Goal: Obtain resource: Download file/media

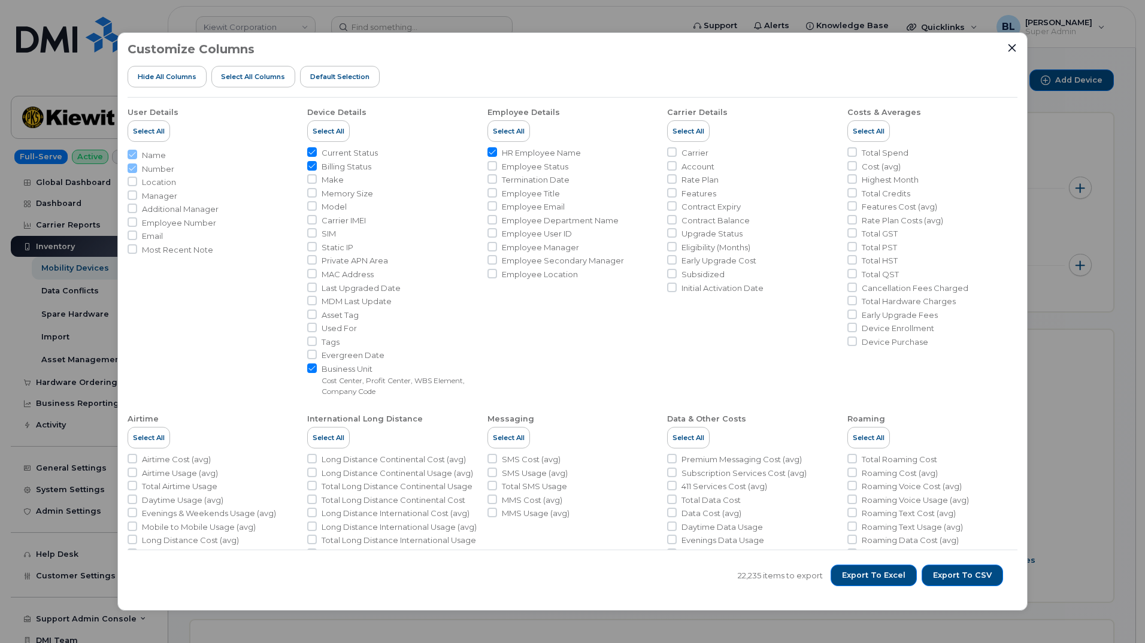
click at [1017, 50] on div at bounding box center [1012, 48] width 11 height 11
click at [1014, 49] on icon "Close" at bounding box center [1012, 48] width 10 height 10
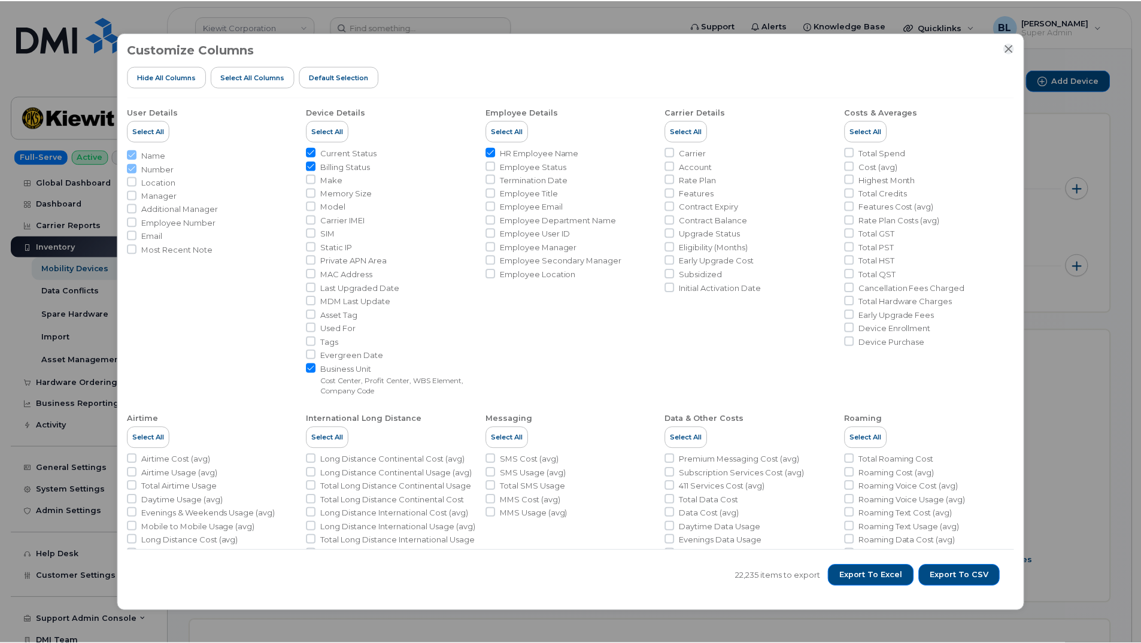
scroll to position [373, 0]
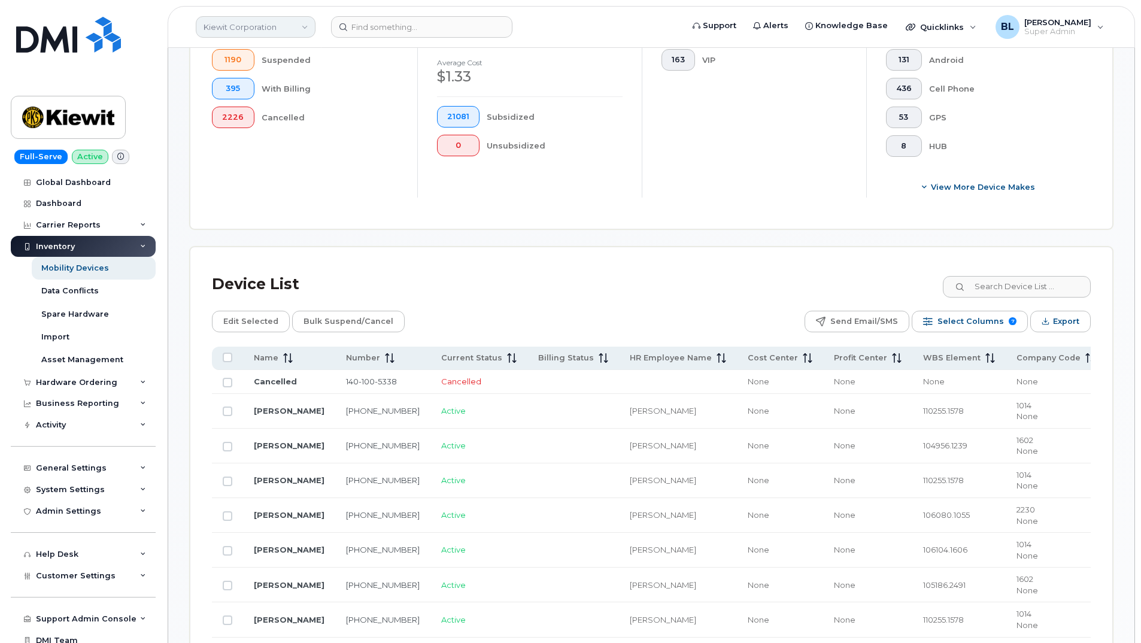
click at [298, 31] on link "Kiewit Corporation" at bounding box center [256, 27] width 120 height 22
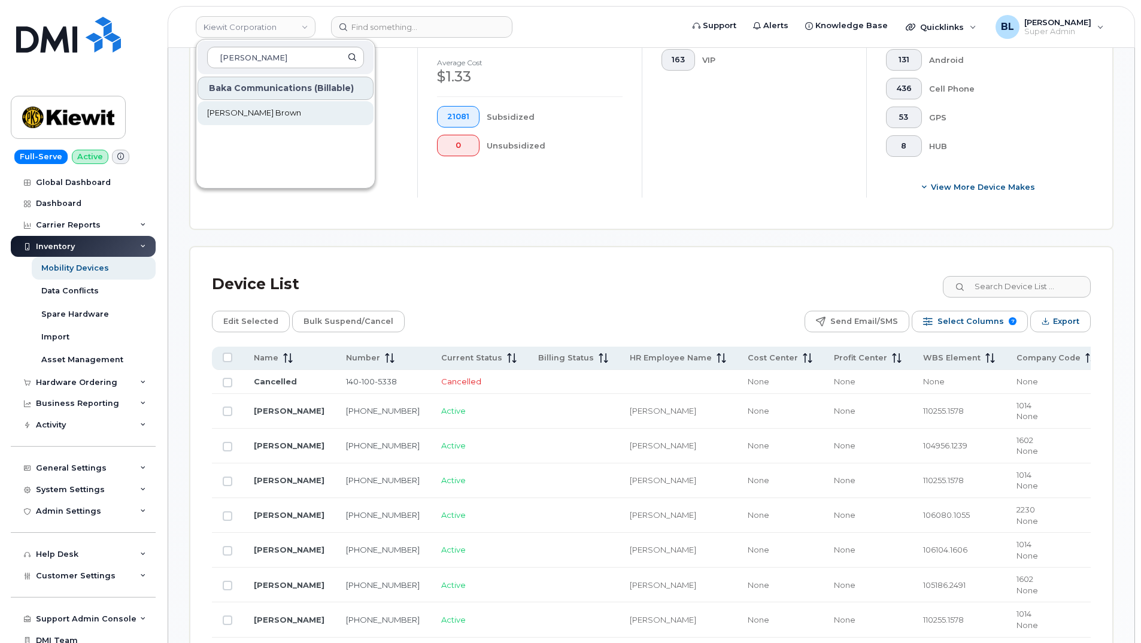
type input "odlum"
click at [271, 108] on link "Odlum Brown" at bounding box center [286, 113] width 176 height 24
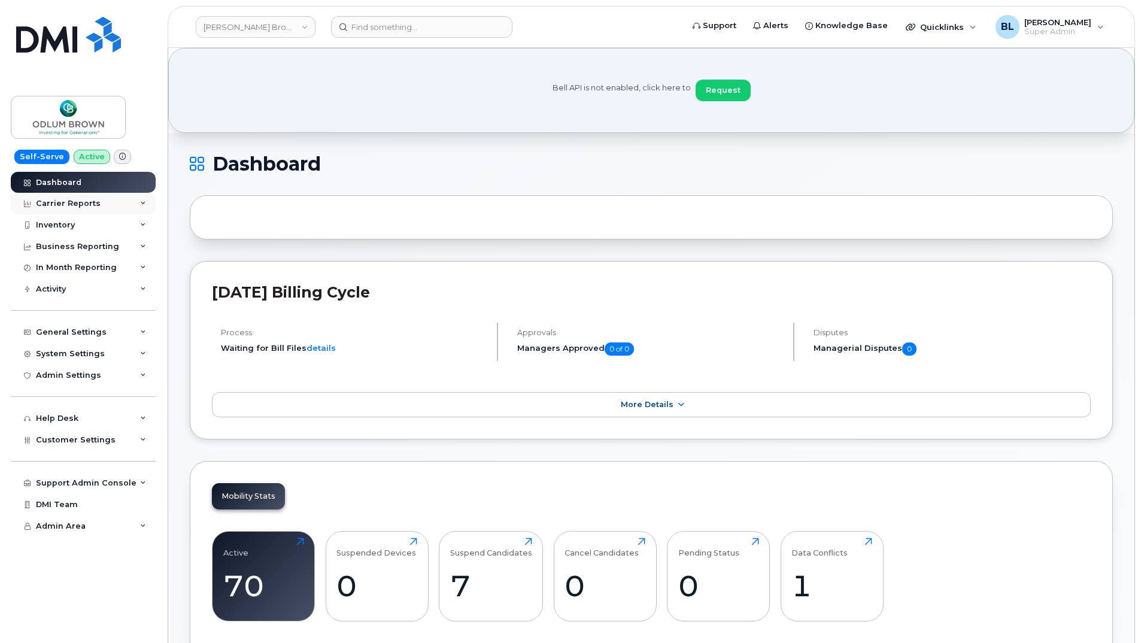
click at [111, 210] on div "Carrier Reports" at bounding box center [83, 204] width 145 height 22
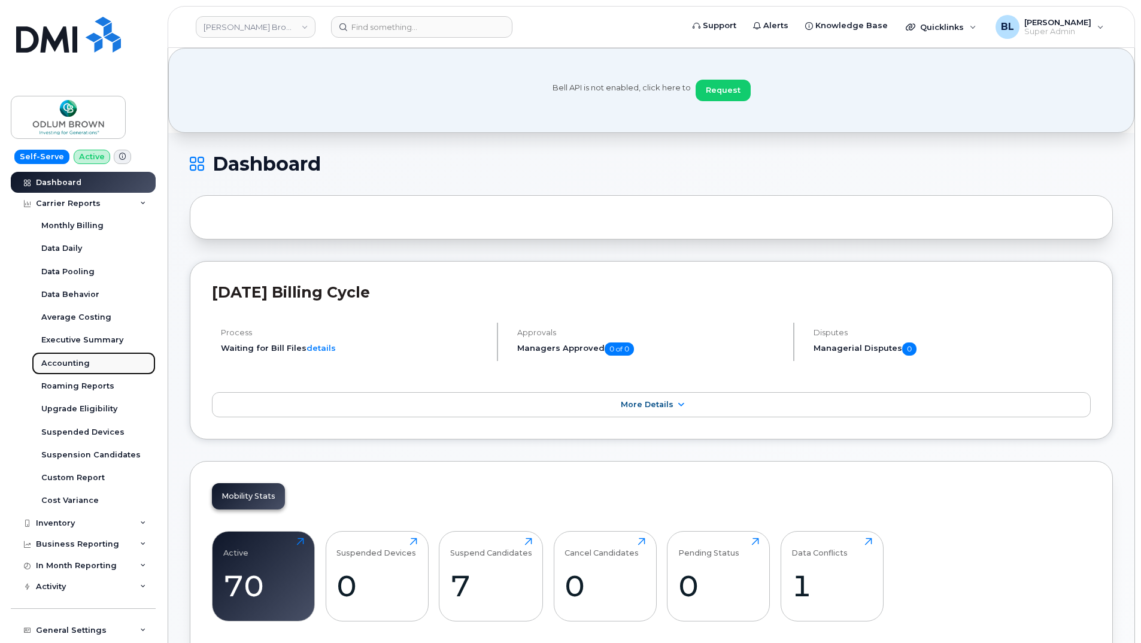
click at [81, 366] on div "Accounting" at bounding box center [65, 363] width 49 height 11
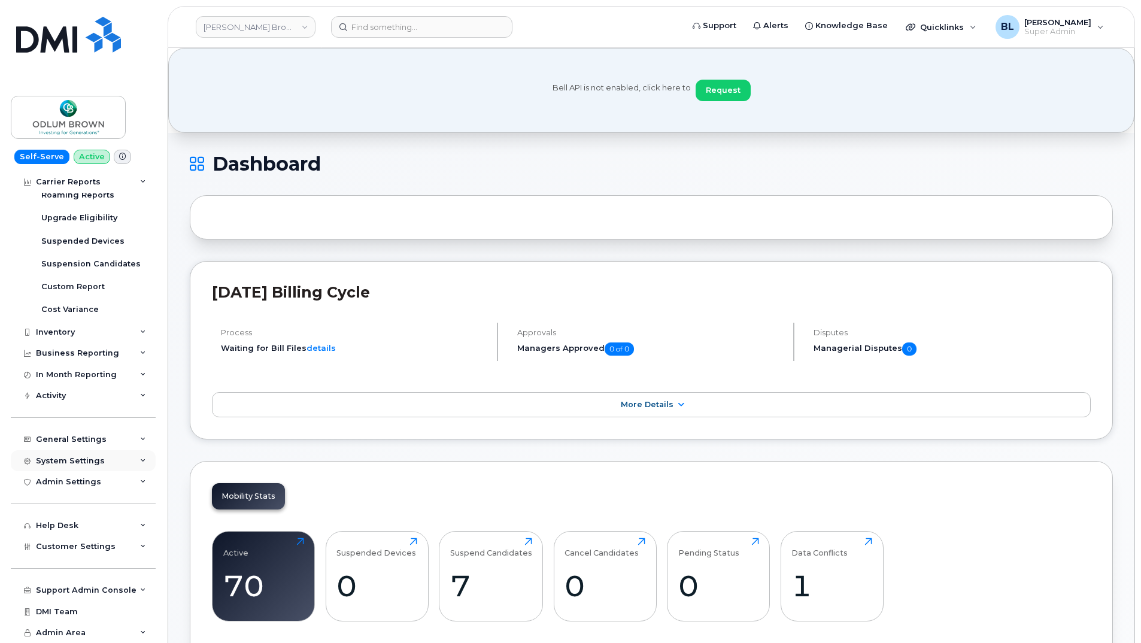
click at [87, 462] on div "System Settings" at bounding box center [70, 461] width 69 height 10
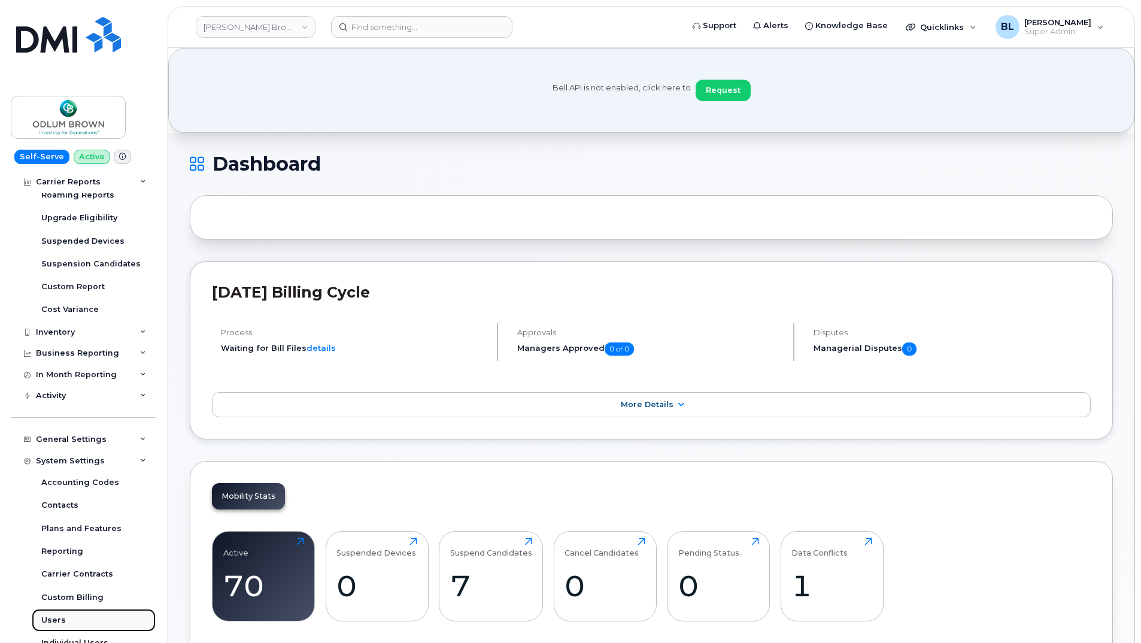
click at [63, 625] on div "Users" at bounding box center [53, 620] width 25 height 11
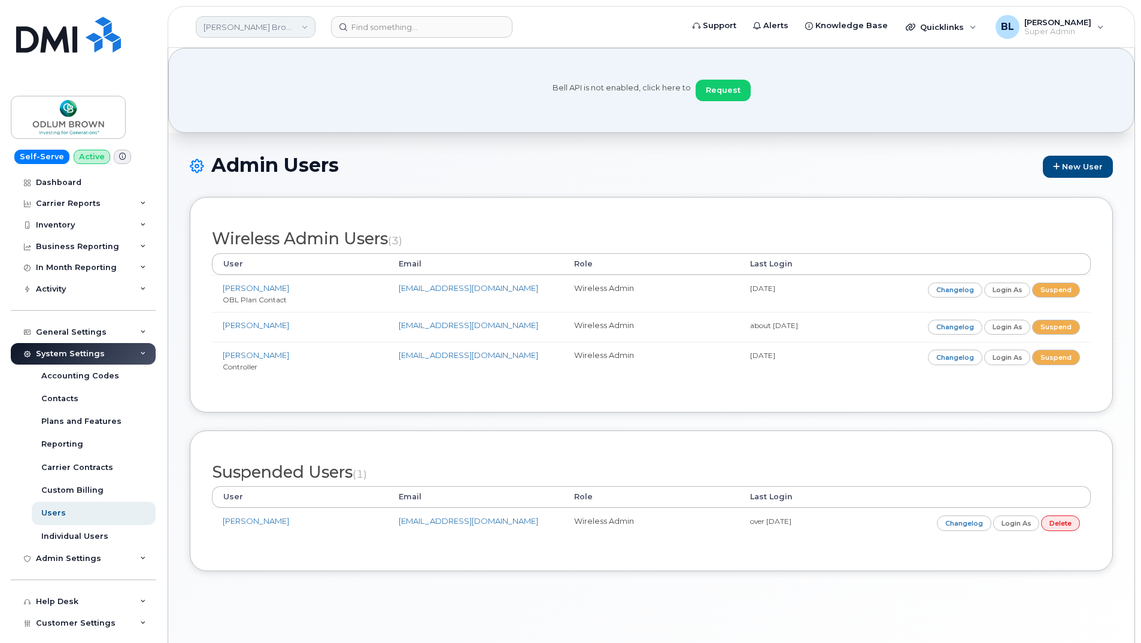
click at [296, 33] on link "[PERSON_NAME] Brown" at bounding box center [256, 27] width 120 height 22
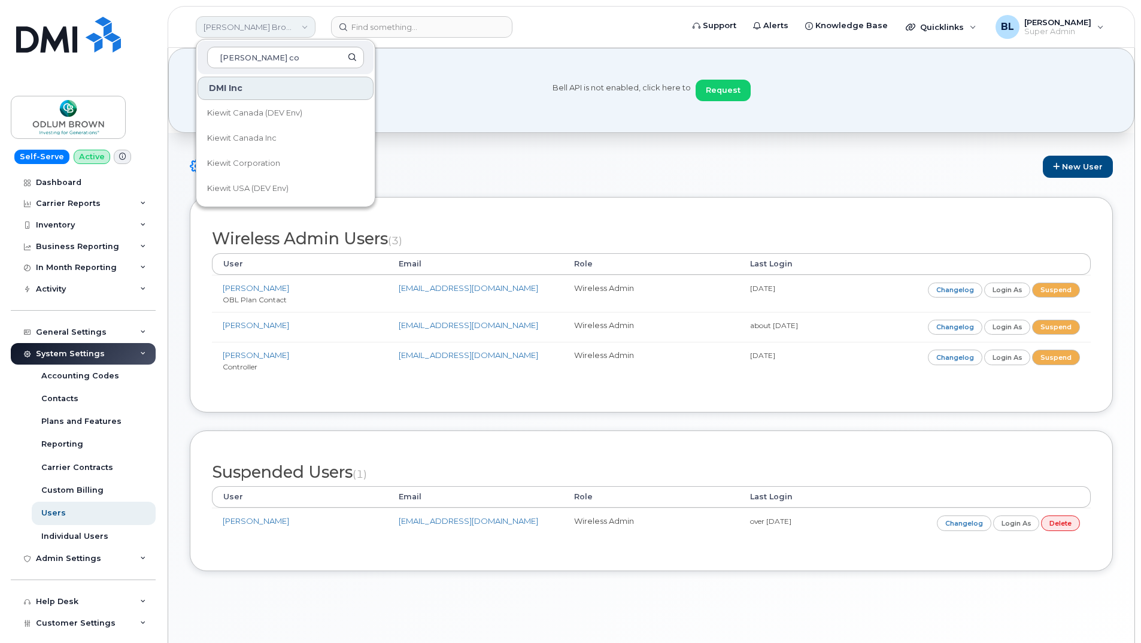
type input "kiewit cor"
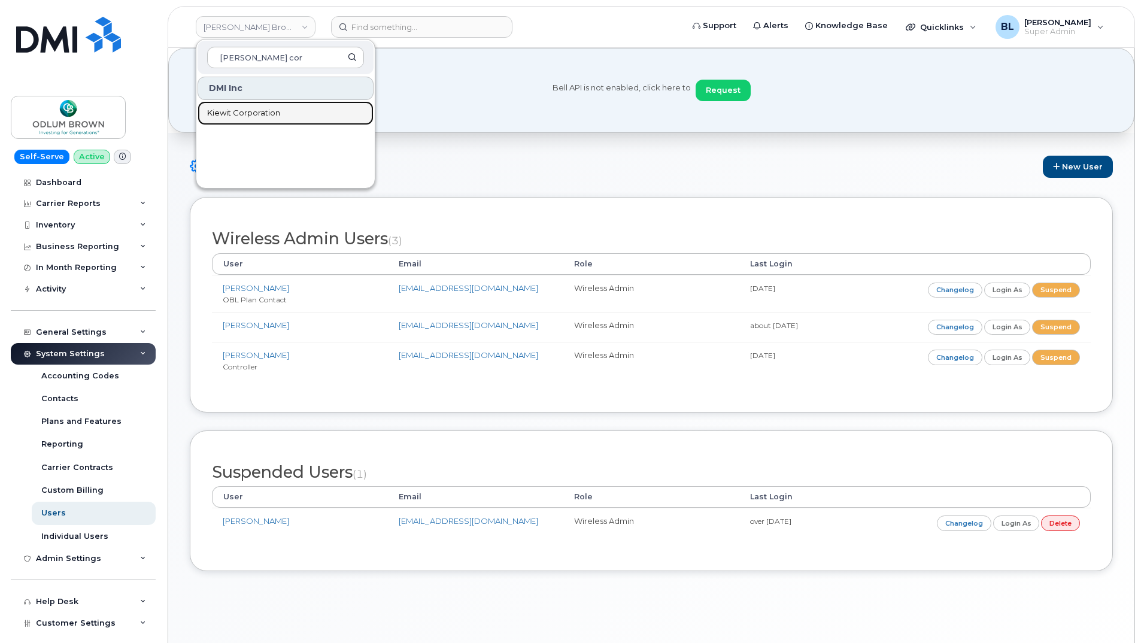
click at [269, 111] on span "Kiewit Corporation" at bounding box center [243, 113] width 73 height 12
click at [278, 117] on div "Bell API is not enabled, click here to Request" at bounding box center [651, 90] width 966 height 85
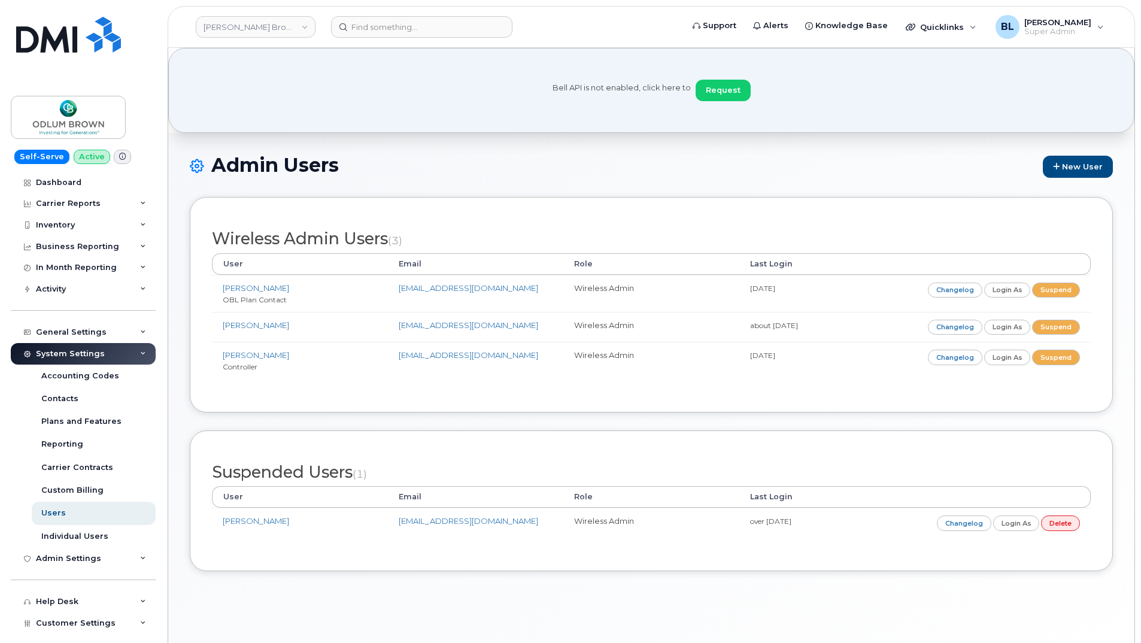
click at [492, 129] on div "Bell API is not enabled, click here to Request" at bounding box center [651, 90] width 966 height 85
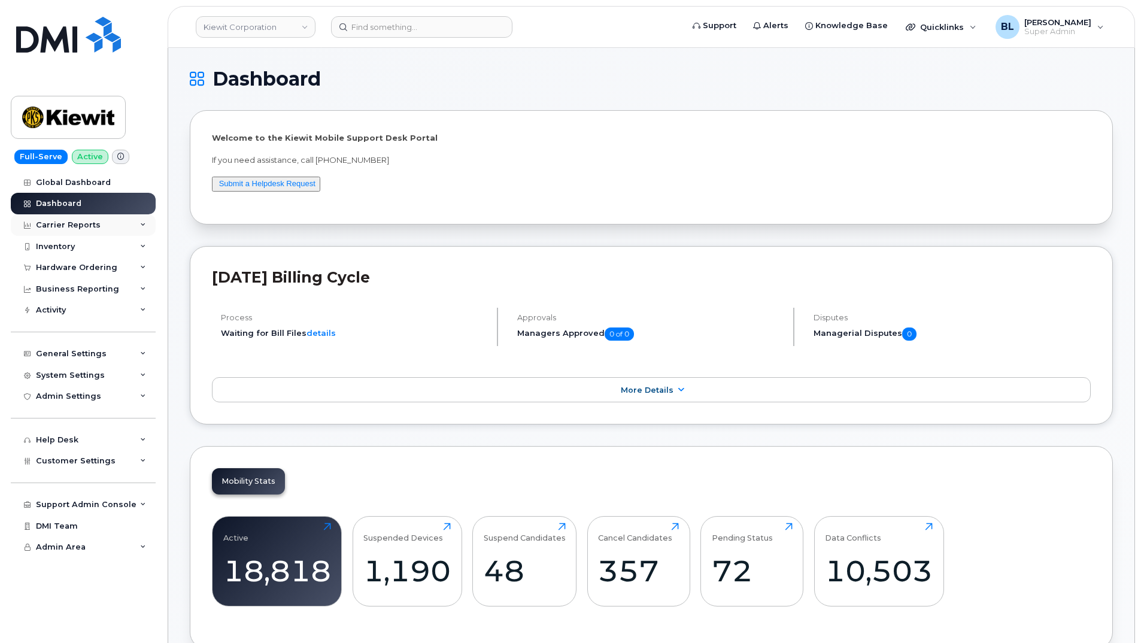
click at [89, 223] on div "Carrier Reports" at bounding box center [68, 225] width 65 height 10
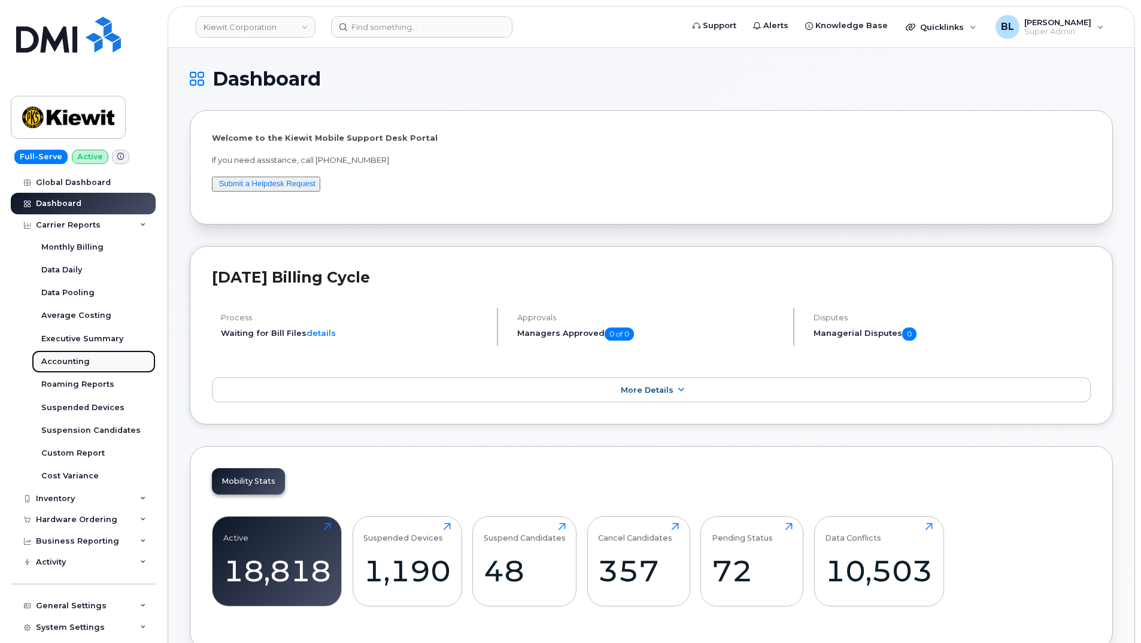
click at [73, 360] on div "Accounting" at bounding box center [65, 361] width 49 height 11
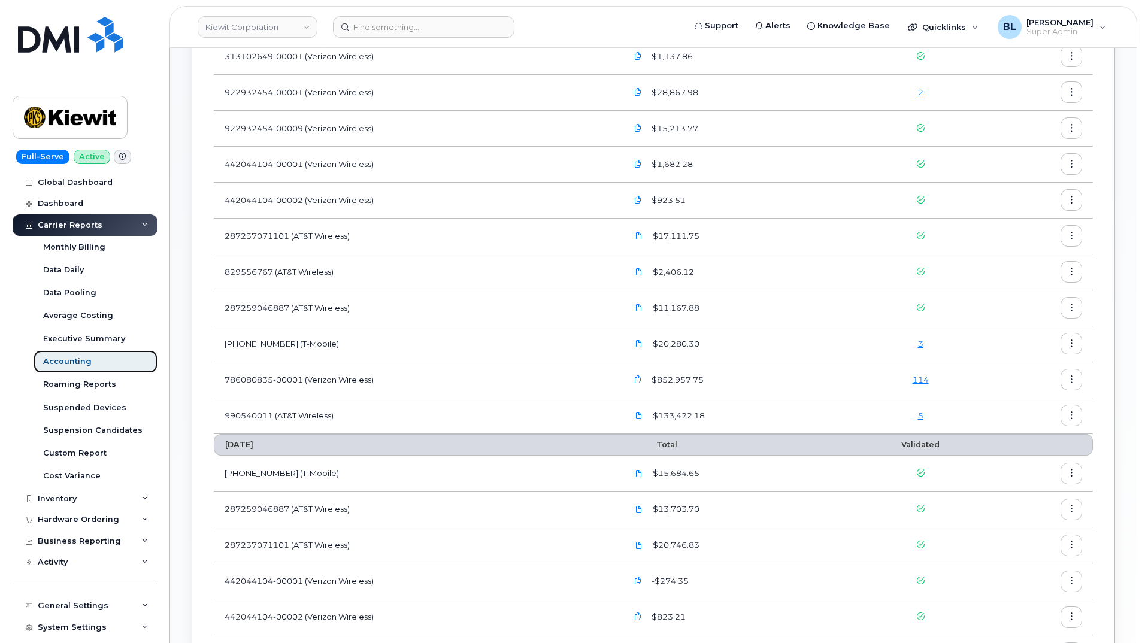
scroll to position [326, 0]
click at [935, 378] on div "114" at bounding box center [919, 380] width 120 height 11
click at [921, 375] on link "114" at bounding box center [919, 380] width 16 height 10
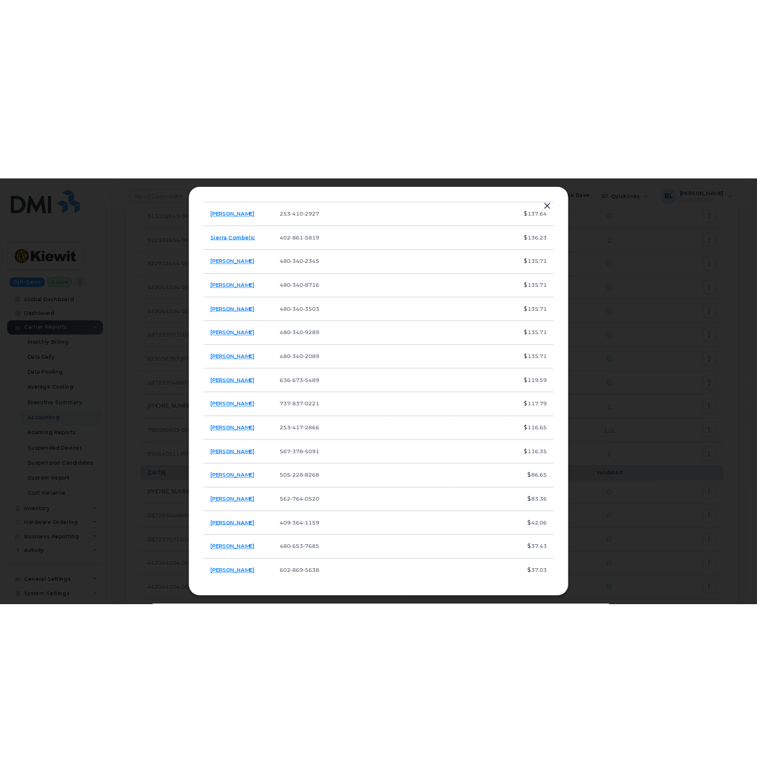
scroll to position [3625, 0]
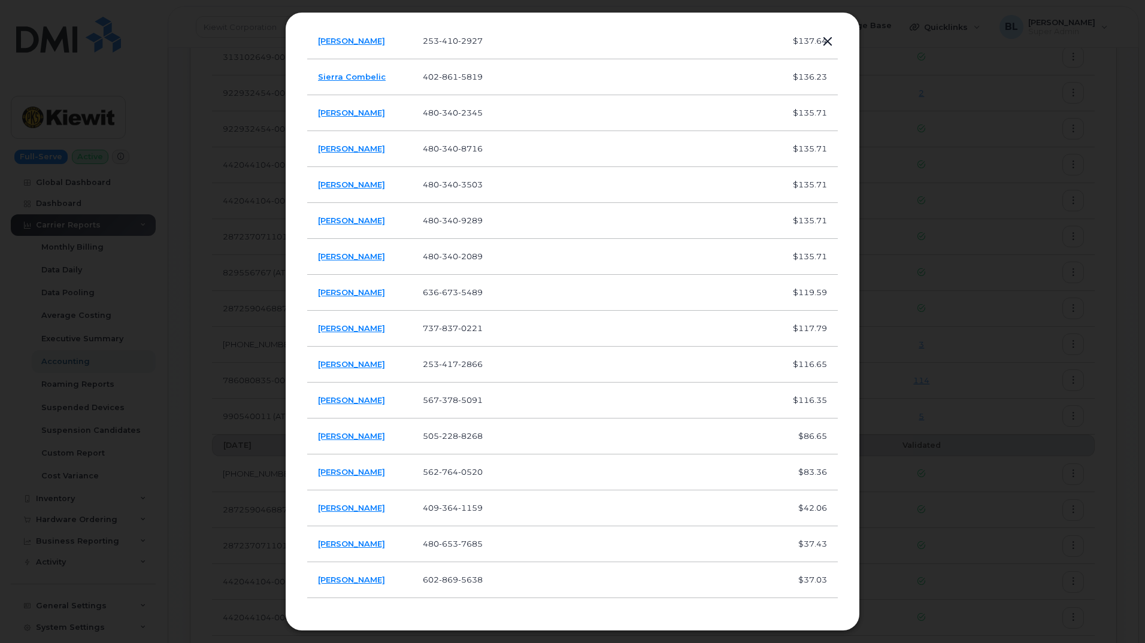
click at [526, 372] on td at bounding box center [549, 365] width 84 height 36
click at [35, 426] on div at bounding box center [572, 321] width 1145 height 643
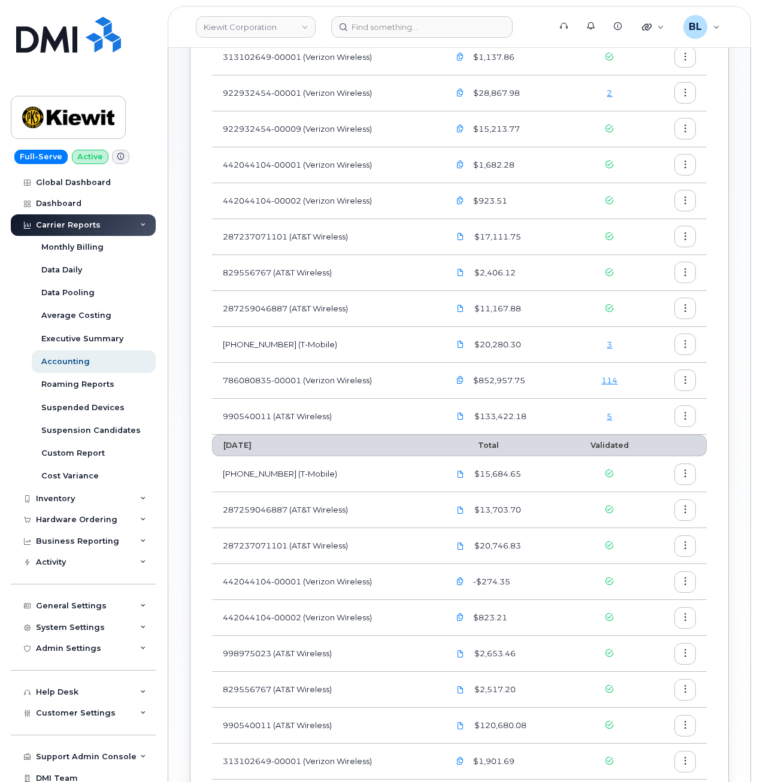
click at [616, 414] on div "5" at bounding box center [610, 416] width 58 height 11
click at [607, 414] on link "5" at bounding box center [609, 416] width 5 height 10
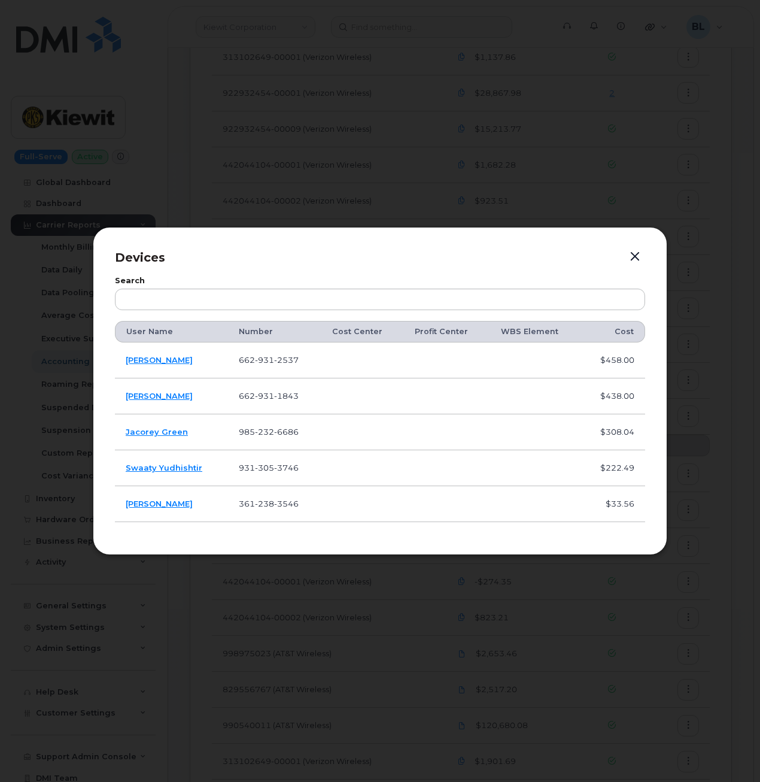
drag, startPoint x: 279, startPoint y: 522, endPoint x: 323, endPoint y: 549, distance: 51.9
click at [279, 522] on td "361 238 3546" at bounding box center [274, 504] width 93 height 36
click at [401, 626] on div at bounding box center [380, 391] width 760 height 782
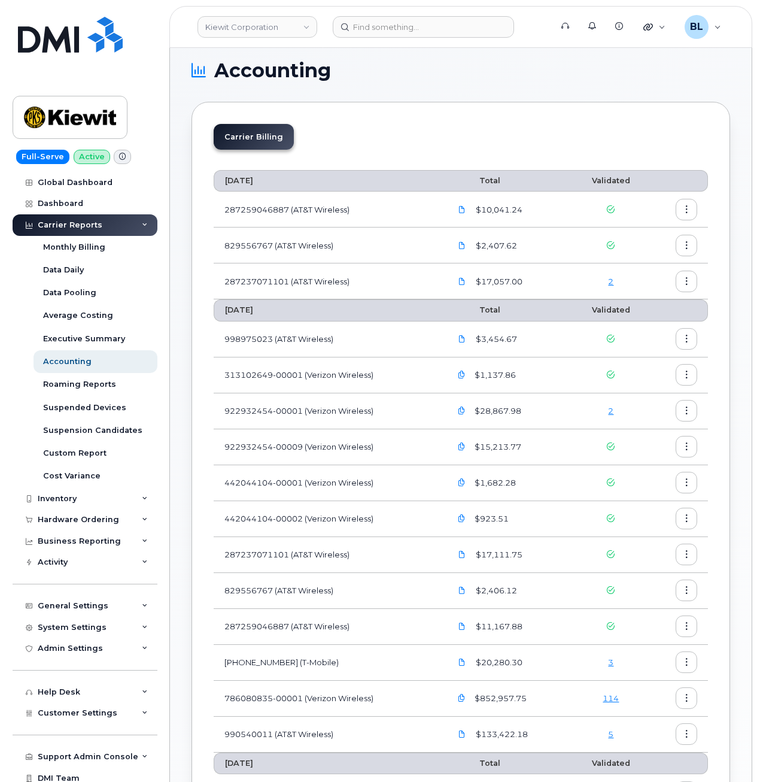
scroll to position [0, 0]
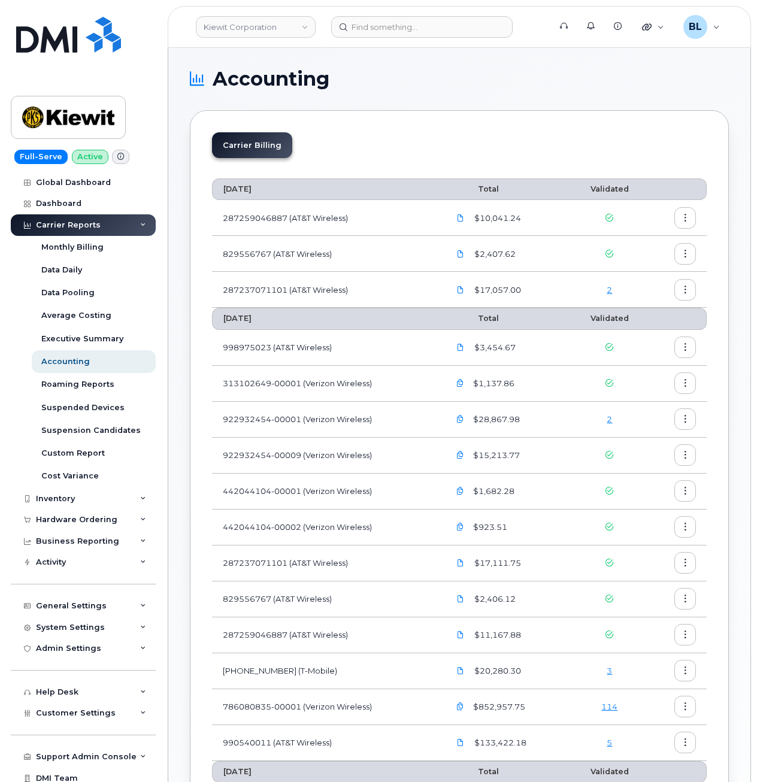
click at [611, 643] on link "114" at bounding box center [609, 707] width 16 height 10
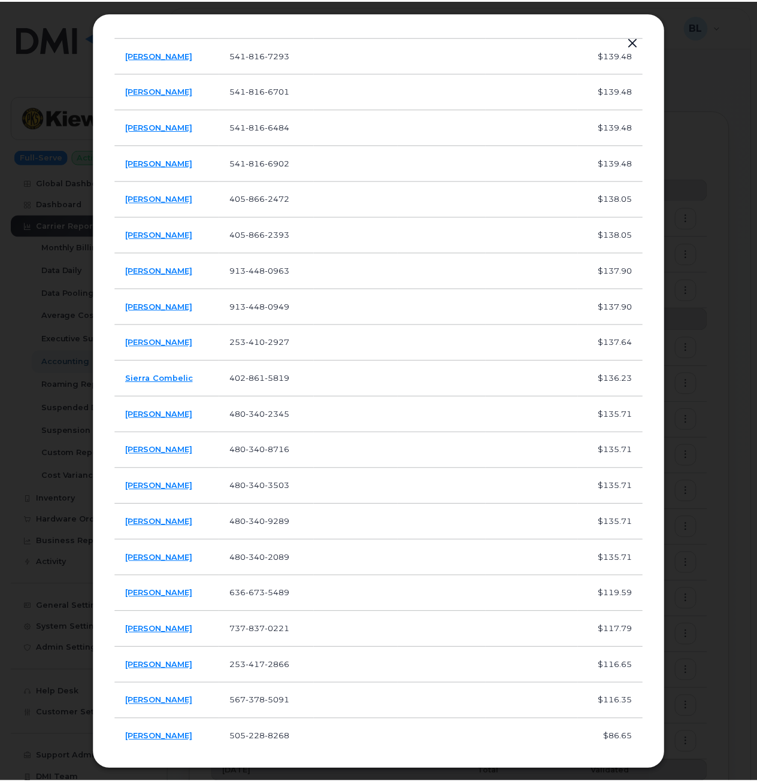
scroll to position [3486, 0]
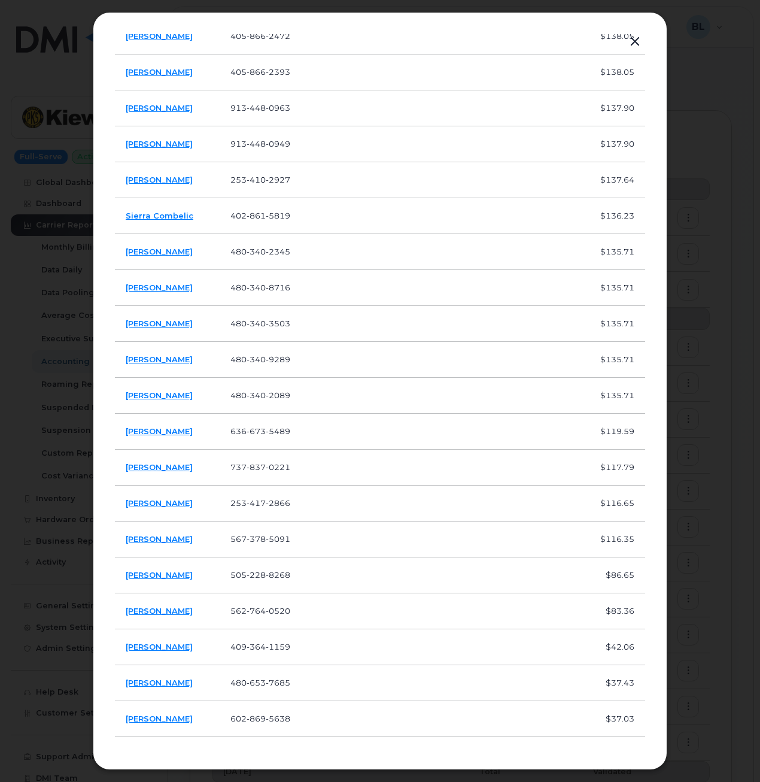
click at [747, 643] on div at bounding box center [380, 391] width 760 height 782
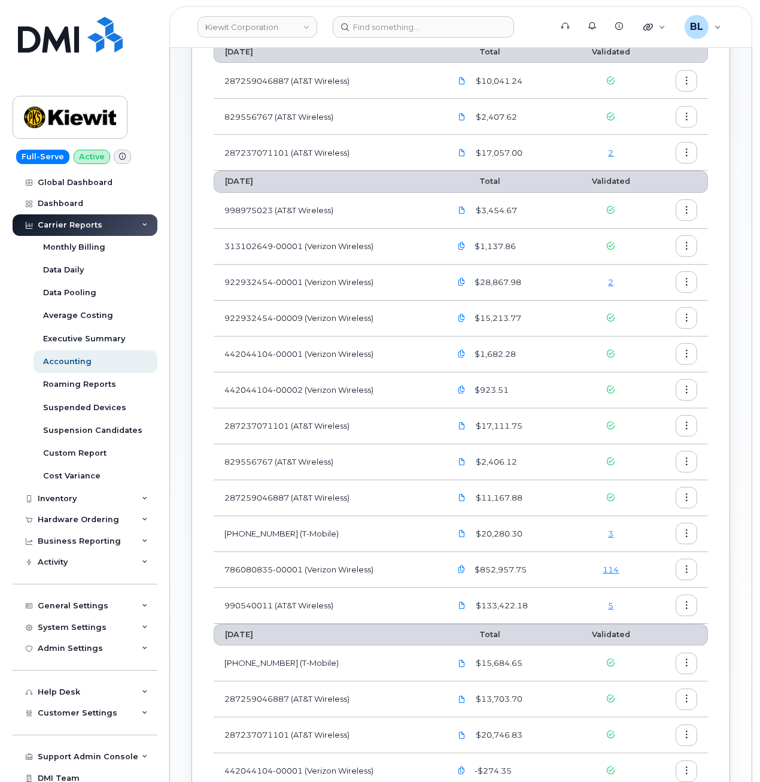
scroll to position [160, 0]
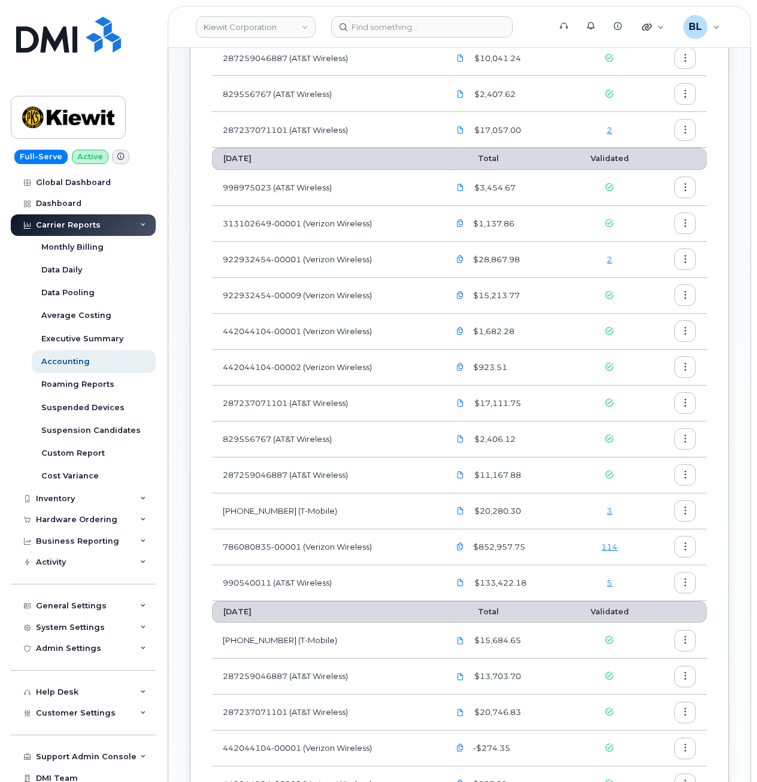
click at [611, 545] on link "114" at bounding box center [609, 547] width 16 height 10
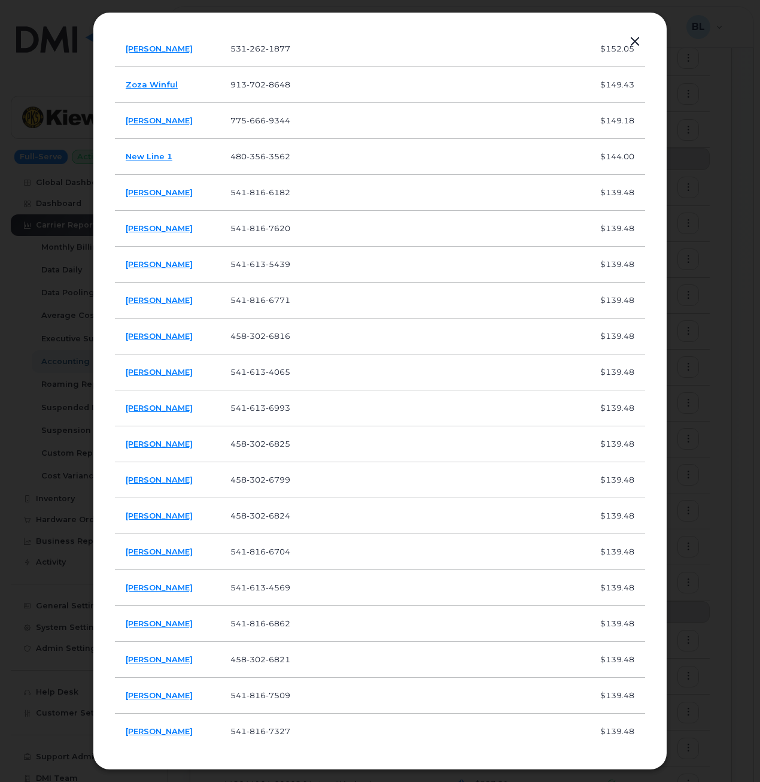
scroll to position [1590, 0]
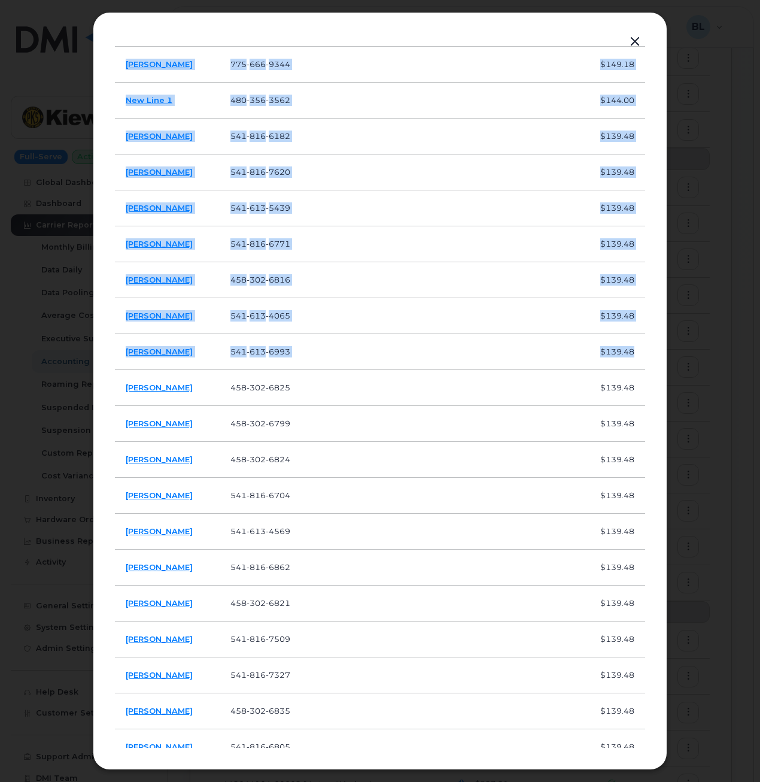
click at [644, 371] on div "Devices Search User Name Number Cost Center Profit Center WBS Element Cost Paul…" at bounding box center [380, 391] width 531 height 714
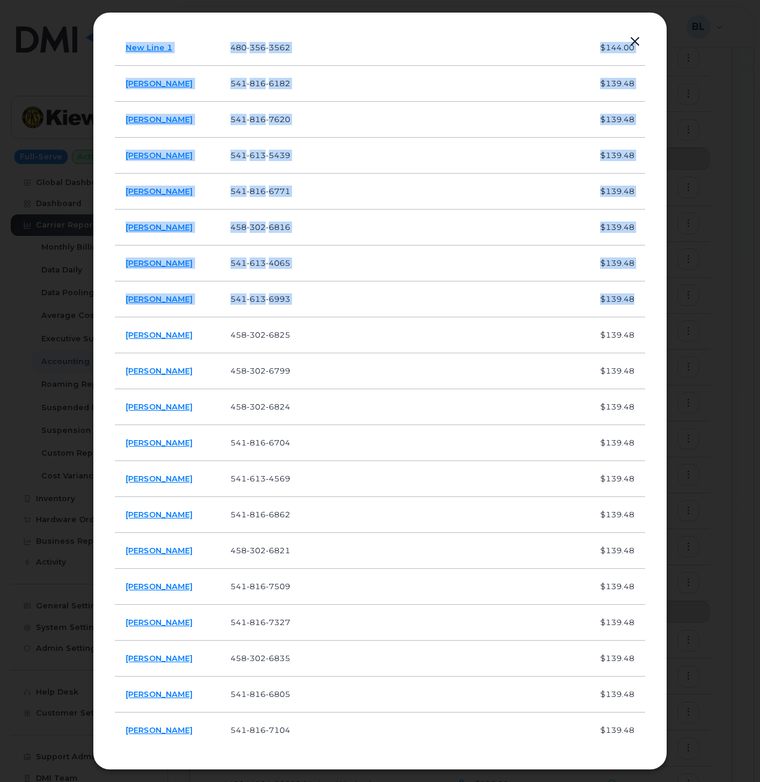
scroll to position [1647, 0]
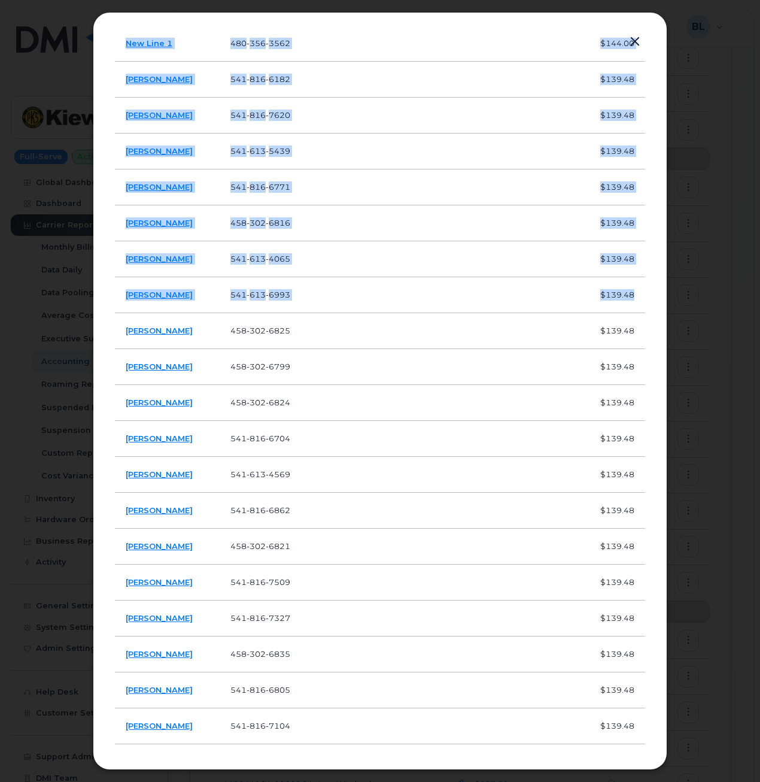
click at [646, 381] on div "Devices Search User Name Number Cost Center Profit Center WBS Element Cost Paul…" at bounding box center [380, 391] width 575 height 758
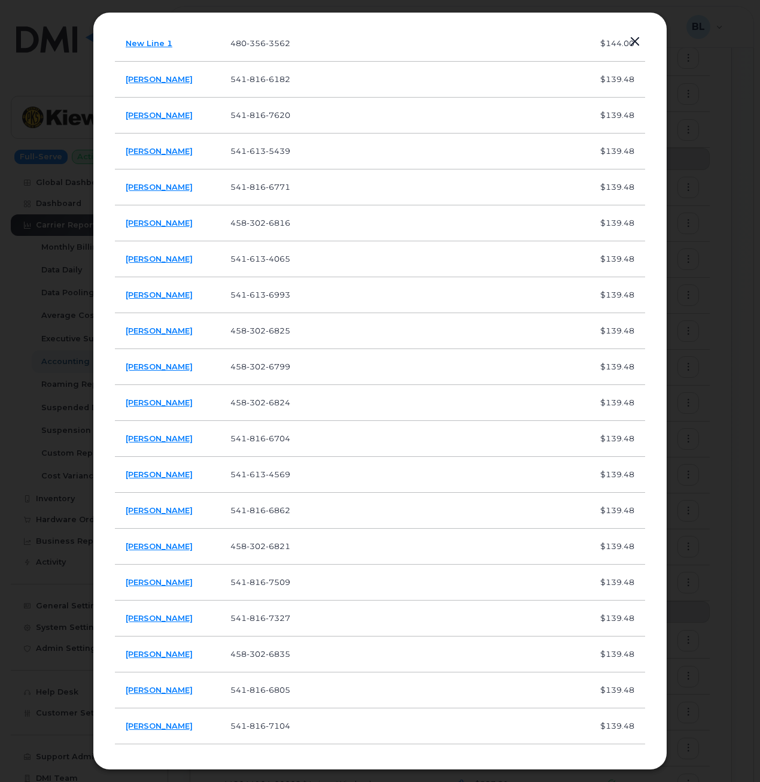
drag, startPoint x: 647, startPoint y: 396, endPoint x: 647, endPoint y: 404, distance: 8.4
click at [647, 404] on div "Devices Search User Name Number Cost Center Profit Center WBS Element Cost Paul…" at bounding box center [380, 391] width 575 height 758
click at [645, 411] on div "Devices Search User Name Number Cost Center Profit Center WBS Element Cost Paul…" at bounding box center [380, 391] width 575 height 758
click at [299, 451] on td "541 816 6704" at bounding box center [268, 439] width 96 height 36
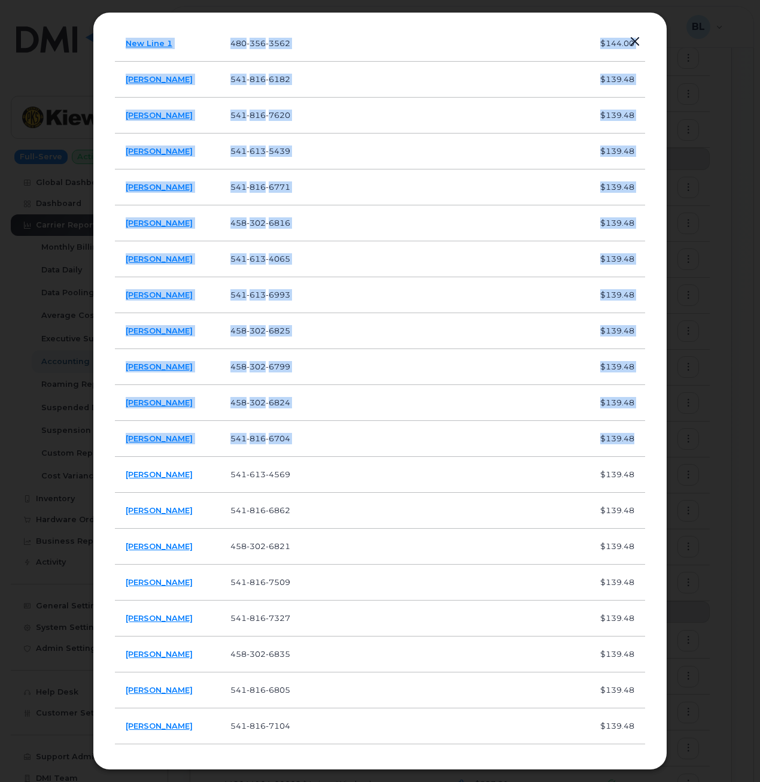
drag, startPoint x: 646, startPoint y: 387, endPoint x: 643, endPoint y: 443, distance: 55.7
click at [641, 444] on div "Devices Search User Name Number Cost Center Profit Center WBS Element Cost Paul…" at bounding box center [380, 391] width 575 height 758
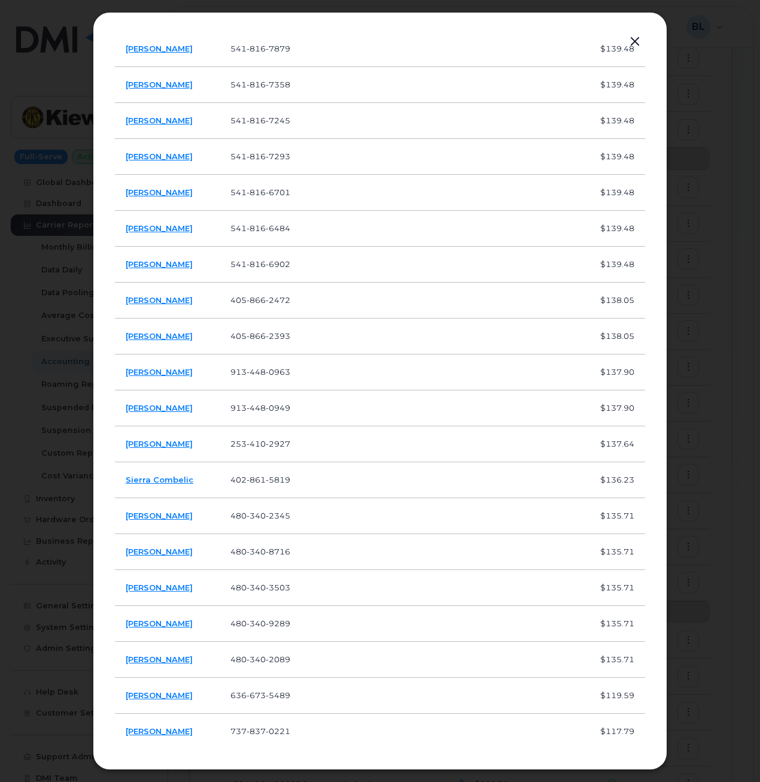
scroll to position [3250, 0]
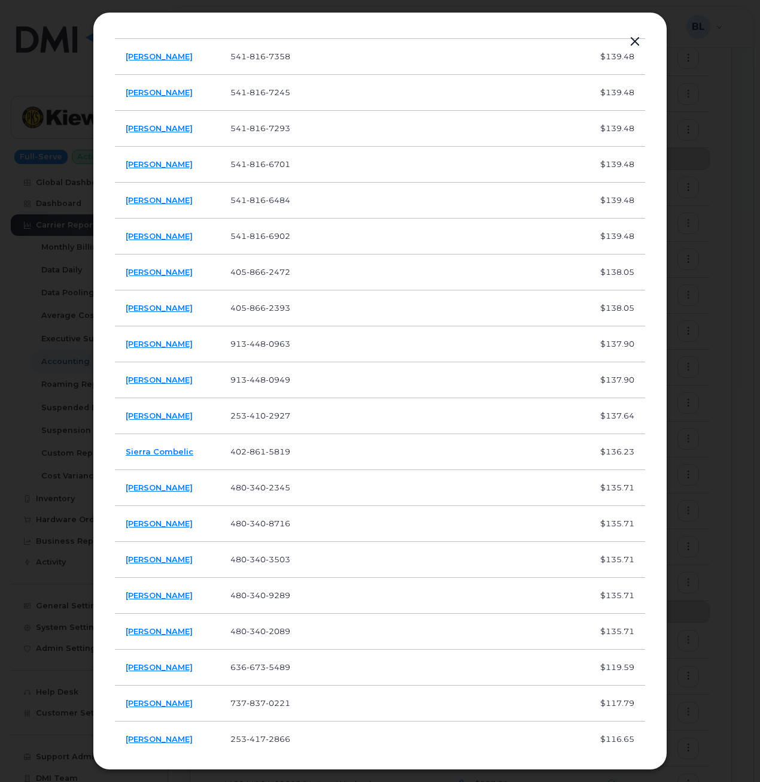
click at [443, 499] on td at bounding box center [443, 488] width 88 height 36
drag, startPoint x: 241, startPoint y: 487, endPoint x: 321, endPoint y: 489, distance: 79.7
click at [316, 489] on td "480 340 2345" at bounding box center [268, 488] width 96 height 36
copy span "480 340 2345"
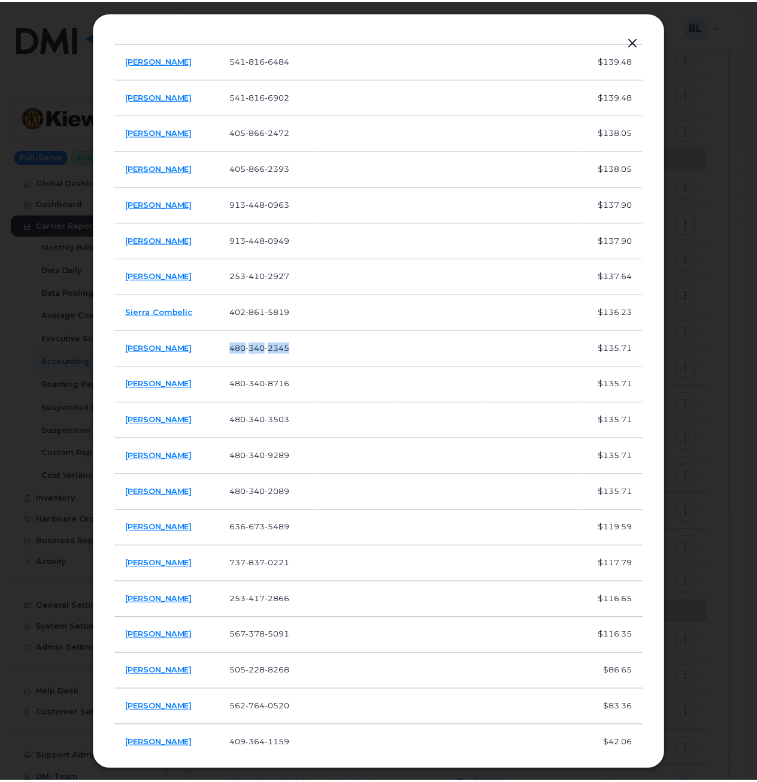
scroll to position [3410, 0]
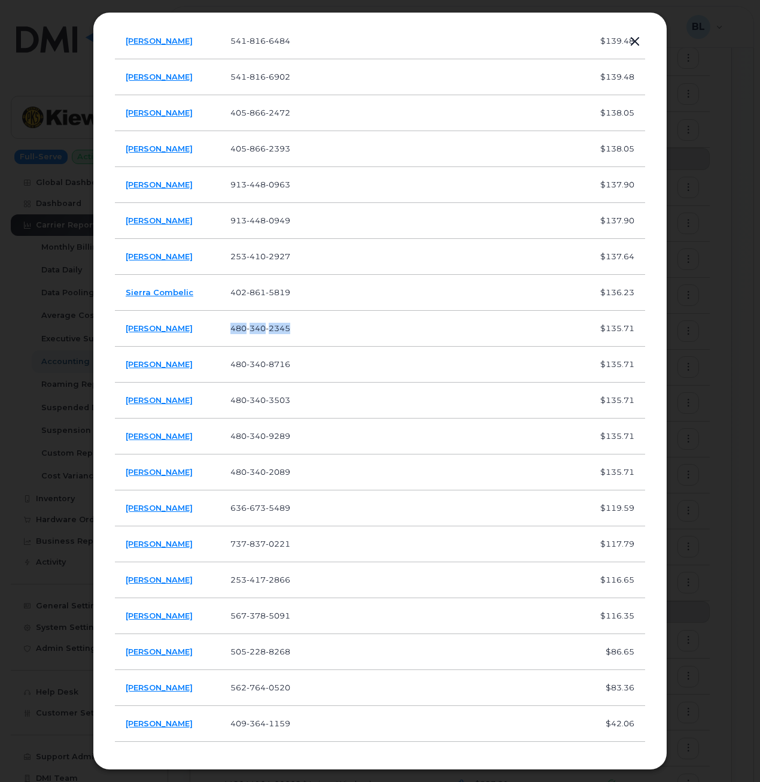
click at [703, 286] on div at bounding box center [380, 391] width 760 height 782
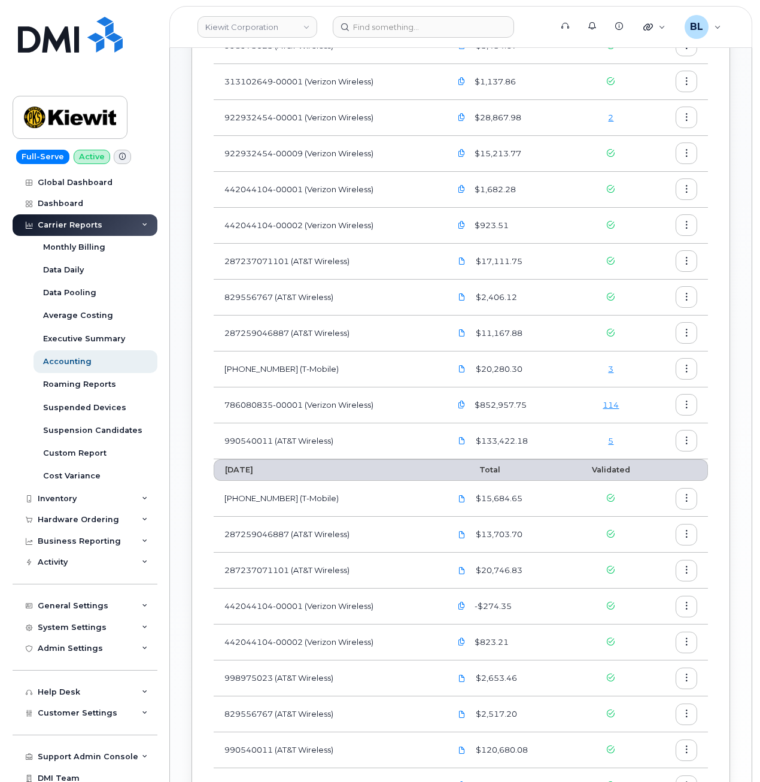
scroll to position [319, 0]
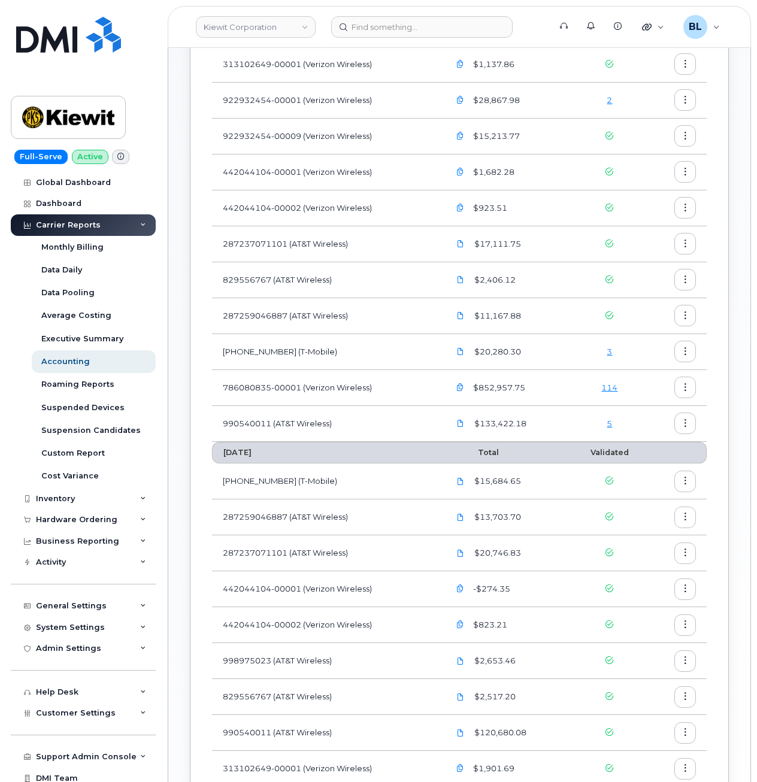
click at [557, 48] on td "$1,137.86" at bounding box center [503, 65] width 131 height 36
click at [599, 384] on div "114" at bounding box center [610, 387] width 58 height 11
click at [611, 380] on td "114" at bounding box center [610, 388] width 80 height 36
click at [618, 378] on td "114" at bounding box center [610, 388] width 80 height 36
click at [613, 390] on link "114" at bounding box center [609, 388] width 16 height 10
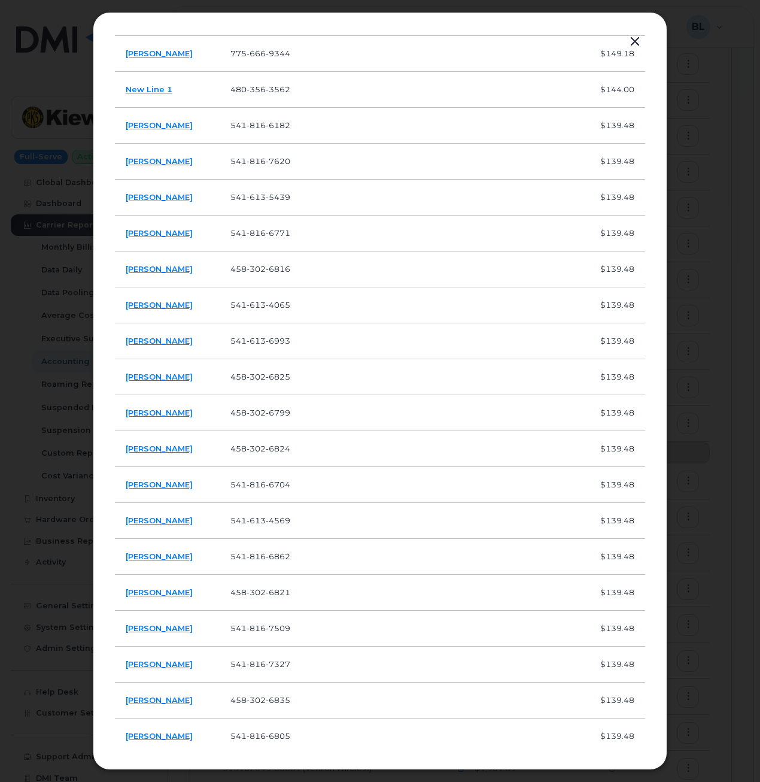
scroll to position [1604, 0]
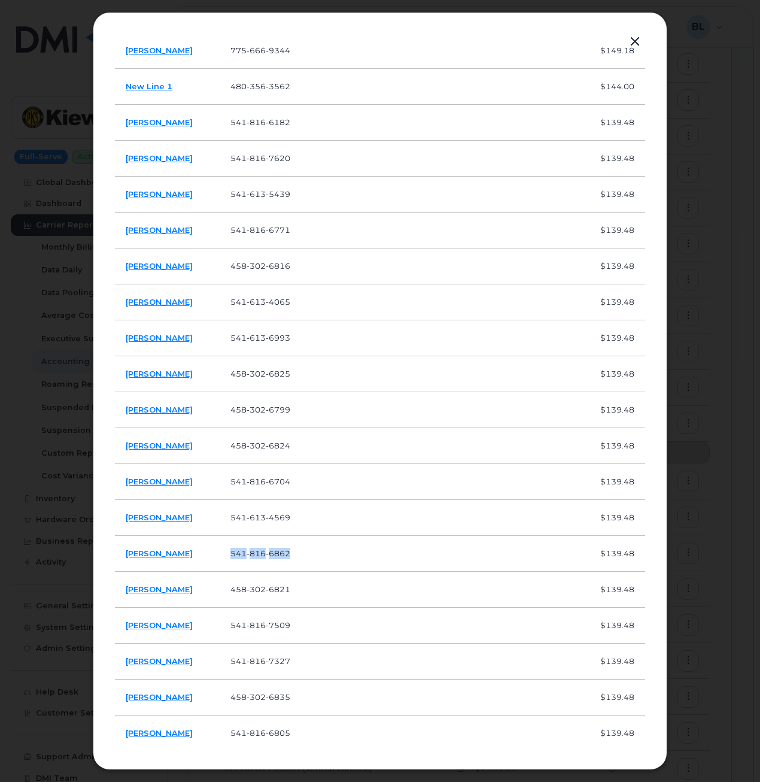
drag, startPoint x: 238, startPoint y: 556, endPoint x: 302, endPoint y: 555, distance: 64.1
click at [302, 555] on td "541 816 6862" at bounding box center [268, 554] width 96 height 36
copy span "541 816 6862"
drag, startPoint x: 198, startPoint y: 551, endPoint x: 128, endPoint y: 560, distance: 71.3
click at [128, 560] on td "Natalie Henning" at bounding box center [167, 554] width 105 height 36
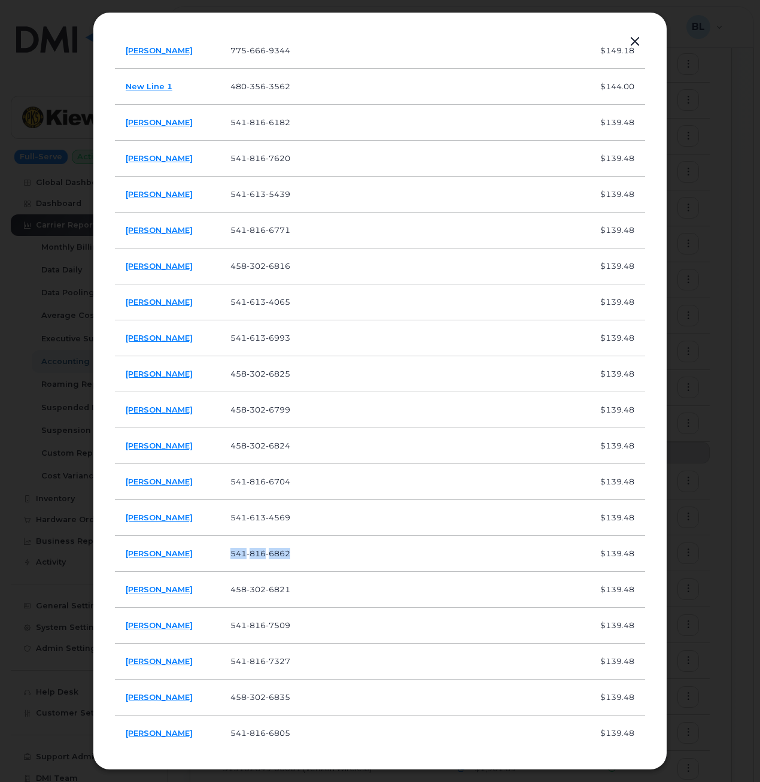
copy link "Natalie Henning"
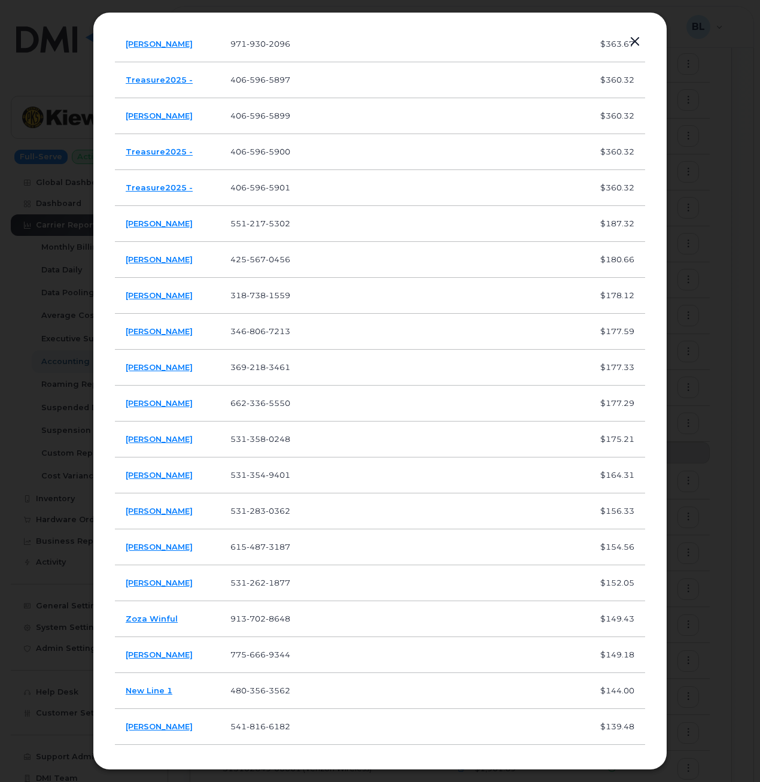
scroll to position [1118, 0]
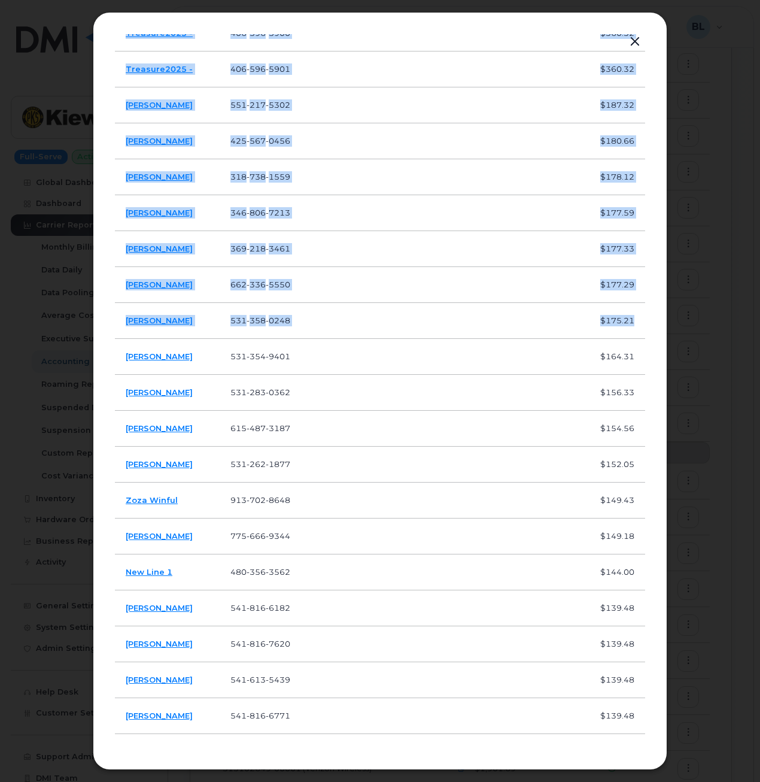
drag, startPoint x: 640, startPoint y: 305, endPoint x: 651, endPoint y: 386, distance: 81.6
click at [651, 390] on div "Devices Search User Name Number Cost Center Profit Center WBS Element Cost Paul…" at bounding box center [380, 391] width 575 height 758
drag, startPoint x: 651, startPoint y: 386, endPoint x: 635, endPoint y: 338, distance: 49.8
click at [635, 338] on td "$175.21" at bounding box center [612, 321] width 65 height 36
drag, startPoint x: 641, startPoint y: 327, endPoint x: 646, endPoint y: 342, distance: 15.5
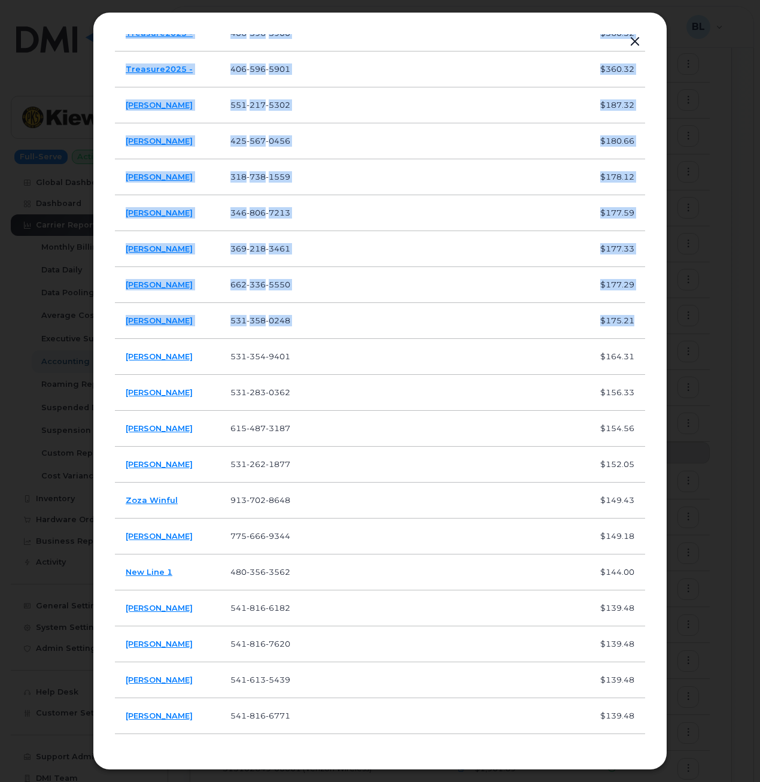
click at [646, 342] on div "Devices Search User Name Number Cost Center Profit Center WBS Element Cost Paul…" at bounding box center [380, 391] width 575 height 758
click at [644, 341] on div "Devices Search User Name Number Cost Center Profit Center WBS Element Cost Paul…" at bounding box center [380, 391] width 575 height 758
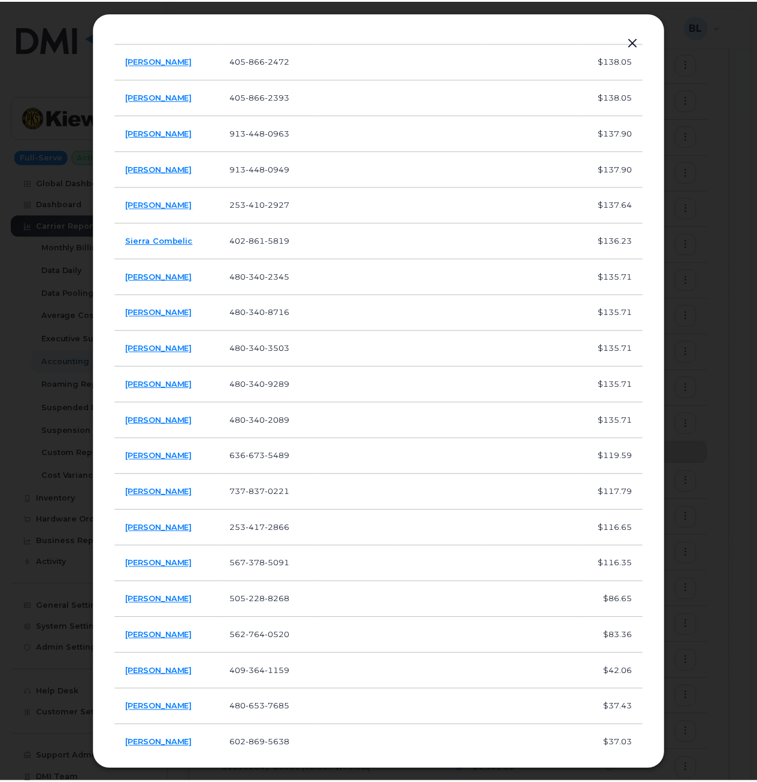
scroll to position [3486, 0]
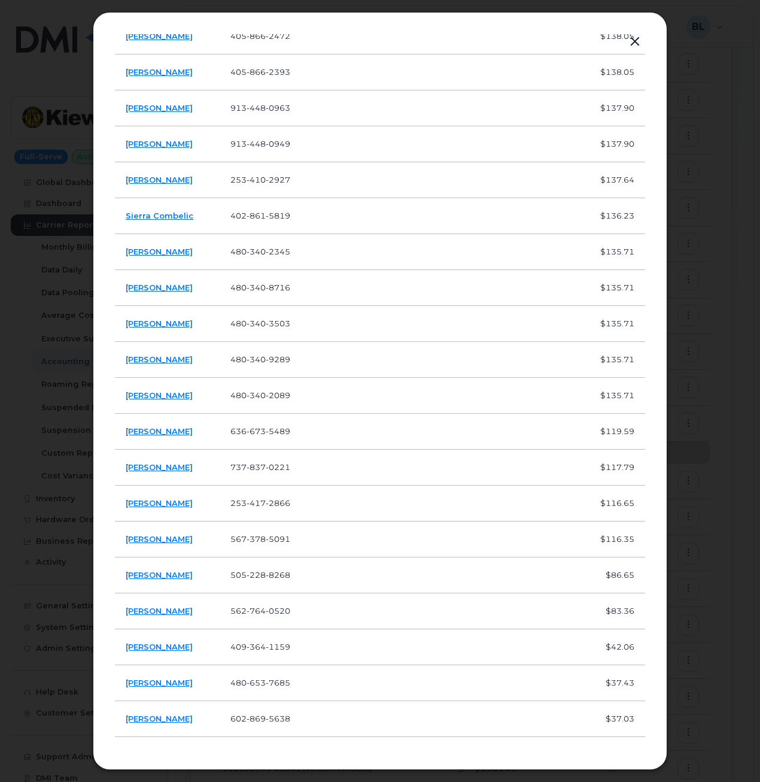
click at [505, 571] on td at bounding box center [533, 575] width 93 height 36
click at [713, 643] on div at bounding box center [380, 391] width 760 height 782
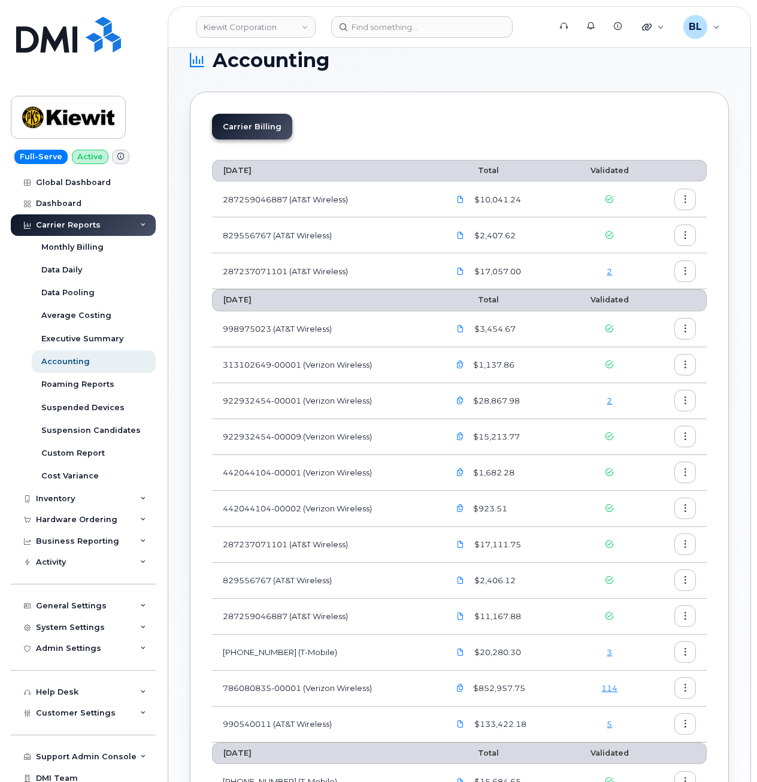
scroll to position [14, 0]
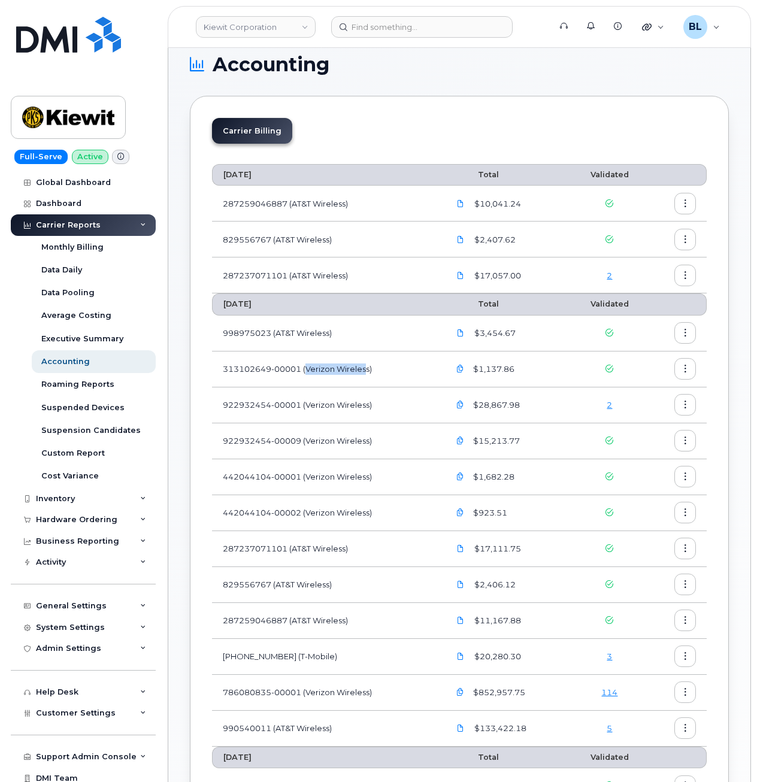
drag, startPoint x: 308, startPoint y: 368, endPoint x: 367, endPoint y: 363, distance: 59.5
click at [367, 363] on td "313102649-00001 (Verizon Wireless)" at bounding box center [325, 369] width 226 height 36
click at [368, 368] on td "313102649-00001 (Verizon Wireless)" at bounding box center [325, 369] width 226 height 36
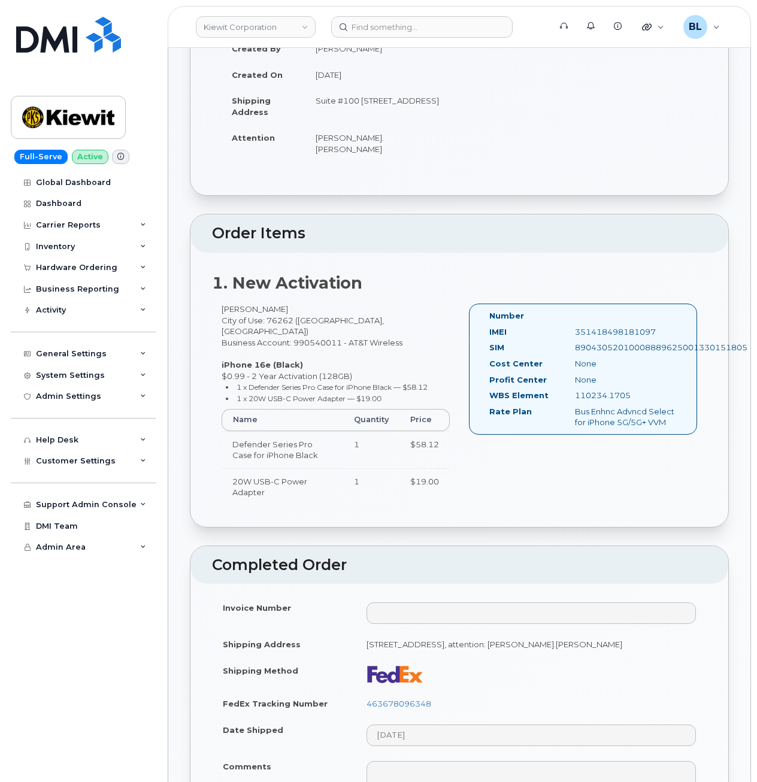
scroll to position [160, 0]
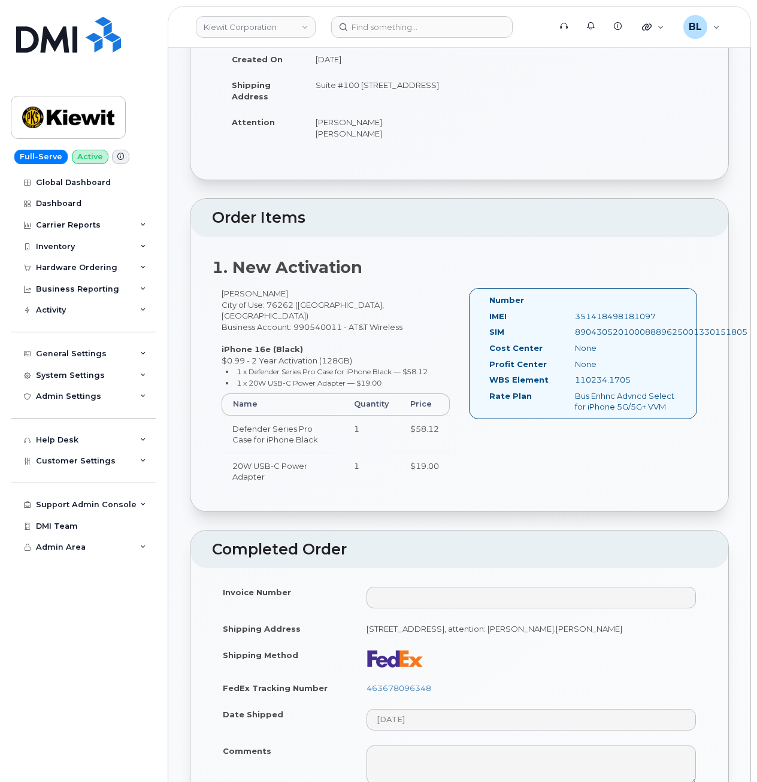
drag, startPoint x: 576, startPoint y: 370, endPoint x: 649, endPoint y: 371, distance: 73.1
click at [649, 374] on div "110234.1705" at bounding box center [626, 379] width 120 height 11
click at [437, 463] on td "$19.00" at bounding box center [424, 471] width 50 height 37
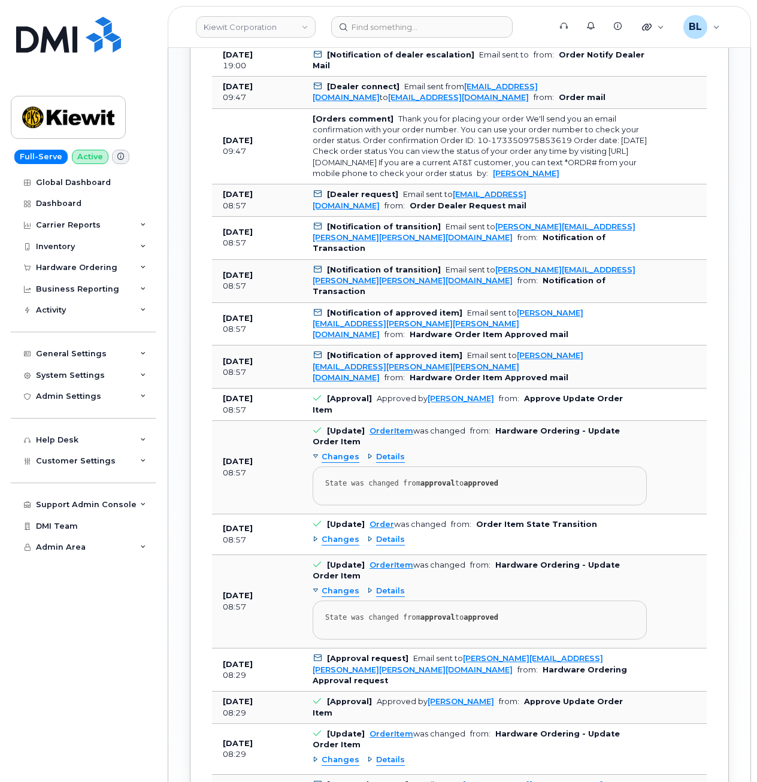
scroll to position [1419, 0]
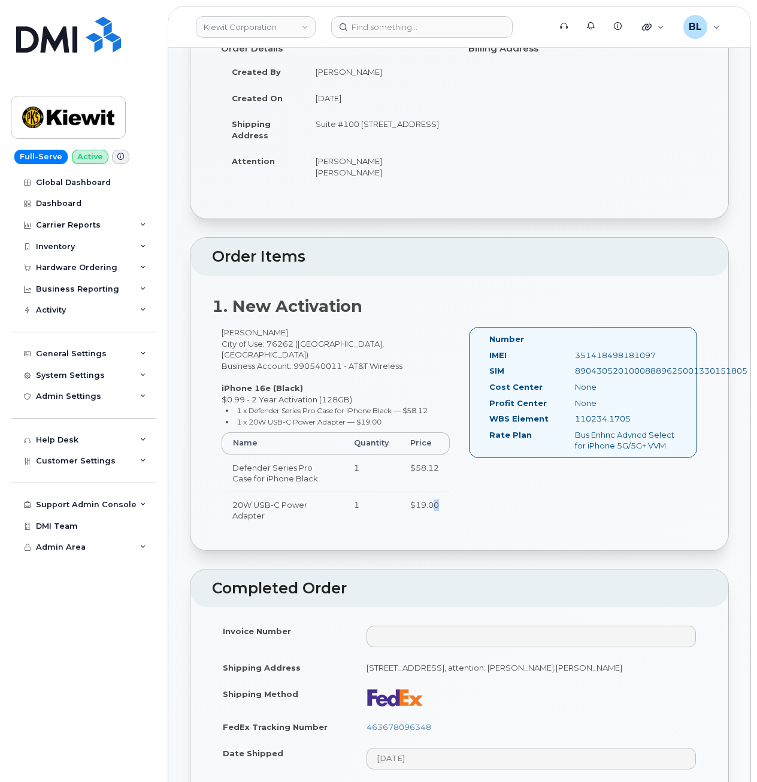
scroll to position [0, 0]
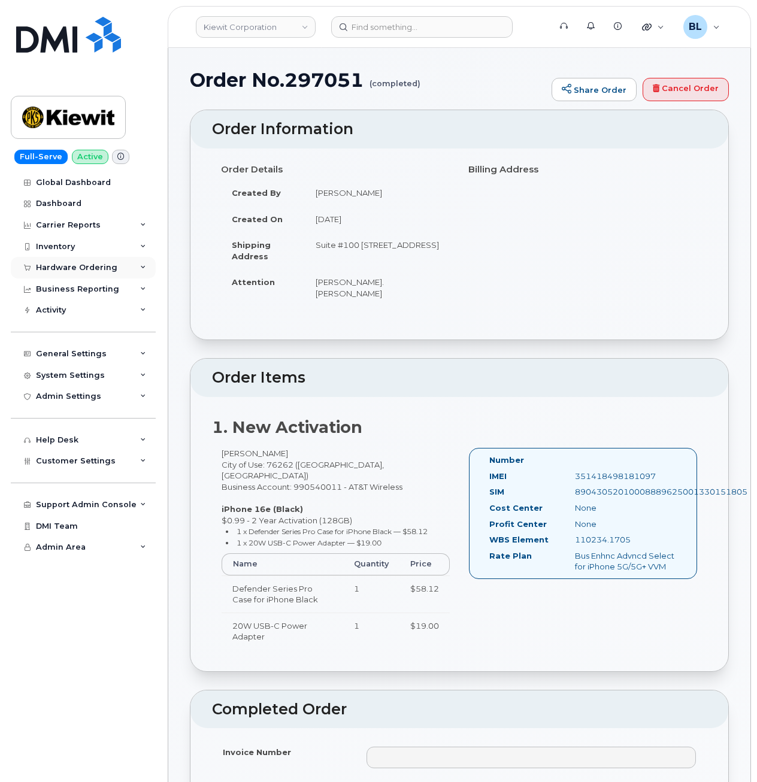
click at [89, 266] on div "Hardware Ordering" at bounding box center [76, 268] width 81 height 10
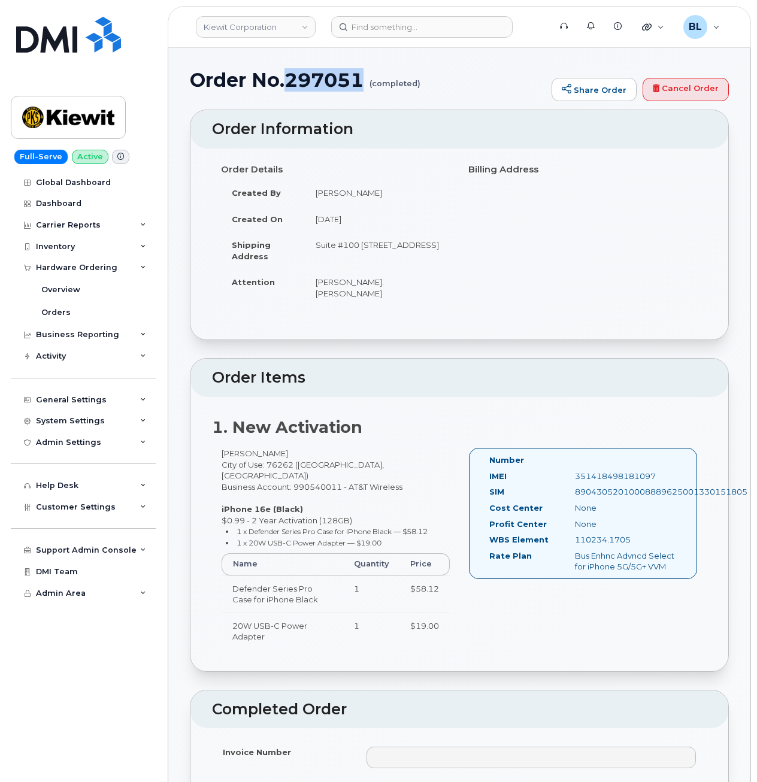
drag, startPoint x: 365, startPoint y: 83, endPoint x: 288, endPoint y: 77, distance: 77.4
click at [288, 77] on h1 "Order No.297051 (completed)" at bounding box center [368, 79] width 356 height 21
copy h1 "297051"
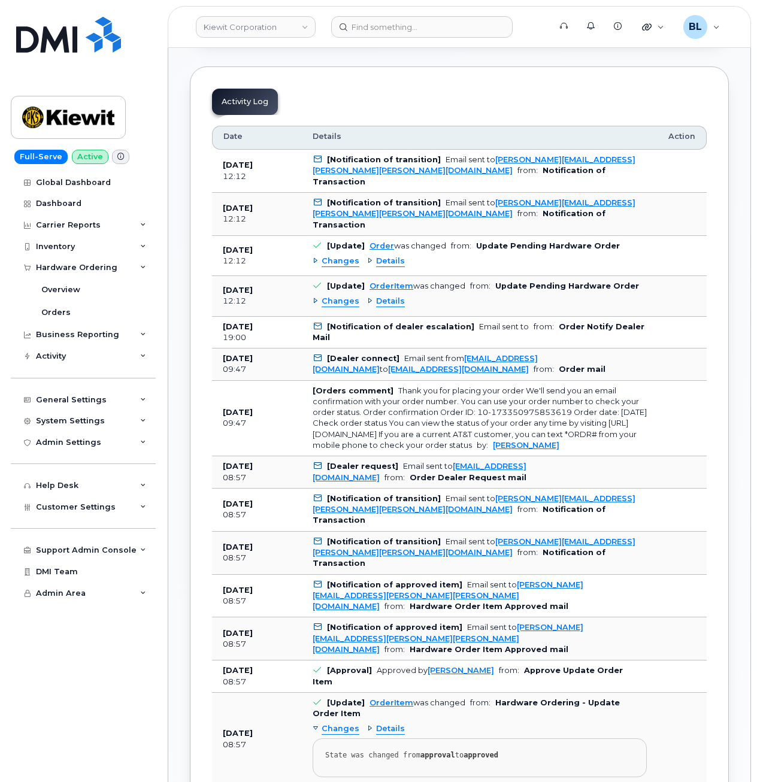
scroll to position [958, 0]
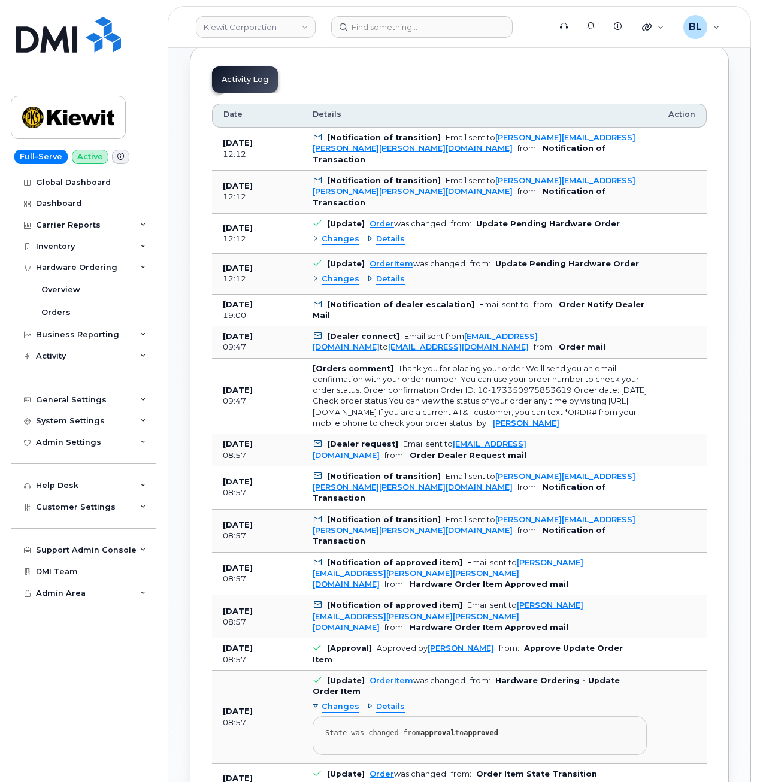
click at [347, 269] on div "Changes Details" at bounding box center [480, 278] width 334 height 19
click at [335, 274] on span "Changes" at bounding box center [341, 279] width 38 height 11
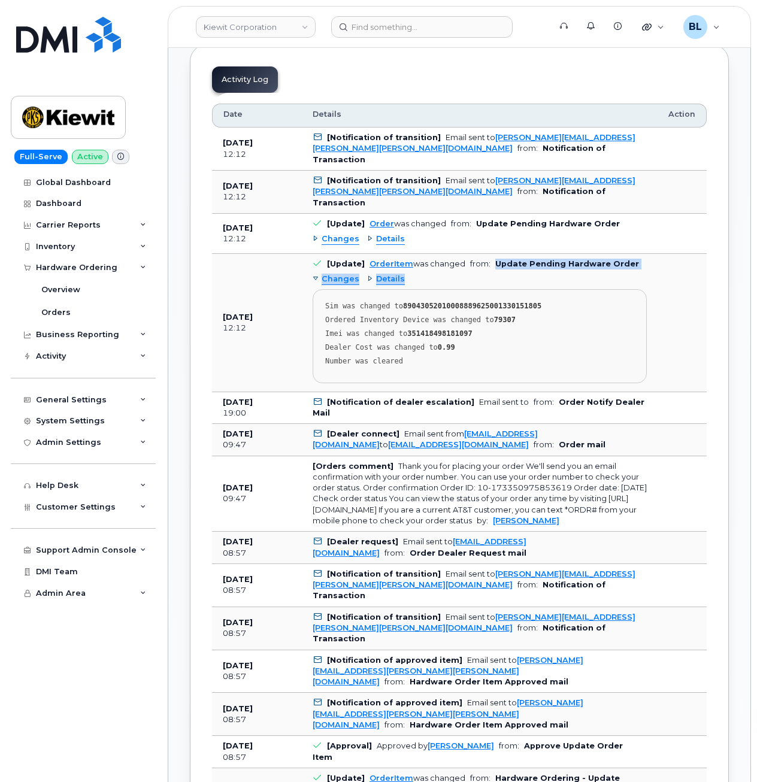
drag, startPoint x: 493, startPoint y: 219, endPoint x: 578, endPoint y: 231, distance: 85.9
click at [578, 254] on td "[Update] OrderItem was changed from: Update Pending Hardware Order Changes Deta…" at bounding box center [480, 323] width 356 height 138
click at [397, 274] on span "Details" at bounding box center [390, 279] width 29 height 11
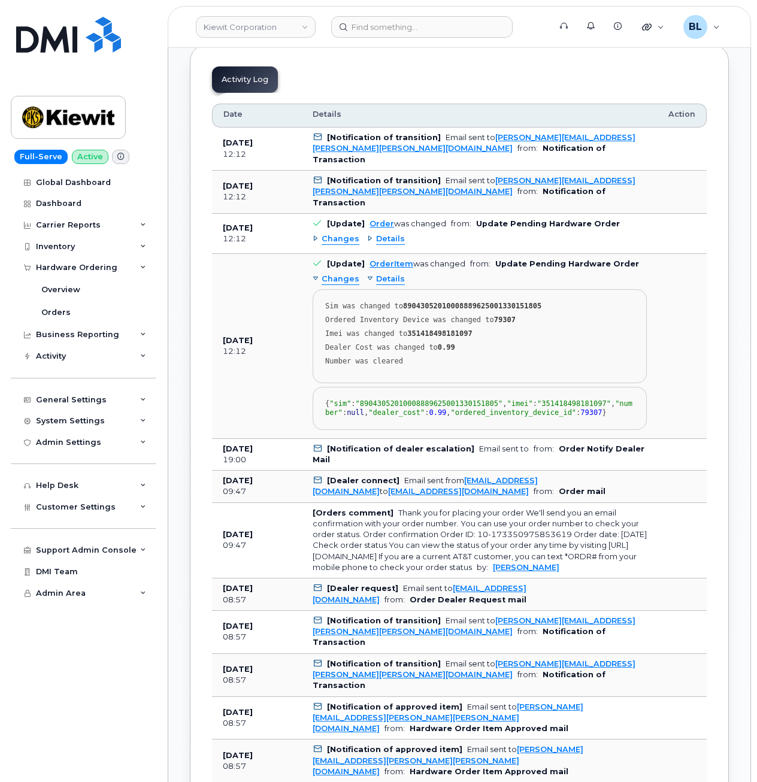
click at [378, 234] on span "Details" at bounding box center [390, 239] width 29 height 11
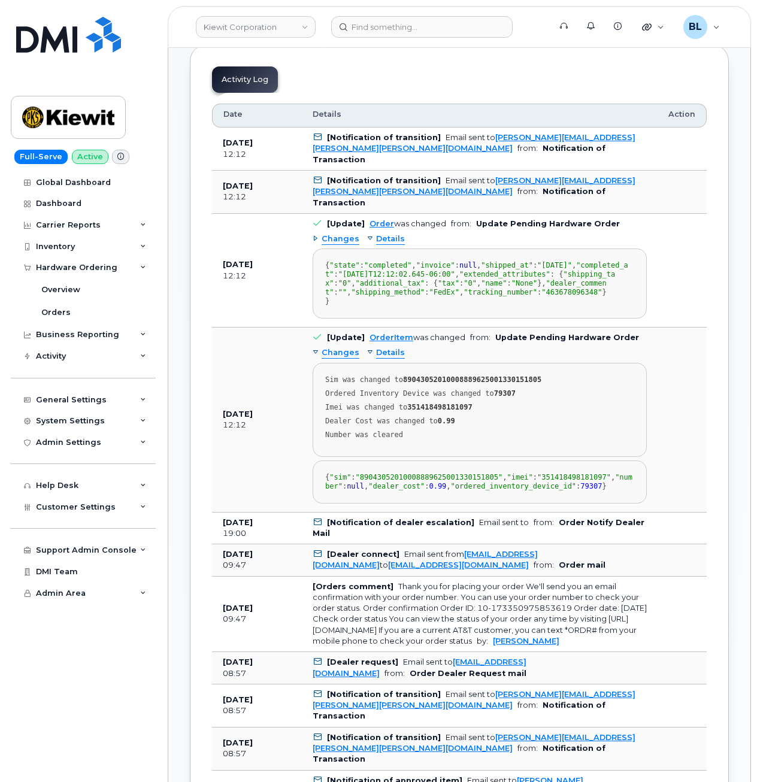
click at [337, 234] on span "Changes" at bounding box center [341, 239] width 38 height 11
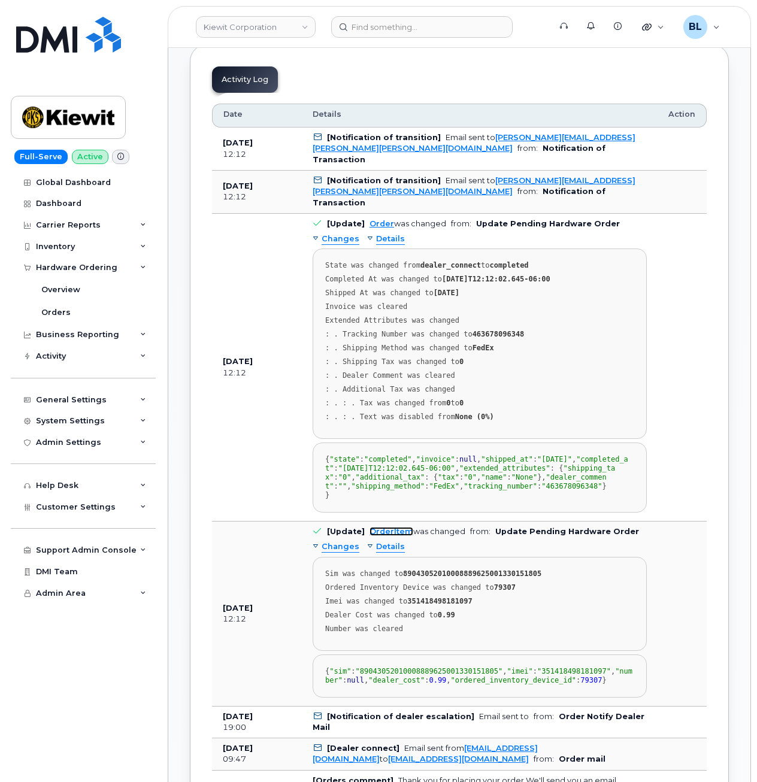
scroll to position [479, 0]
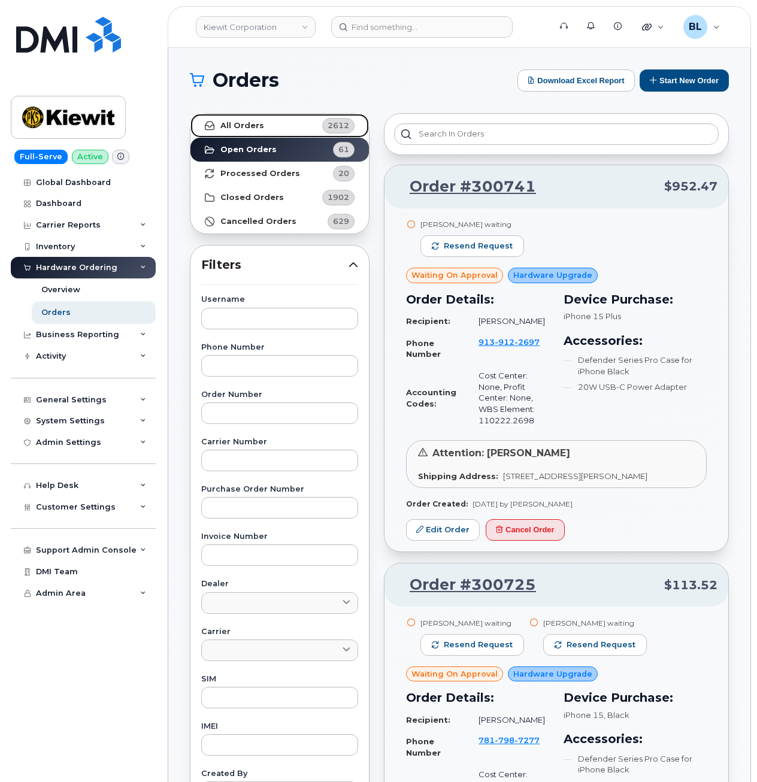
click at [298, 126] on link "All Orders 2612" at bounding box center [279, 126] width 178 height 24
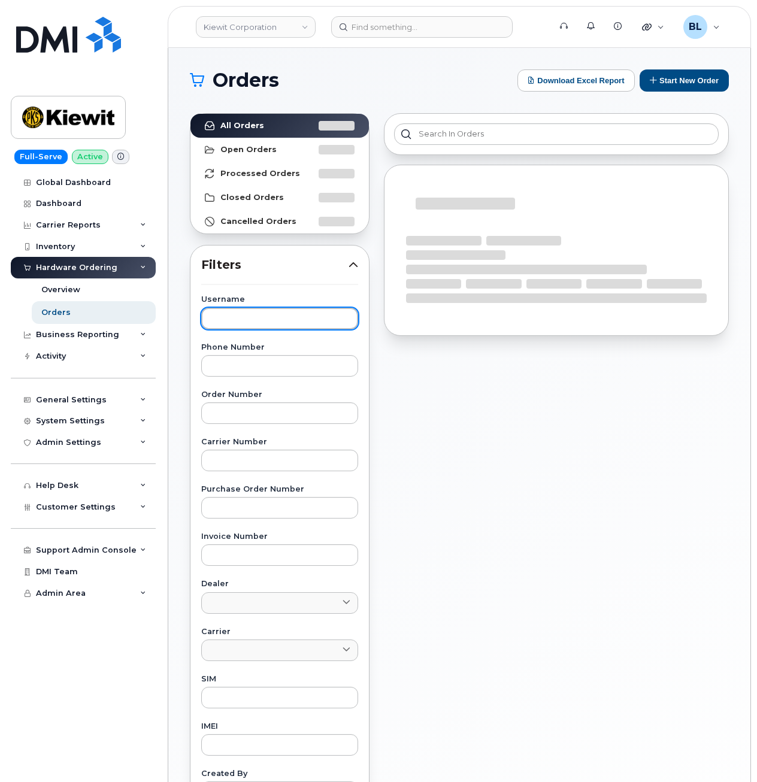
click at [284, 326] on input "text" at bounding box center [279, 319] width 157 height 22
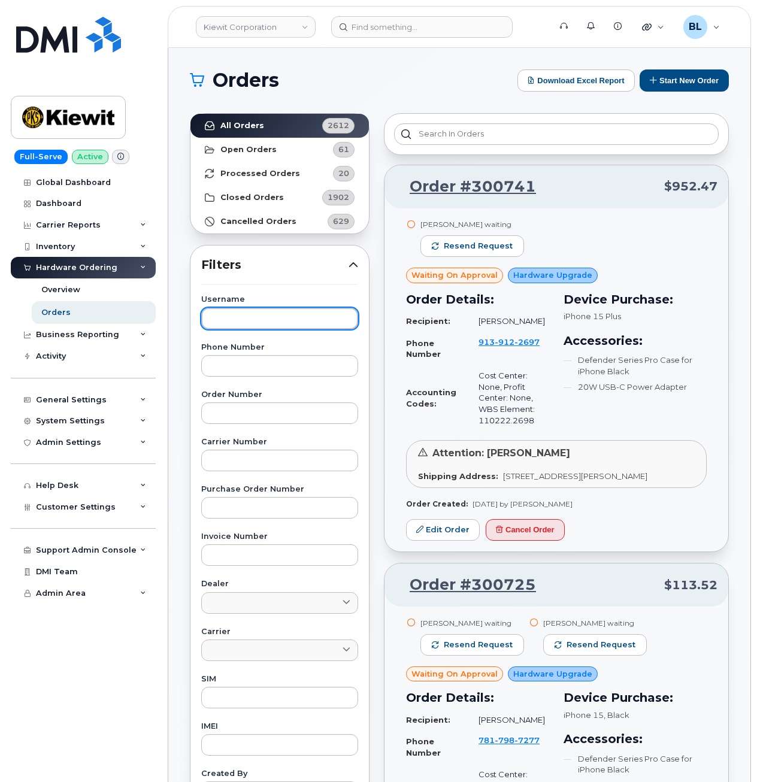
click at [237, 318] on input "text" at bounding box center [279, 319] width 157 height 22
paste input "297051"
type input "297051"
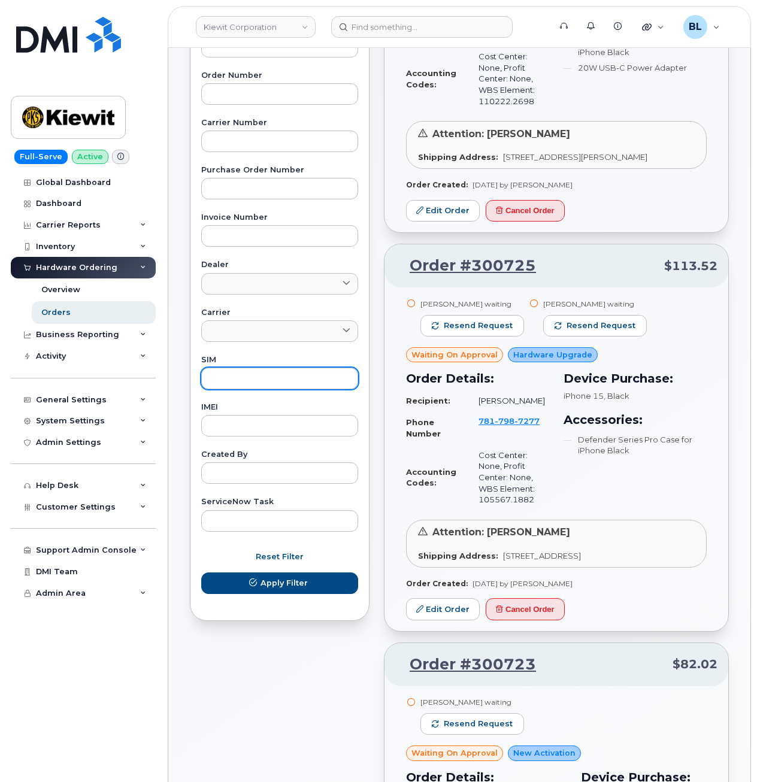
scroll to position [160, 0]
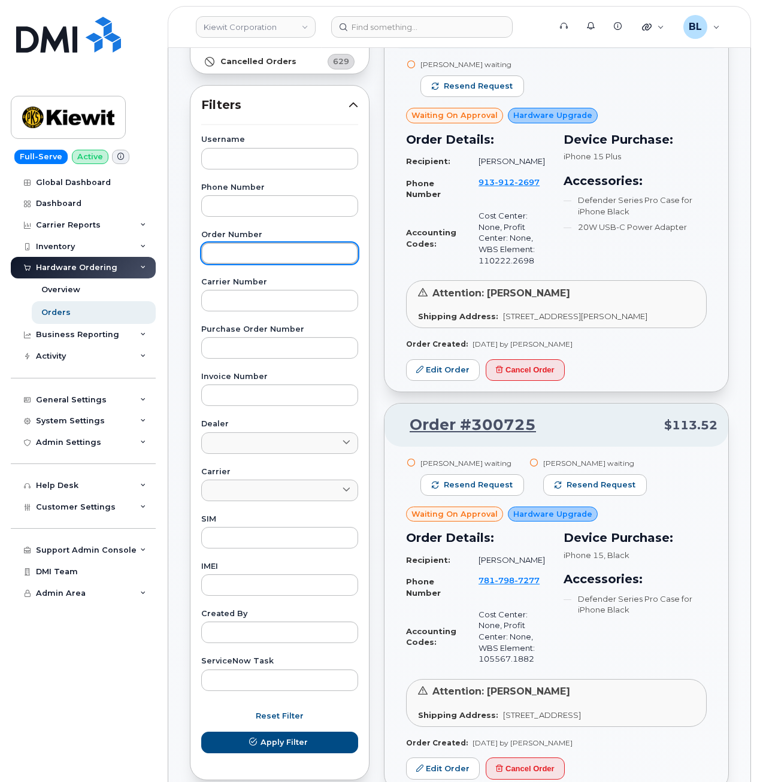
click at [265, 251] on input "text" at bounding box center [279, 254] width 157 height 22
paste input "297051"
click at [201, 732] on button "Apply Filter" at bounding box center [279, 743] width 157 height 22
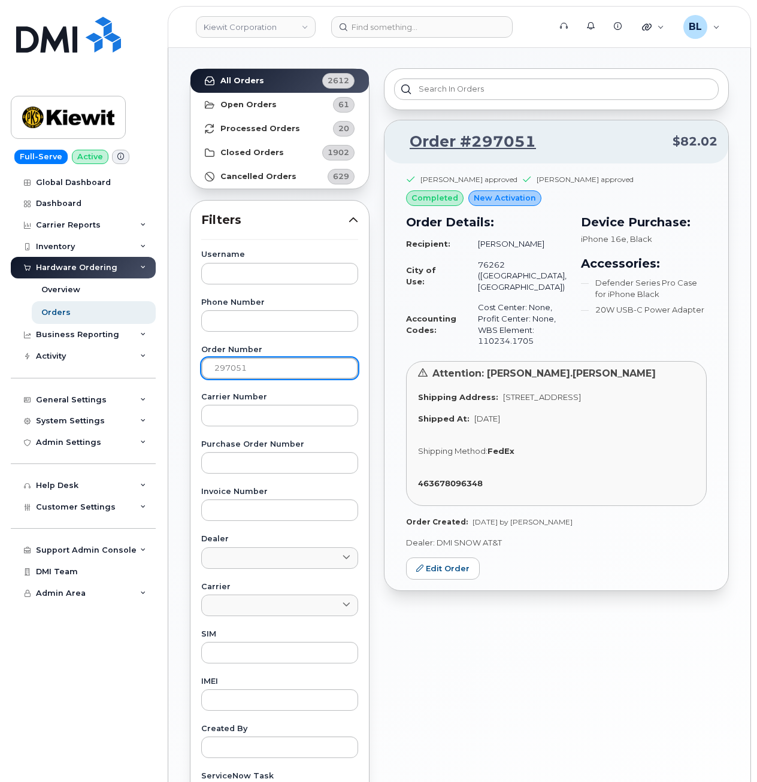
scroll to position [0, 0]
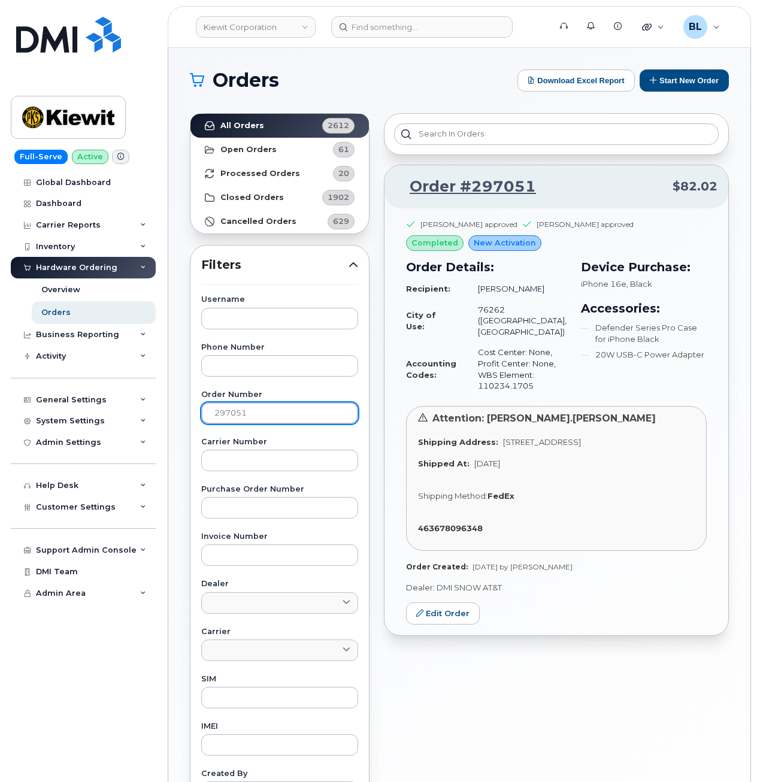
drag, startPoint x: 263, startPoint y: 417, endPoint x: -4, endPoint y: 392, distance: 267.7
click at [0, 392] on html "[PERSON_NAME] Corporation Support Alerts Knowledge Base Quicklinks Suspend / Ca…" at bounding box center [378, 500] width 757 height 1000
type input "="
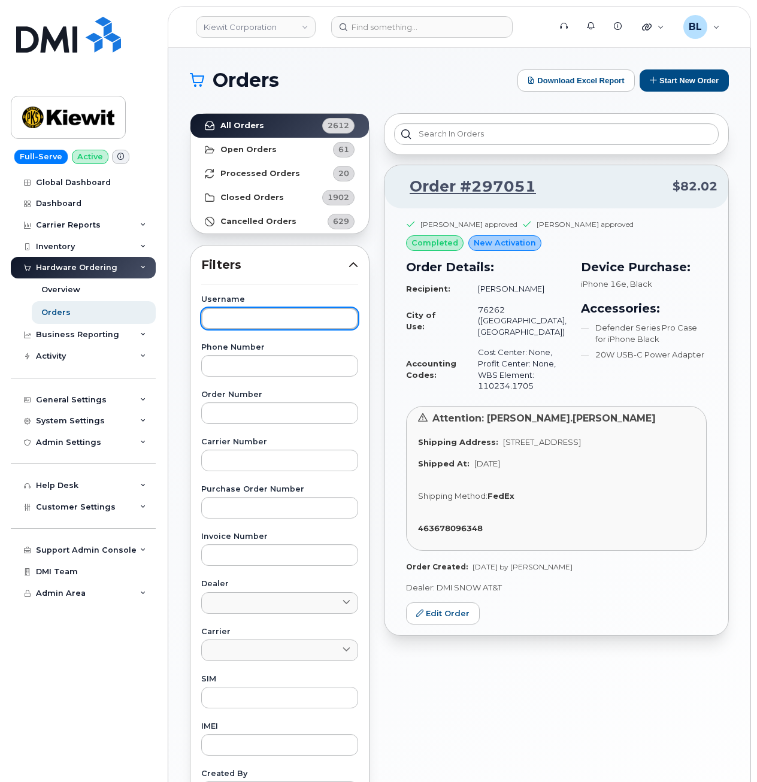
drag, startPoint x: 242, startPoint y: 324, endPoint x: 285, endPoint y: 329, distance: 43.4
click at [242, 323] on input "text" at bounding box center [279, 319] width 157 height 22
paste input "[PERSON_NAME]"
type input "[PERSON_NAME]"
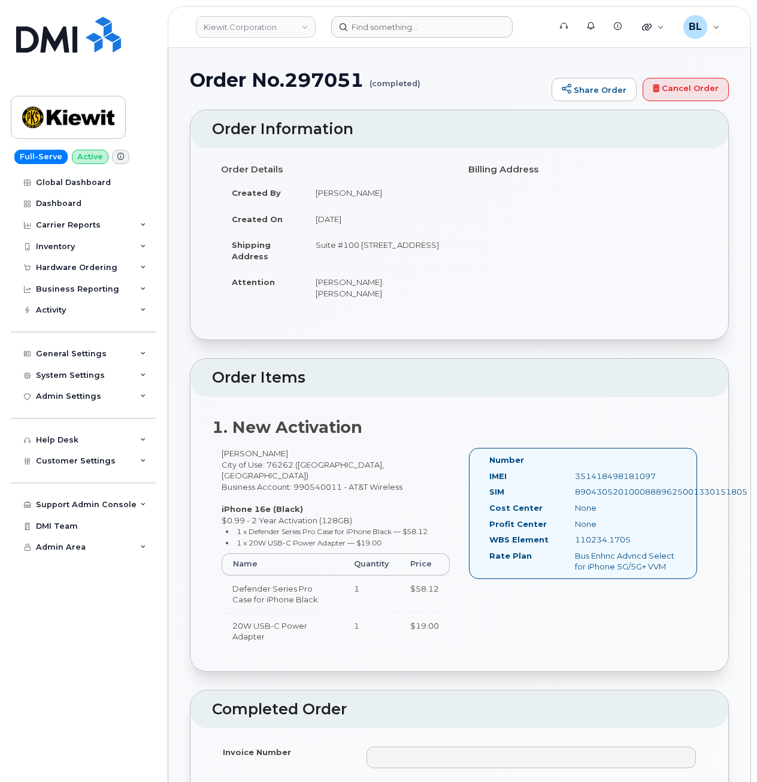
drag, startPoint x: 439, startPoint y: 56, endPoint x: 454, endPoint y: 37, distance: 24.7
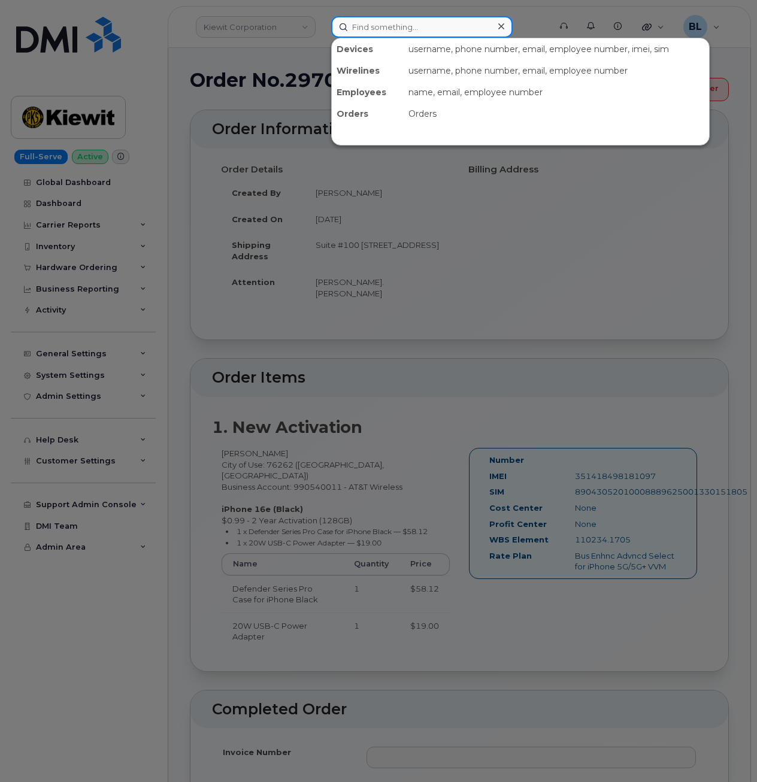
click at [454, 37] on input at bounding box center [421, 27] width 181 height 22
paste input "5418166862"
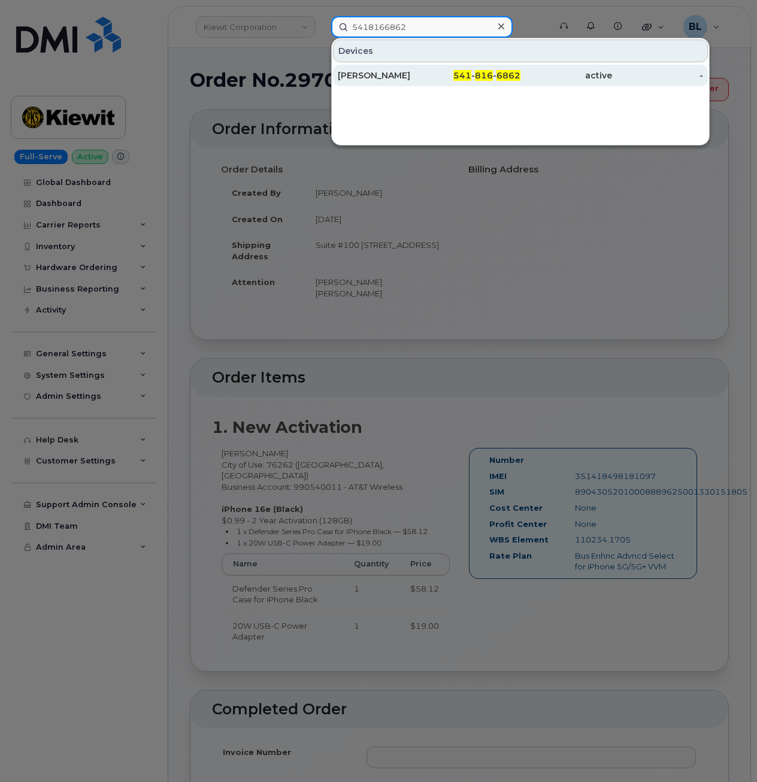
type input "5418166862"
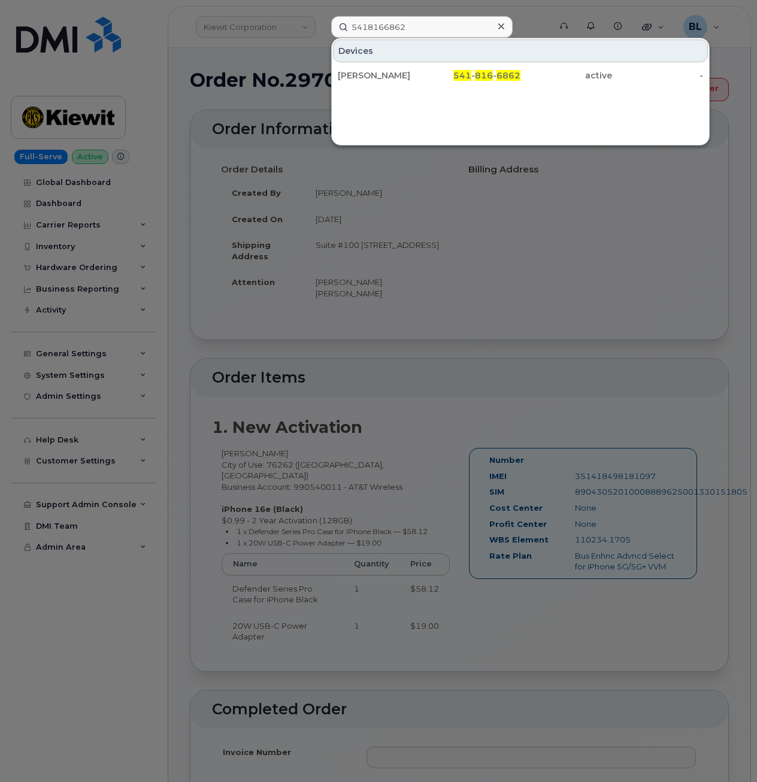
click at [451, 312] on div at bounding box center [378, 391] width 757 height 782
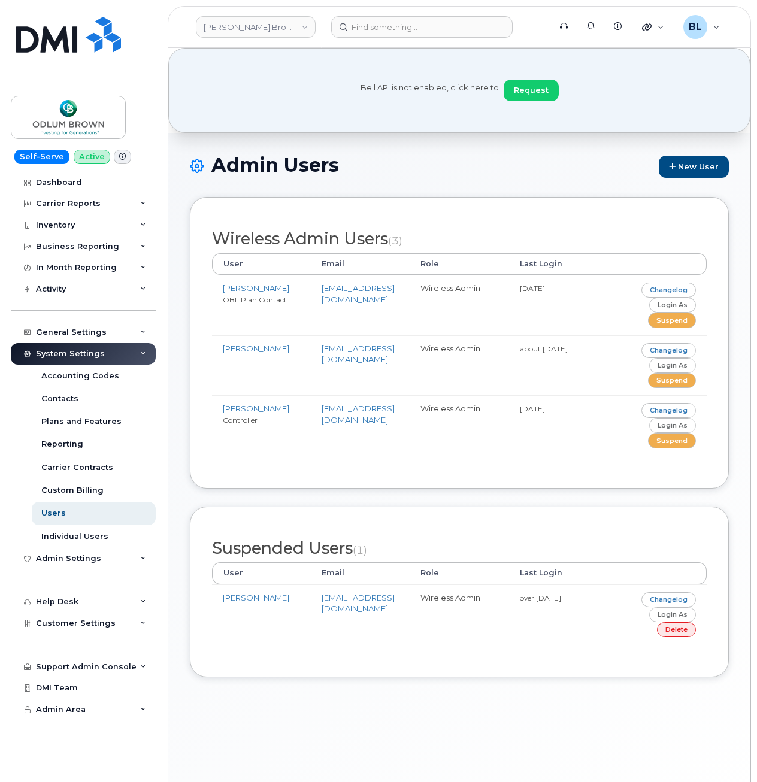
drag, startPoint x: 236, startPoint y: 131, endPoint x: 236, endPoint y: 116, distance: 15.6
click at [236, 131] on div "Bell API is not enabled, click here to Request" at bounding box center [459, 90] width 582 height 85
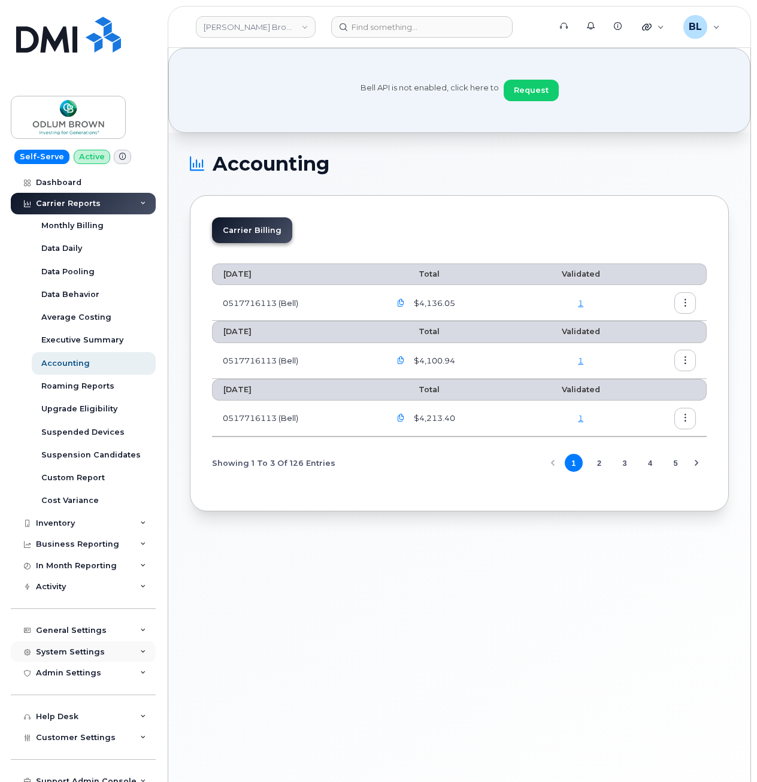
click at [77, 647] on div "System Settings" at bounding box center [70, 652] width 69 height 10
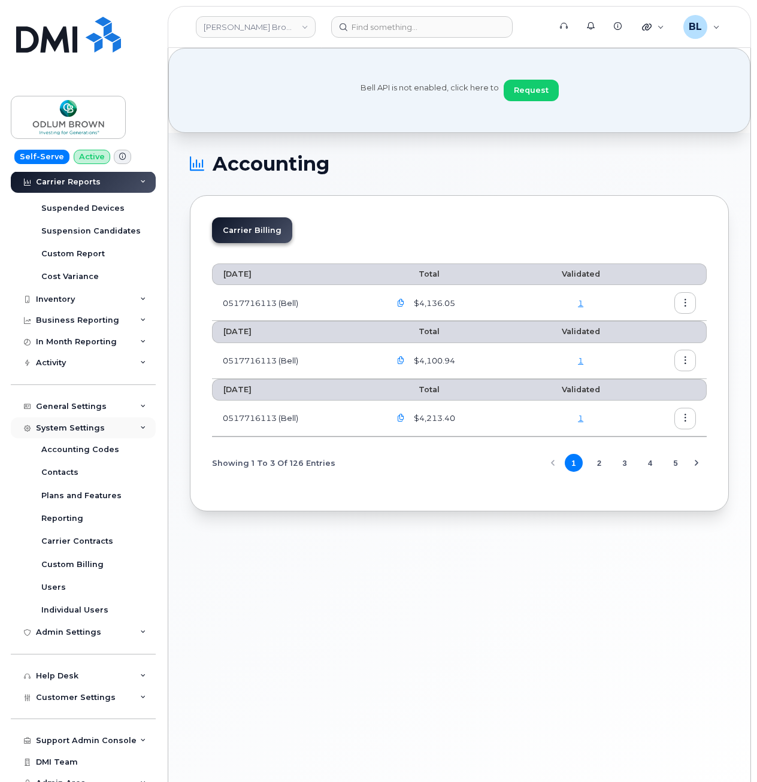
scroll to position [235, 0]
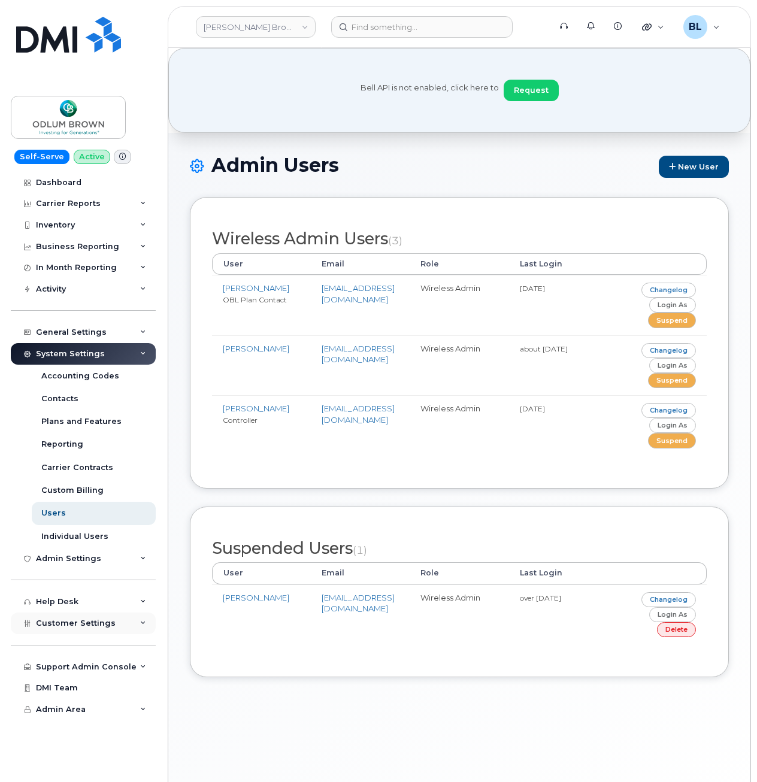
click at [111, 628] on div "Customer Settings" at bounding box center [83, 624] width 145 height 22
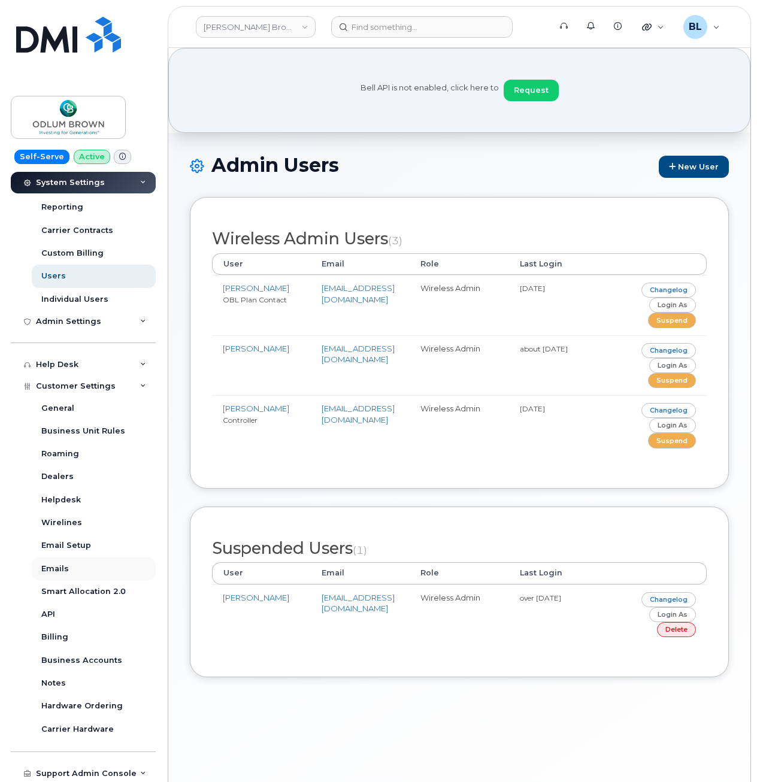
scroll to position [281, 0]
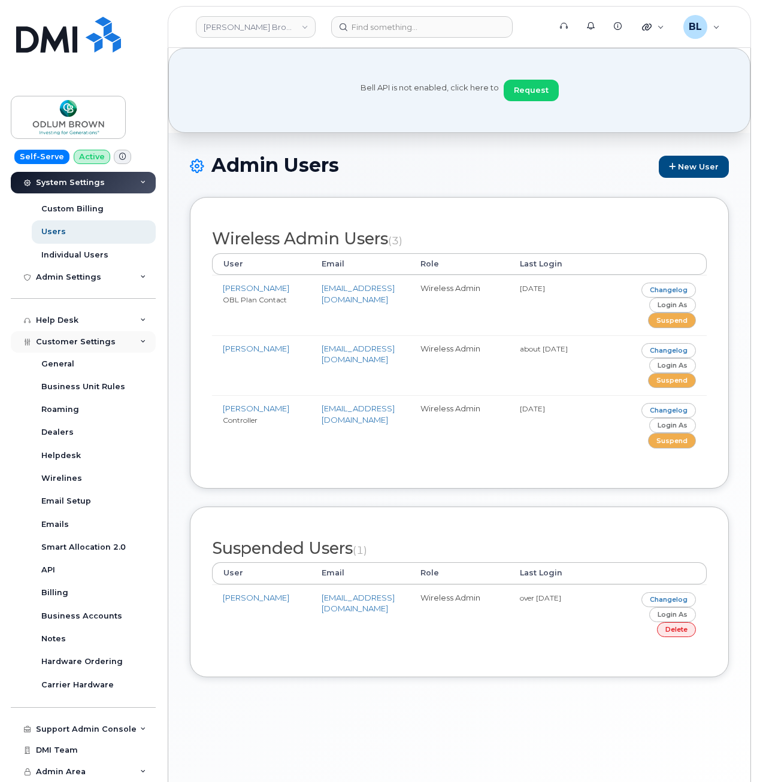
click at [117, 341] on div "Customer Settings" at bounding box center [83, 342] width 145 height 22
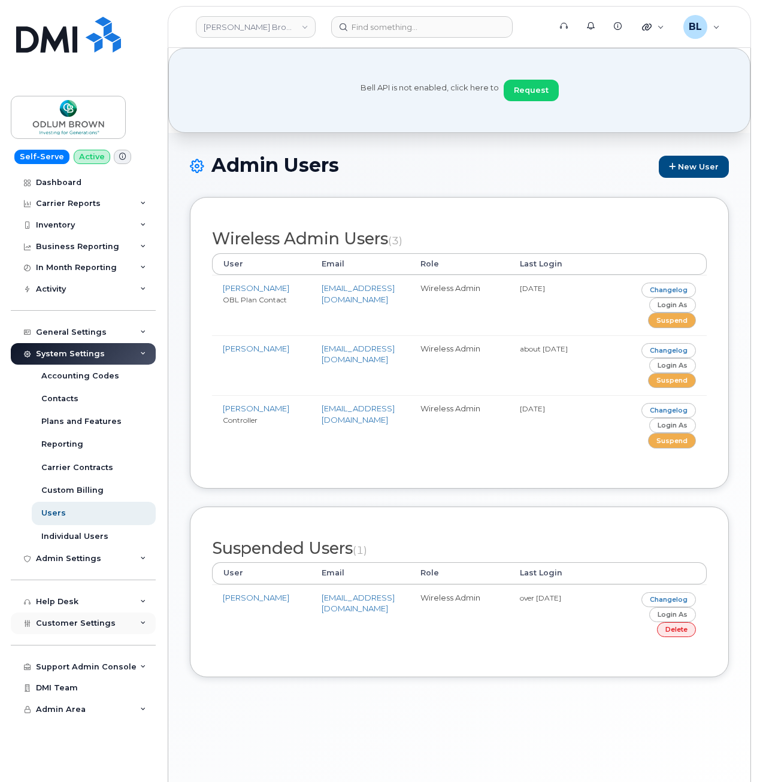
click at [113, 625] on div "Customer Settings" at bounding box center [83, 624] width 145 height 22
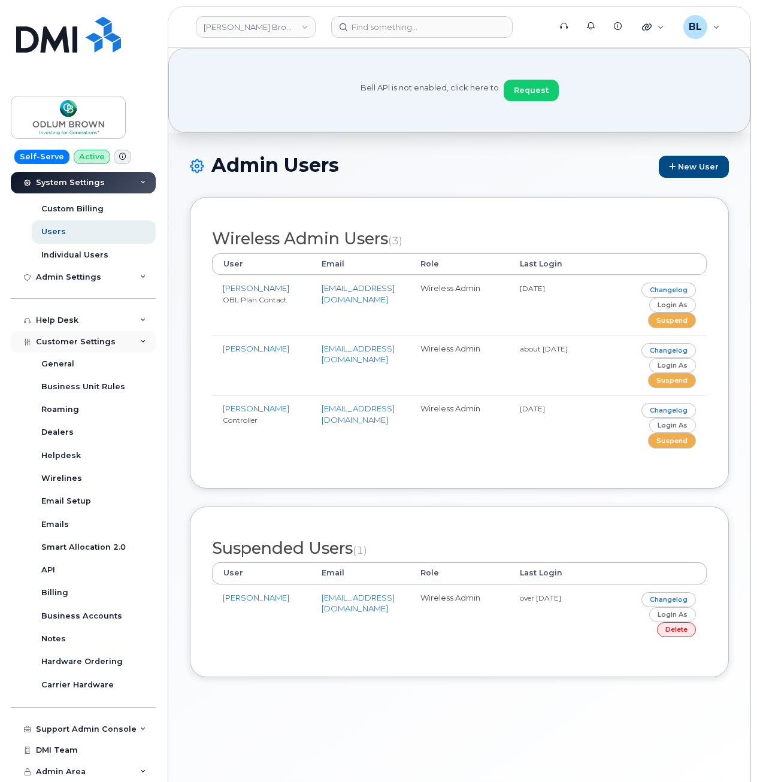
click at [110, 344] on span "Customer Settings" at bounding box center [76, 341] width 80 height 9
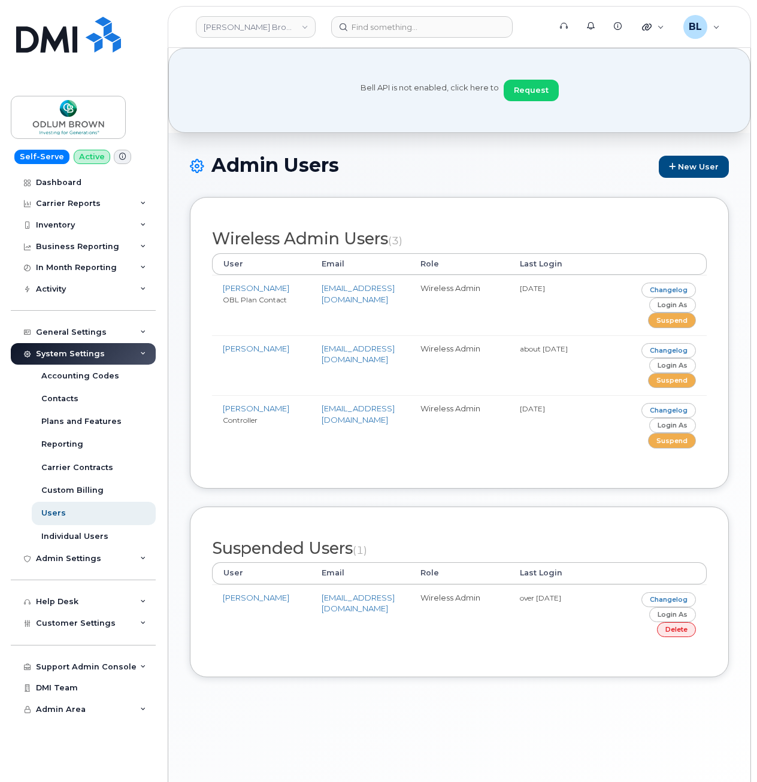
scroll to position [0, 0]
click at [107, 625] on span "Customer Settings" at bounding box center [76, 623] width 80 height 9
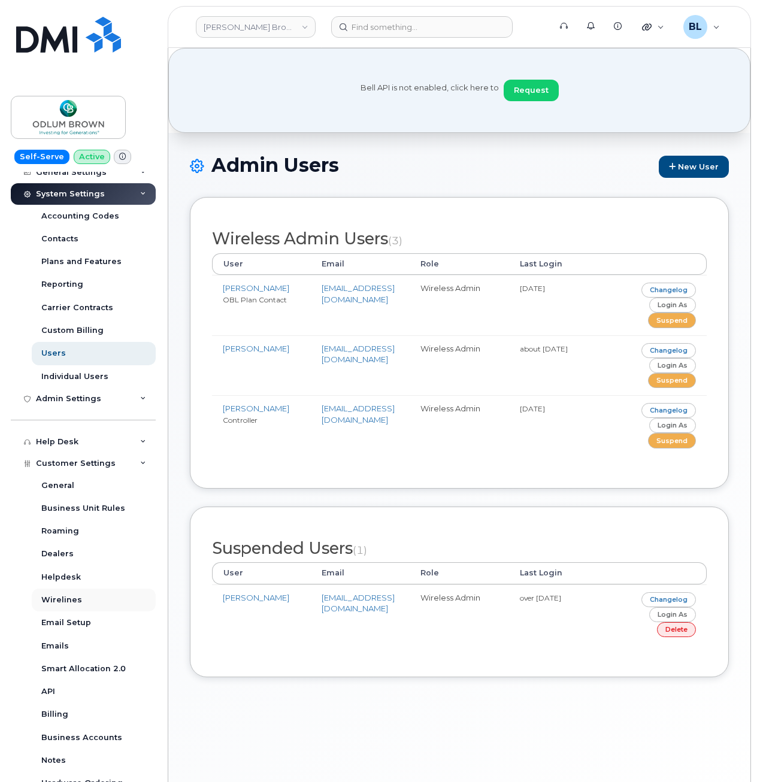
scroll to position [281, 0]
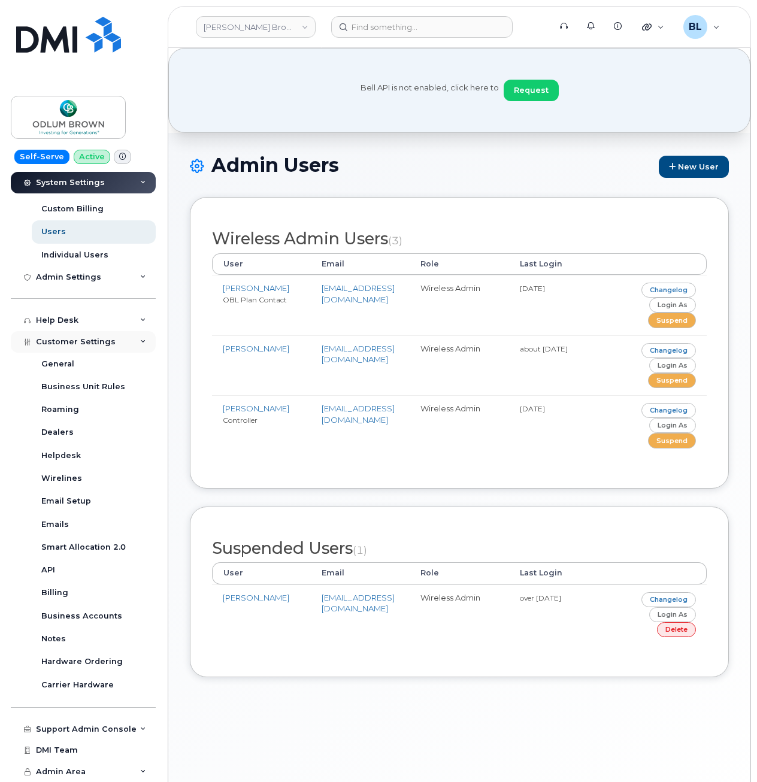
click at [84, 344] on span "Customer Settings" at bounding box center [76, 341] width 80 height 9
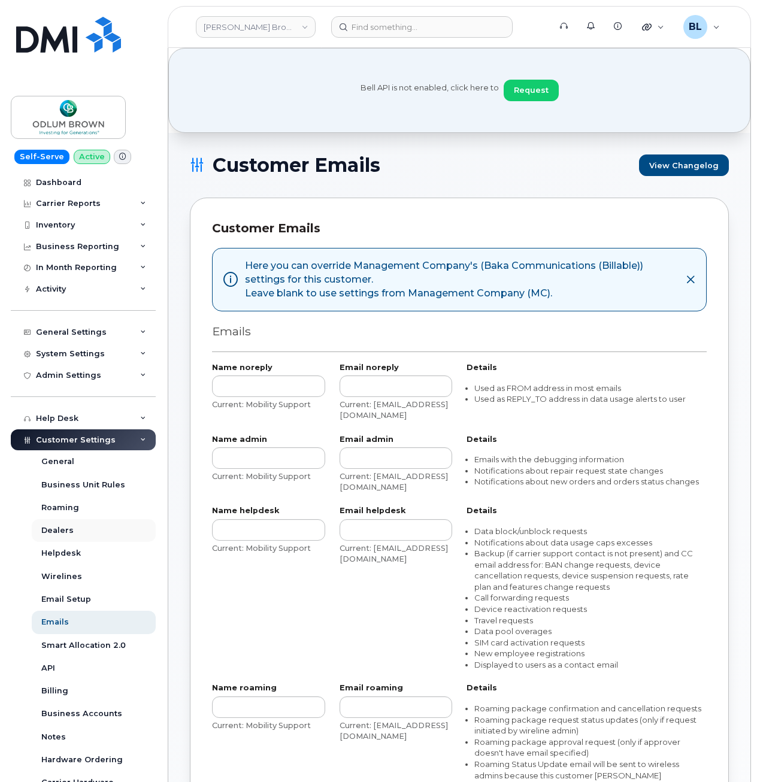
scroll to position [98, 0]
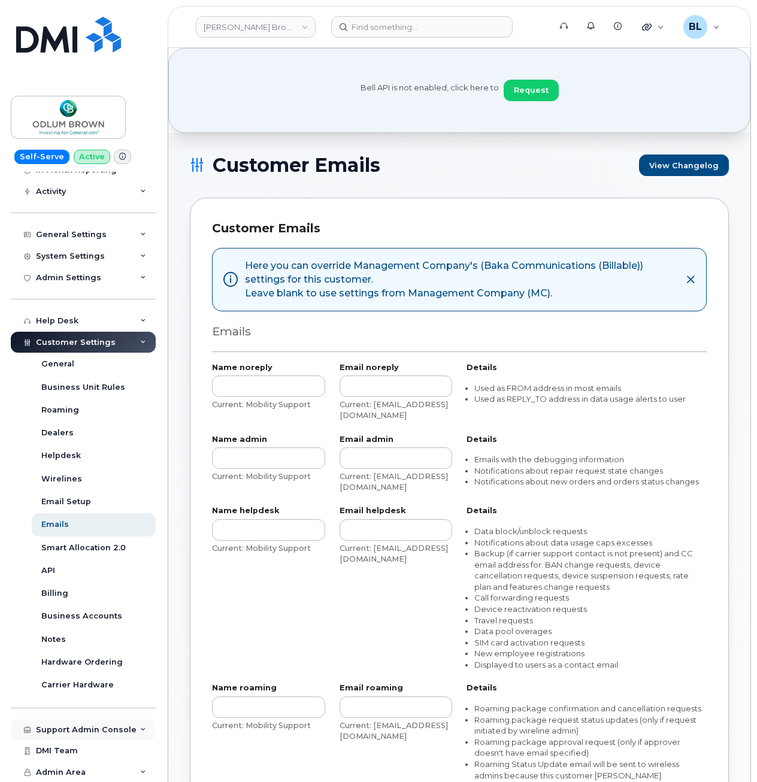
drag, startPoint x: 78, startPoint y: 729, endPoint x: 82, endPoint y: 701, distance: 28.5
click at [78, 728] on div "Support Admin Console" at bounding box center [86, 730] width 101 height 10
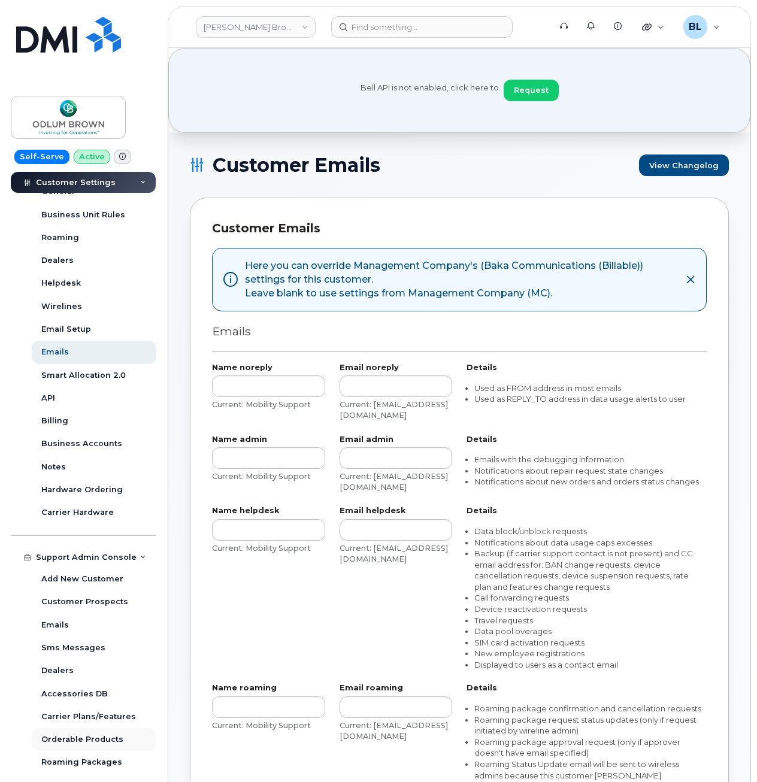
scroll to position [373, 0]
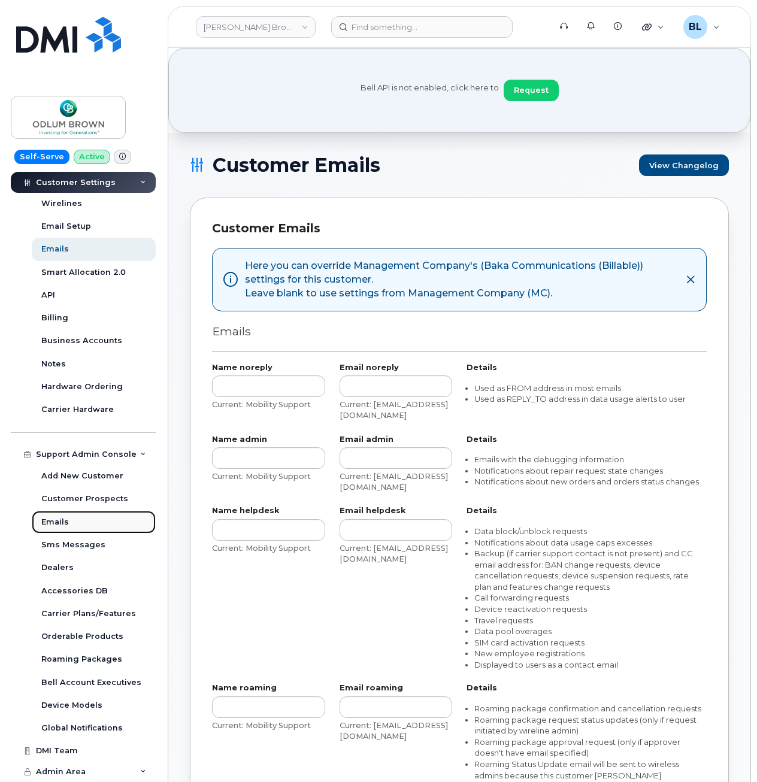
click at [64, 517] on div "Emails" at bounding box center [55, 522] width 28 height 11
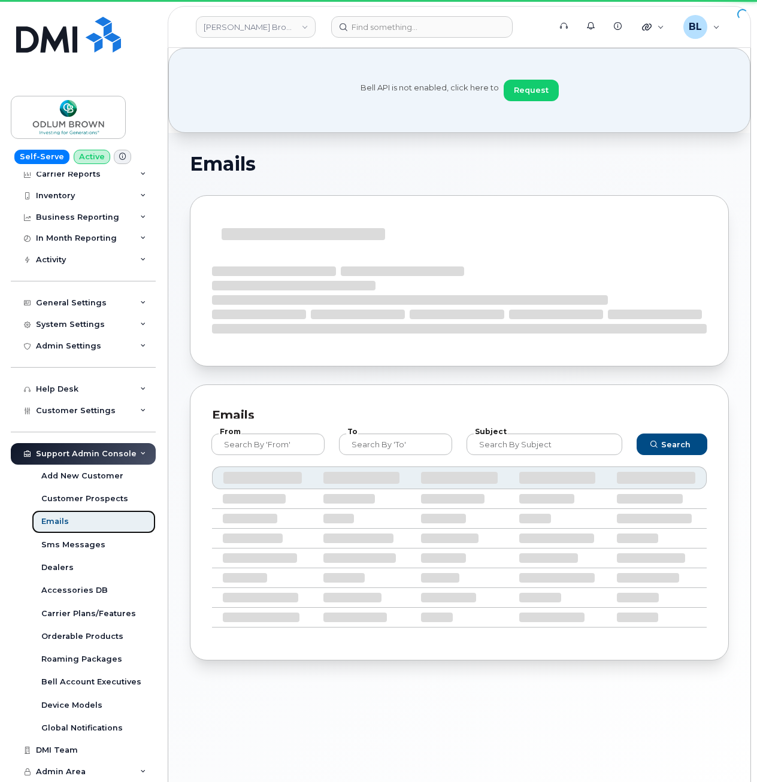
scroll to position [29, 0]
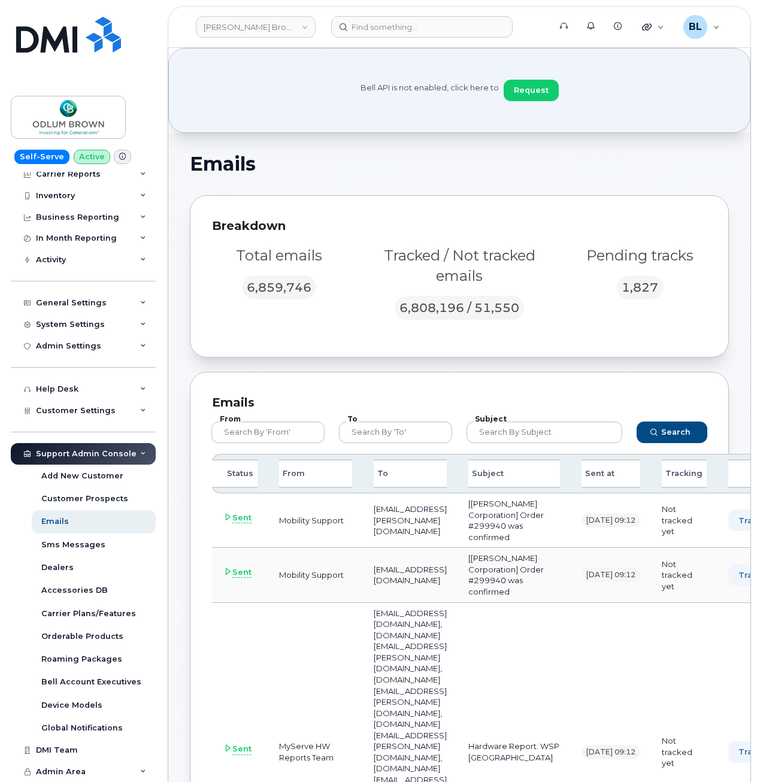
click at [539, 444] on div "Subject" at bounding box center [544, 432] width 170 height 36
click at [395, 434] on input "text" at bounding box center [395, 433] width 113 height 22
paste input "[EMAIL_ADDRESS][DOMAIN_NAME]"
type input "[EMAIL_ADDRESS][DOMAIN_NAME]"
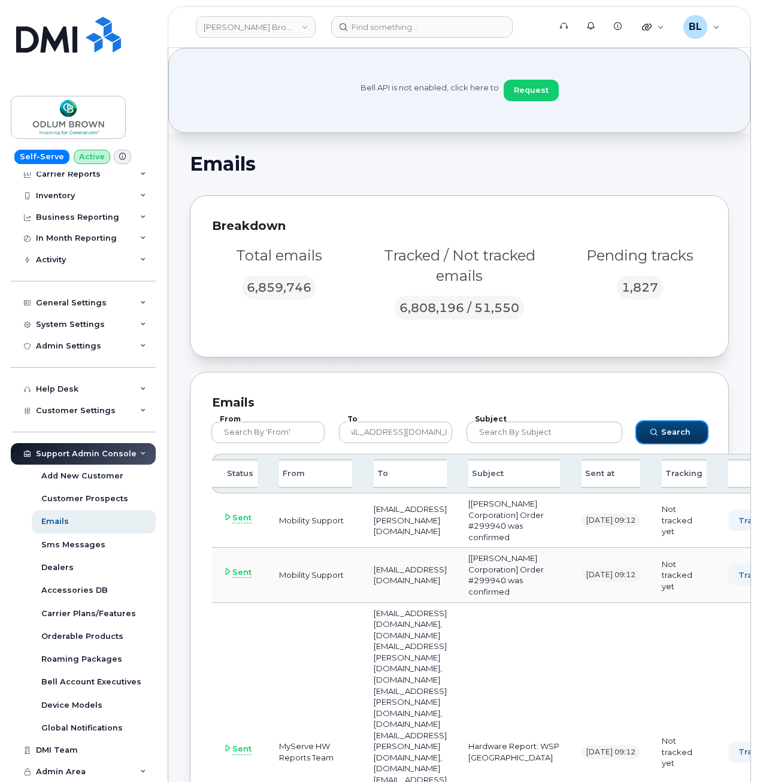
click at [656, 435] on icon "submit" at bounding box center [653, 432] width 7 height 7
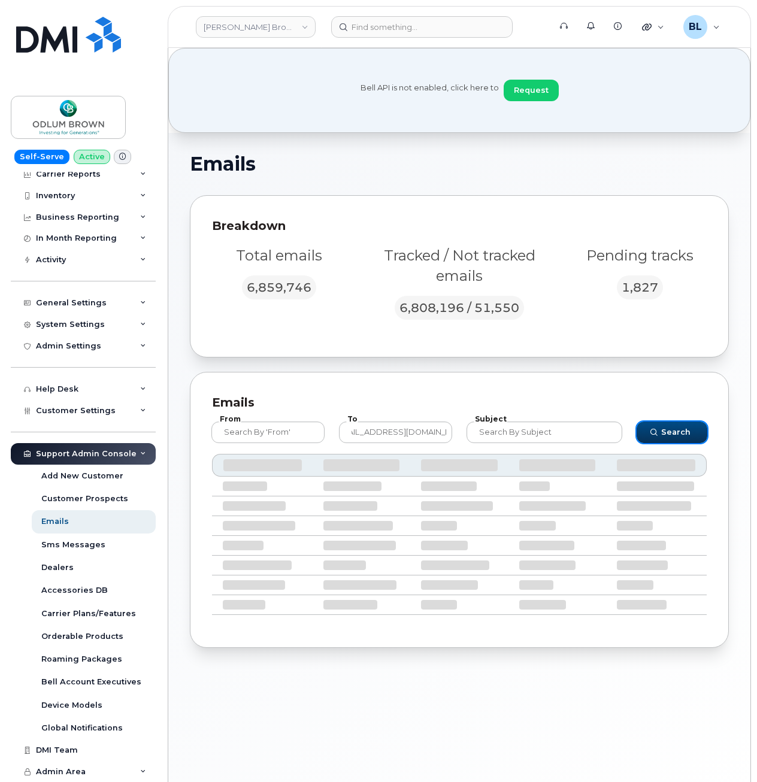
scroll to position [0, 0]
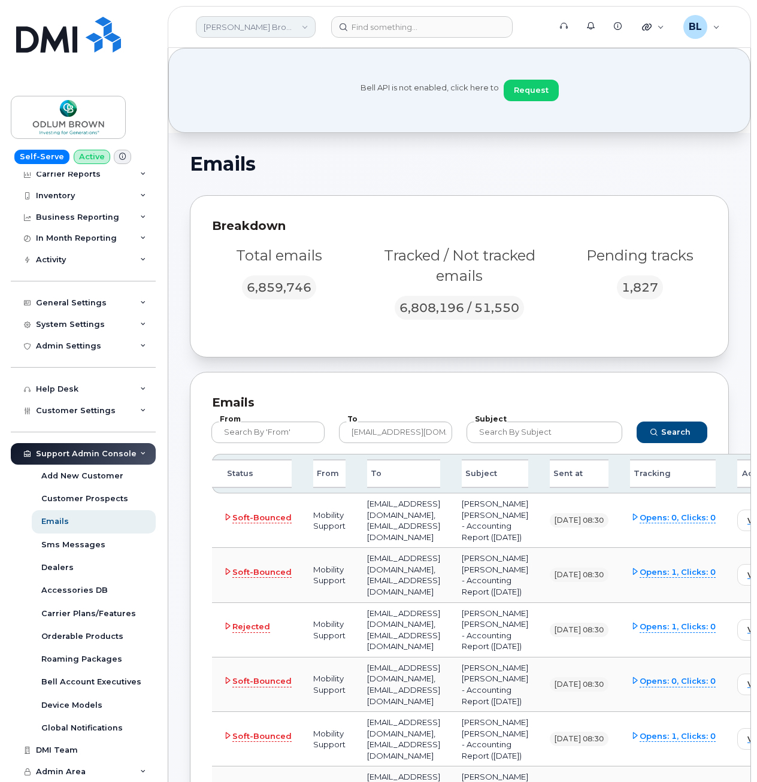
click at [236, 35] on link "[PERSON_NAME] Brown" at bounding box center [256, 27] width 120 height 22
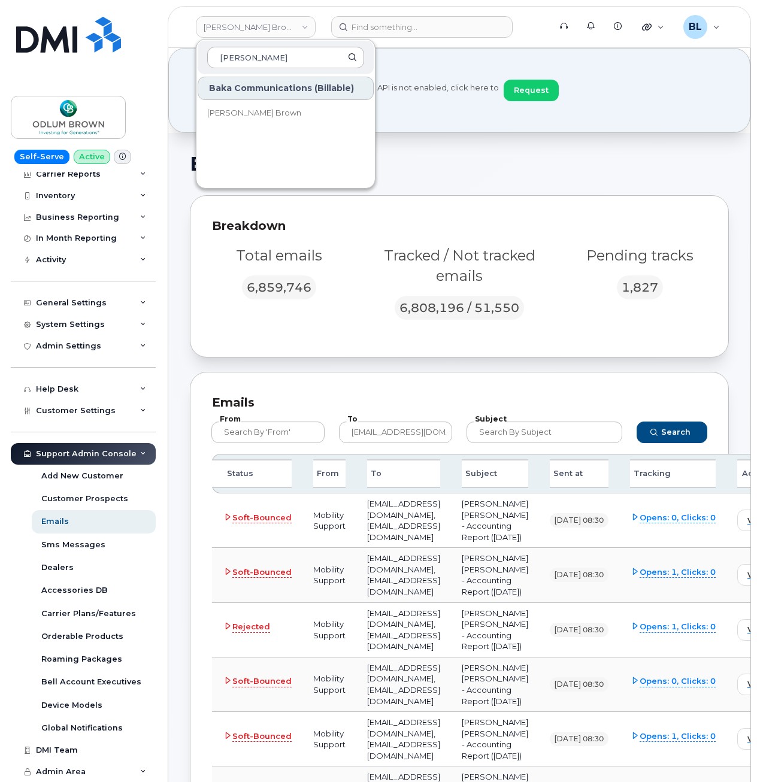
click at [291, 54] on input "odlum" at bounding box center [285, 58] width 157 height 22
type input "baka"
click at [226, 521] on icon at bounding box center [228, 517] width 8 height 8
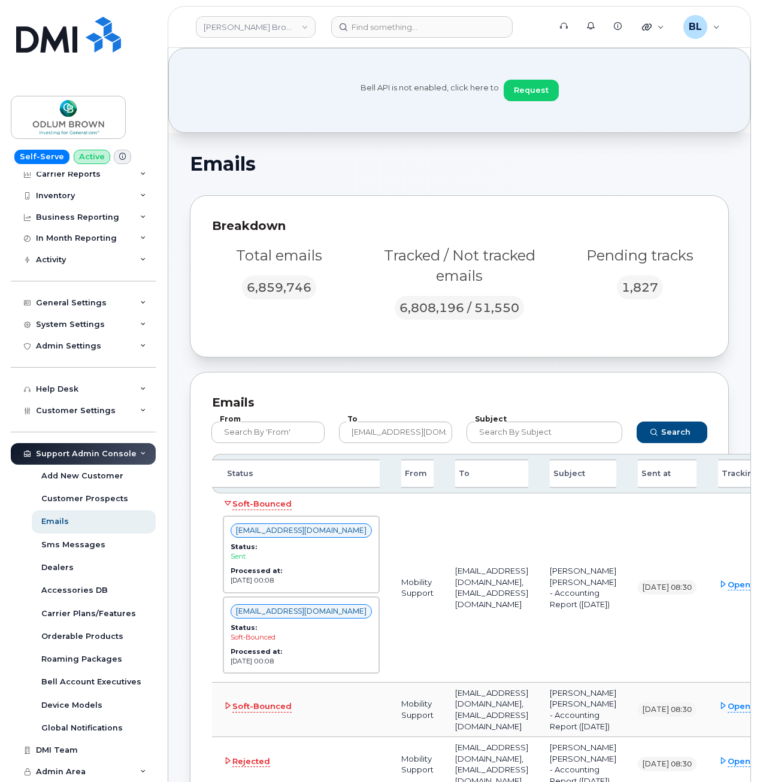
drag, startPoint x: 653, startPoint y: 632, endPoint x: 663, endPoint y: 634, distance: 10.3
drag, startPoint x: 655, startPoint y: 357, endPoint x: 573, endPoint y: 353, distance: 82.1
click at [583, 353] on div "Breakdown Total emails 6,859,746 Tracked / Not tracked emails 6,808,196 / 51,55…" at bounding box center [459, 276] width 539 height 162
drag, startPoint x: 573, startPoint y: 353, endPoint x: 428, endPoint y: 309, distance: 151.9
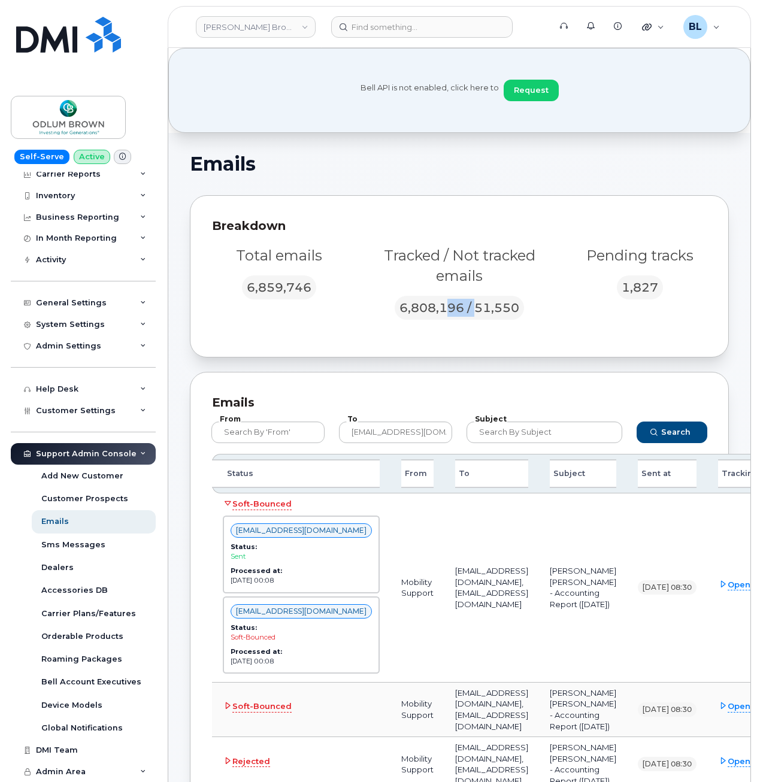
click at [428, 309] on div "6,808,196 / 51,550" at bounding box center [459, 308] width 129 height 24
drag, startPoint x: 428, startPoint y: 309, endPoint x: 419, endPoint y: 308, distance: 9.0
click at [427, 309] on div "6,808,196 / 51,550" at bounding box center [459, 308] width 129 height 24
drag, startPoint x: 401, startPoint y: 308, endPoint x: 480, endPoint y: 302, distance: 79.9
click at [480, 302] on div "6,808,196 / 51,550" at bounding box center [459, 308] width 129 height 24
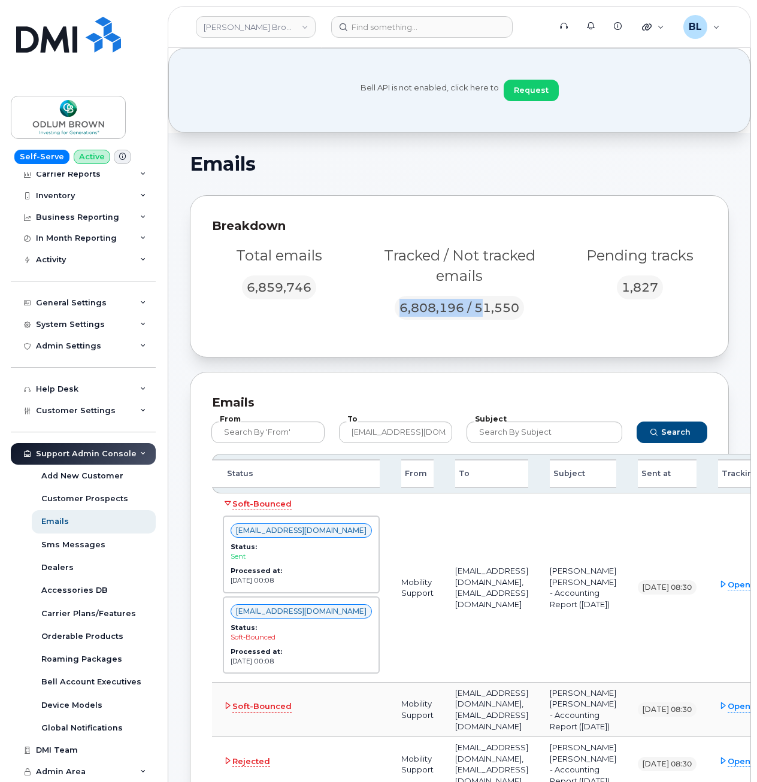
click at [480, 302] on div "6,808,196 / 51,550" at bounding box center [459, 308] width 129 height 24
drag, startPoint x: 401, startPoint y: 312, endPoint x: 507, endPoint y: 305, distance: 106.8
click at [507, 305] on div "6,808,196 / 51,550" at bounding box center [459, 308] width 129 height 24
drag, startPoint x: 541, startPoint y: 307, endPoint x: 377, endPoint y: 314, distance: 164.2
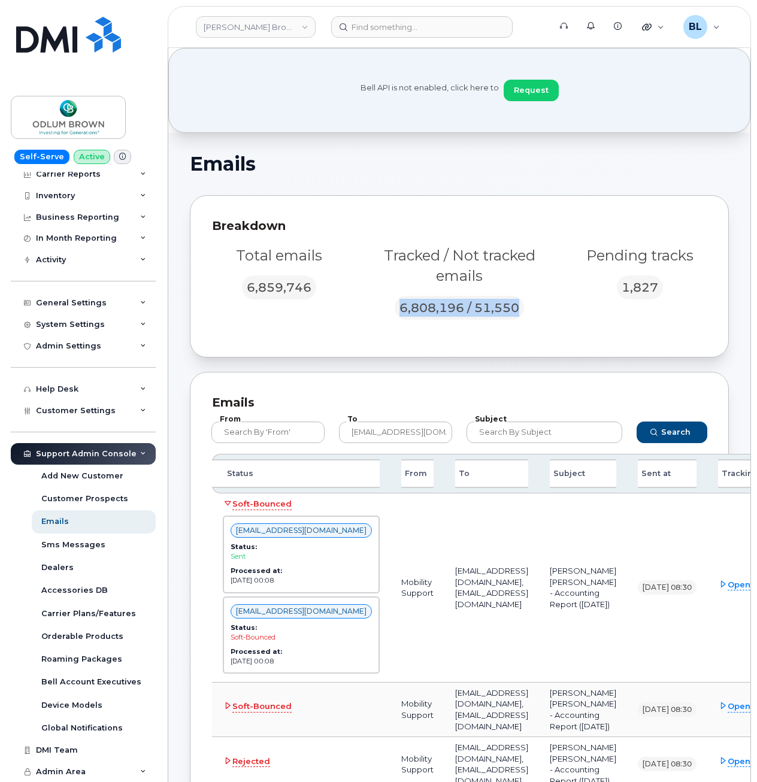
click at [377, 314] on div "Tracked / Not tracked emails 6,808,196 / 51,550" at bounding box center [459, 285] width 212 height 94
click at [531, 7] on header "Odlum Brown Support Alerts Knowledge Base Quicklinks Suspend / Cancel Device Ch…" at bounding box center [459, 27] width 583 height 42
drag, startPoint x: 528, startPoint y: 0, endPoint x: 360, endPoint y: 136, distance: 215.8
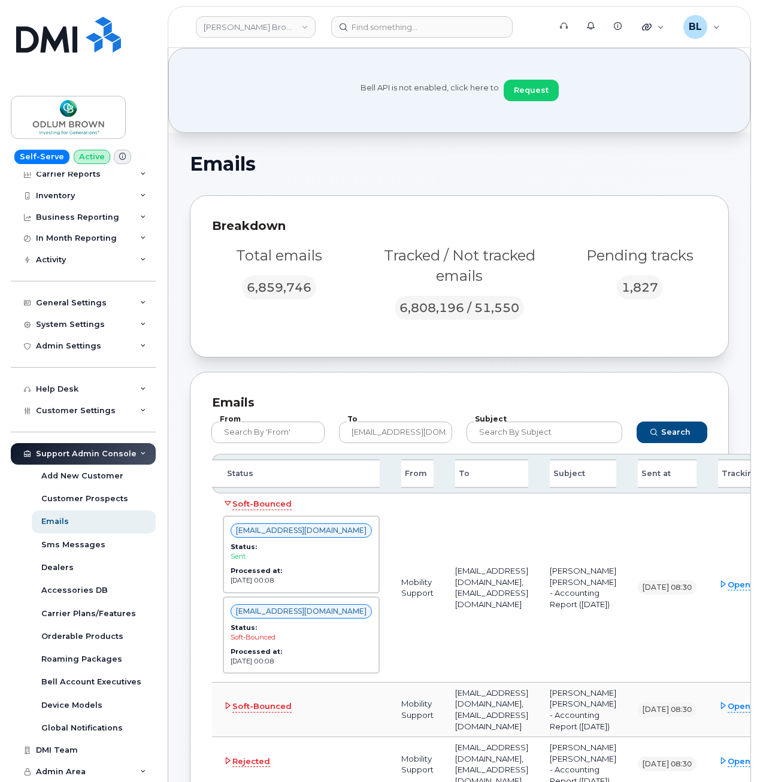
click at [373, 198] on div "Breakdown Total emails 6,859,746 Tracked / Not tracked emails 6,808,196 / 51,55…" at bounding box center [459, 276] width 539 height 162
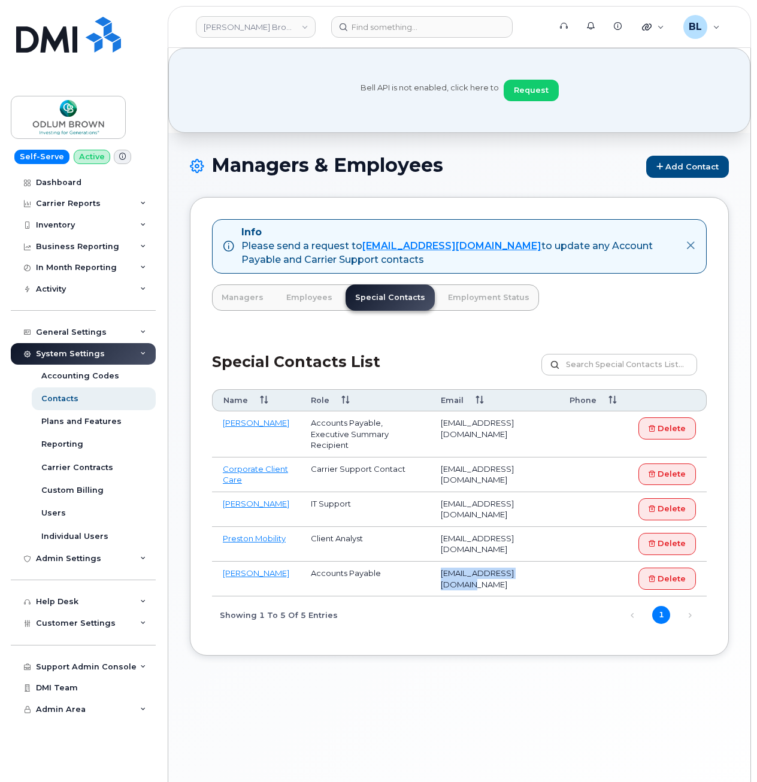
drag, startPoint x: 433, startPoint y: 562, endPoint x: 550, endPoint y: 565, distance: 116.8
click at [550, 565] on td "[EMAIL_ADDRESS][DOMAIN_NAME]" at bounding box center [494, 579] width 129 height 35
copy td "[EMAIL_ADDRESS][DOMAIN_NAME]"
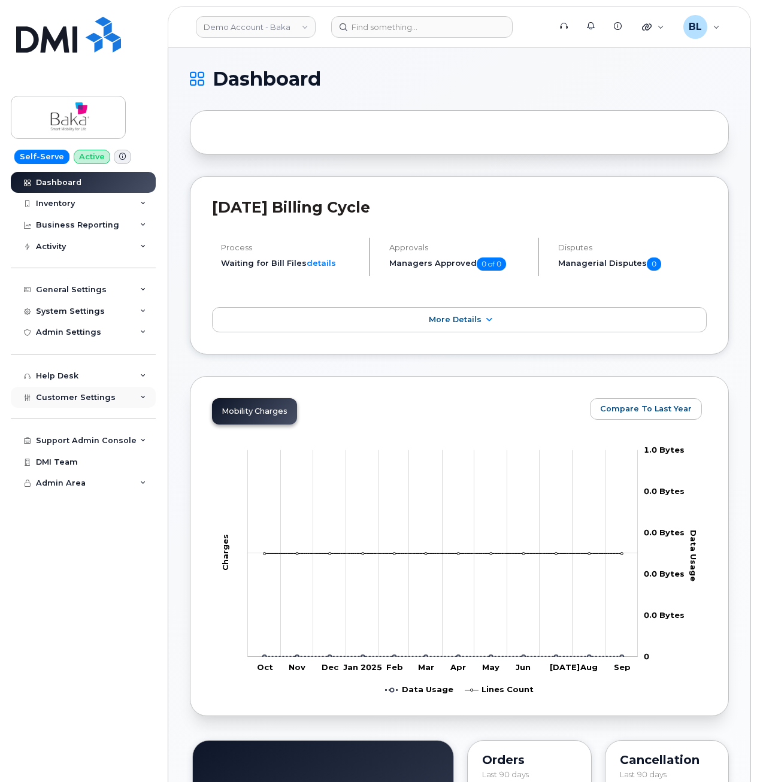
click at [87, 396] on span "Customer Settings" at bounding box center [76, 397] width 80 height 9
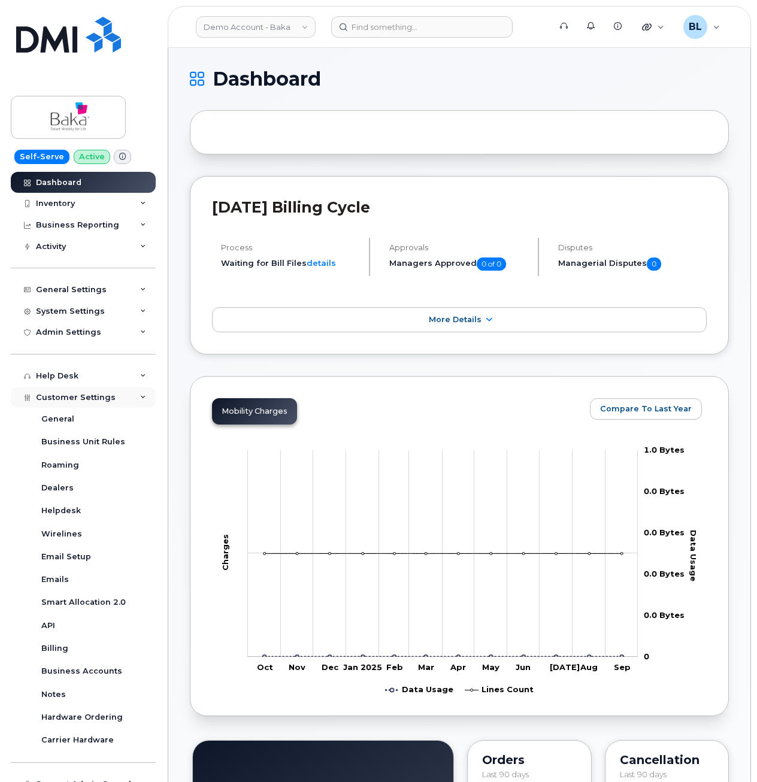
click at [98, 402] on div "Customer Settings" at bounding box center [83, 398] width 145 height 22
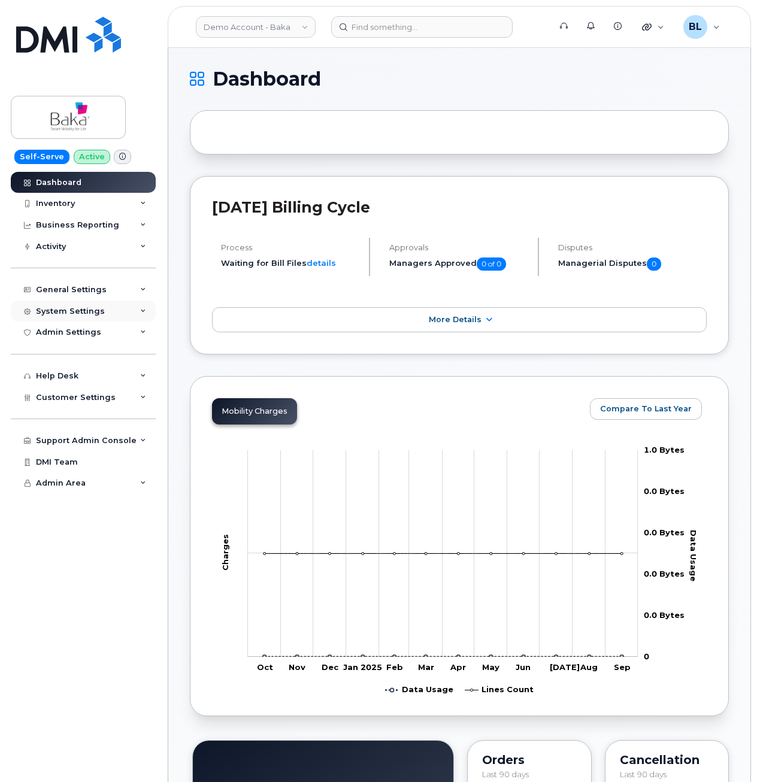
click at [105, 302] on div "System Settings" at bounding box center [83, 312] width 145 height 22
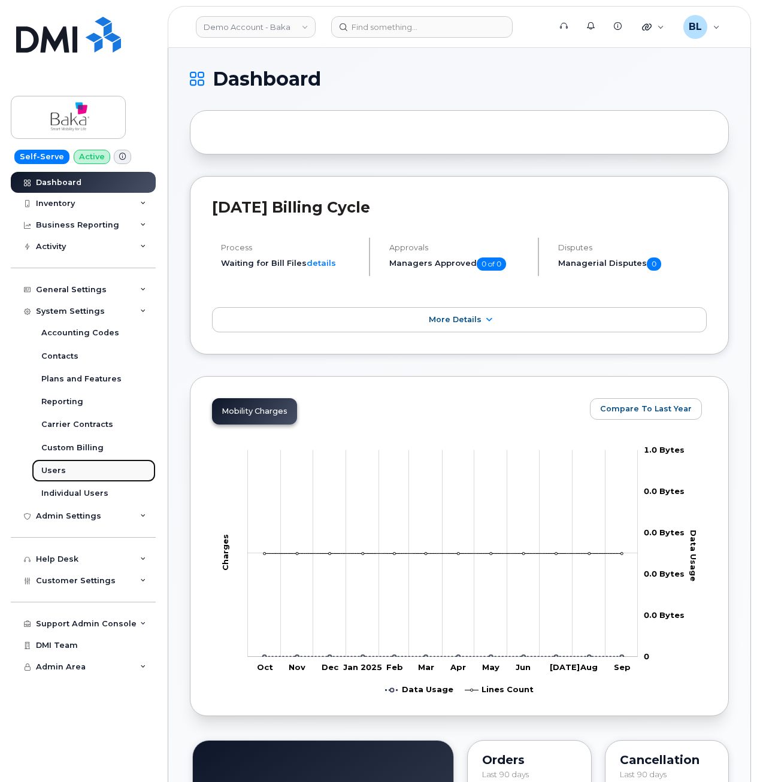
click at [80, 466] on link "Users" at bounding box center [94, 470] width 124 height 23
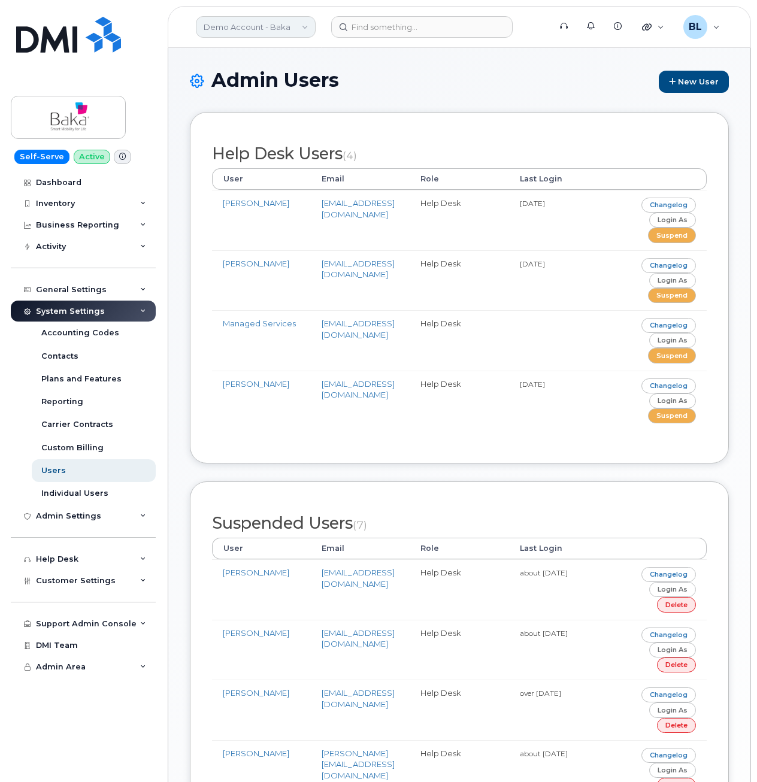
click at [284, 30] on link "Demo Account - Baka" at bounding box center [256, 27] width 120 height 22
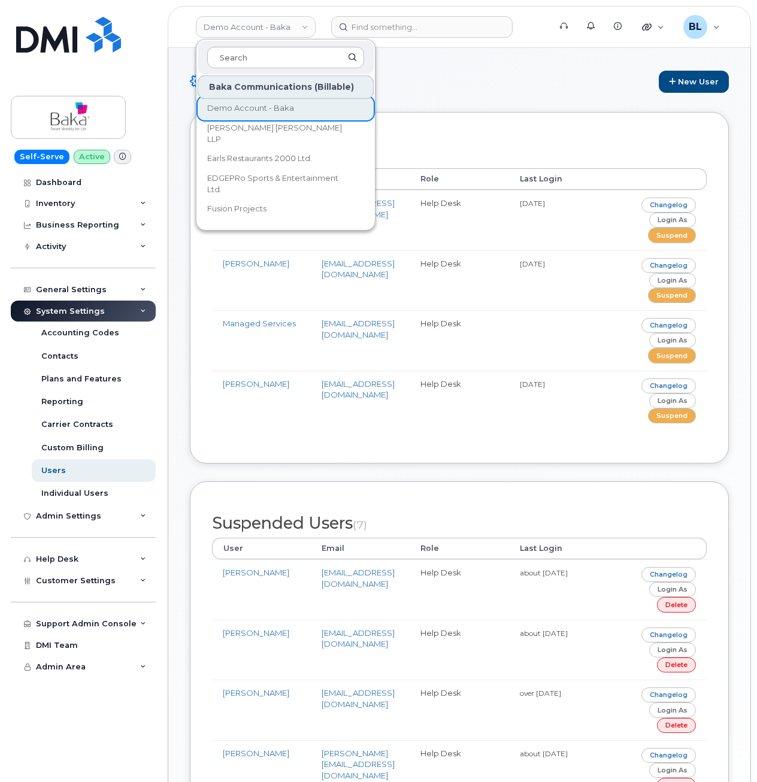
scroll to position [18334, 0]
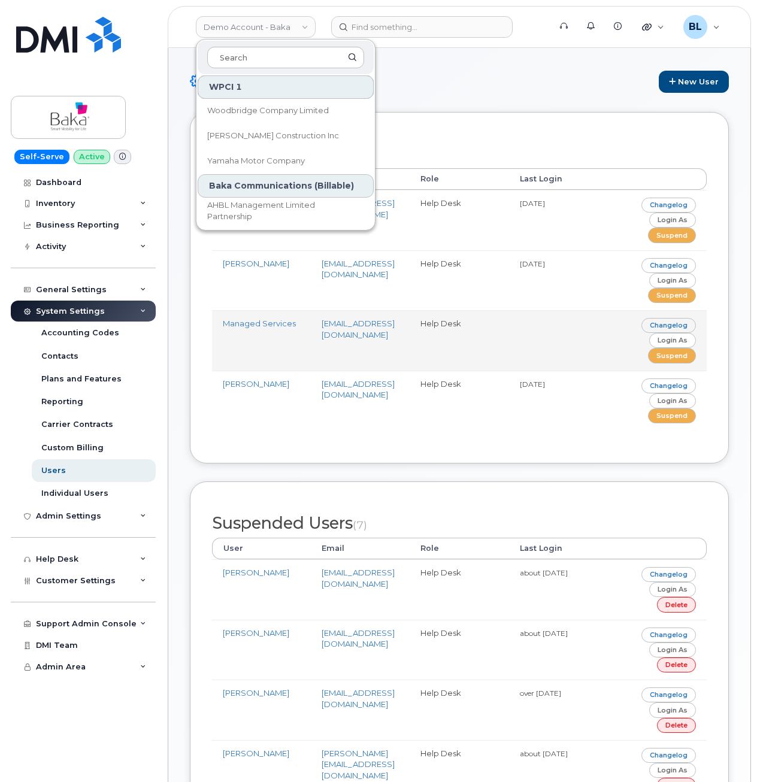
click at [351, 343] on td "managedservices@baka.ca" at bounding box center [360, 340] width 99 height 60
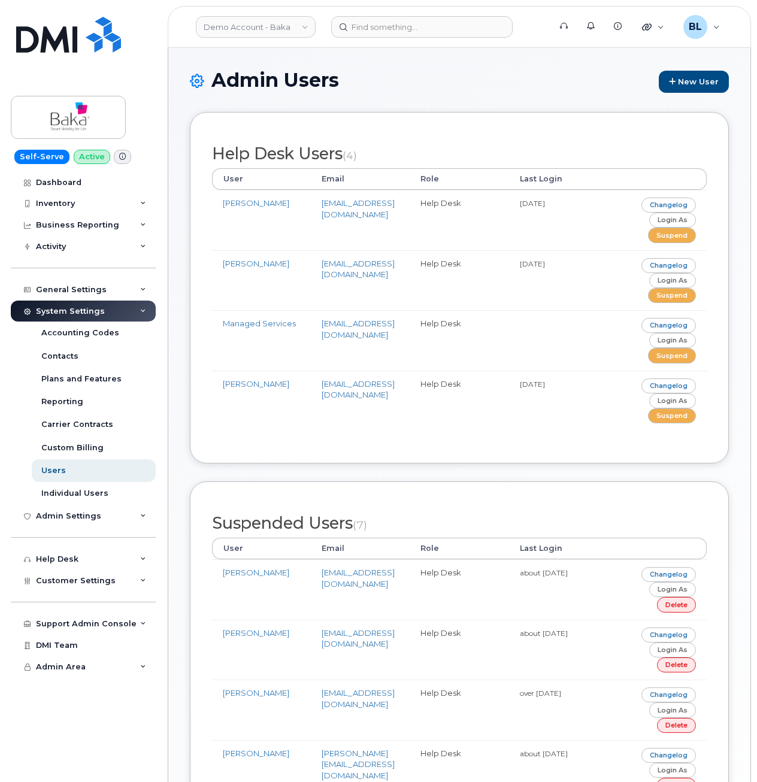
drag, startPoint x: 421, startPoint y: 49, endPoint x: 413, endPoint y: 54, distance: 9.1
click at [421, 49] on div "Admin Users New User Help Desk Users (4) User Email Role Last Login Gabriel San…" at bounding box center [459, 550] width 582 height 1005
click at [120, 204] on div "Inventory" at bounding box center [83, 204] width 145 height 22
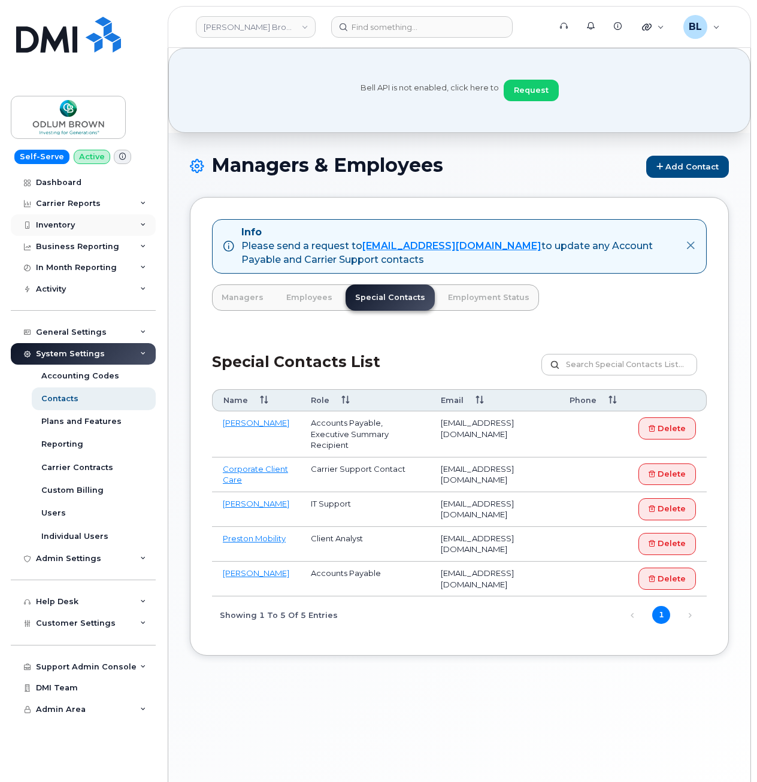
click at [93, 226] on div "Inventory" at bounding box center [83, 225] width 145 height 22
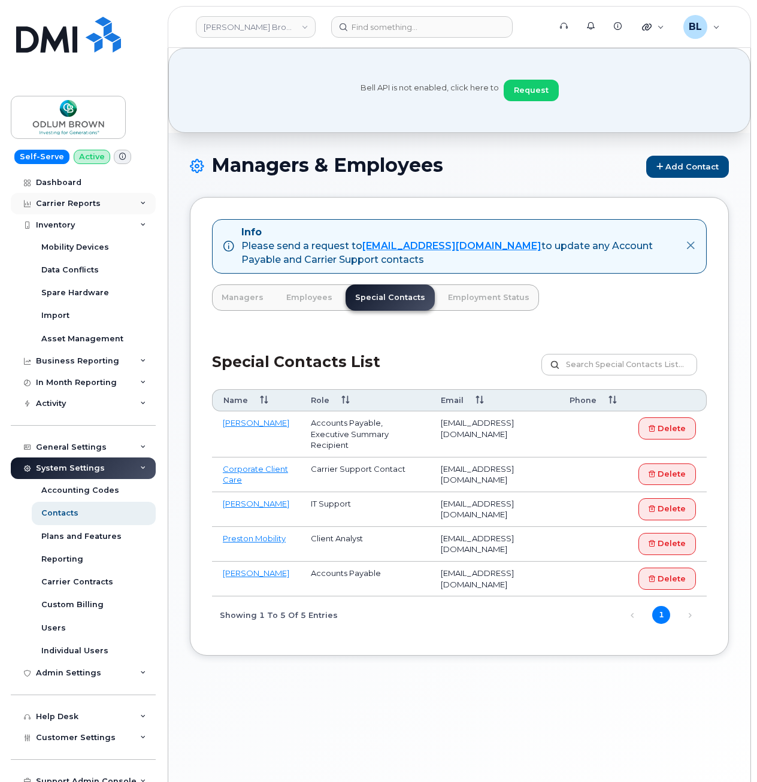
click at [109, 207] on div "Carrier Reports" at bounding box center [83, 204] width 145 height 22
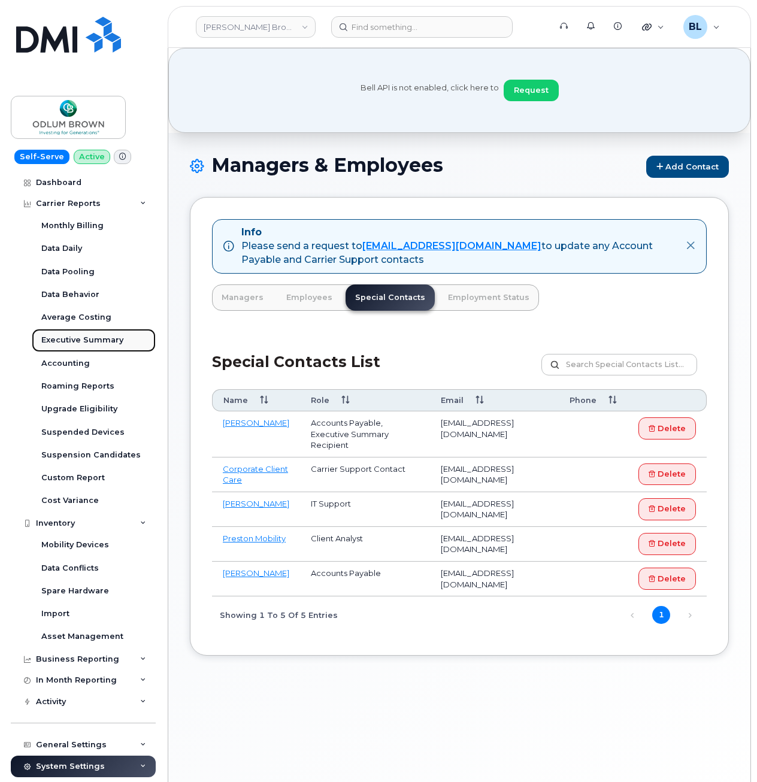
click at [102, 335] on div "Executive Summary" at bounding box center [82, 340] width 82 height 11
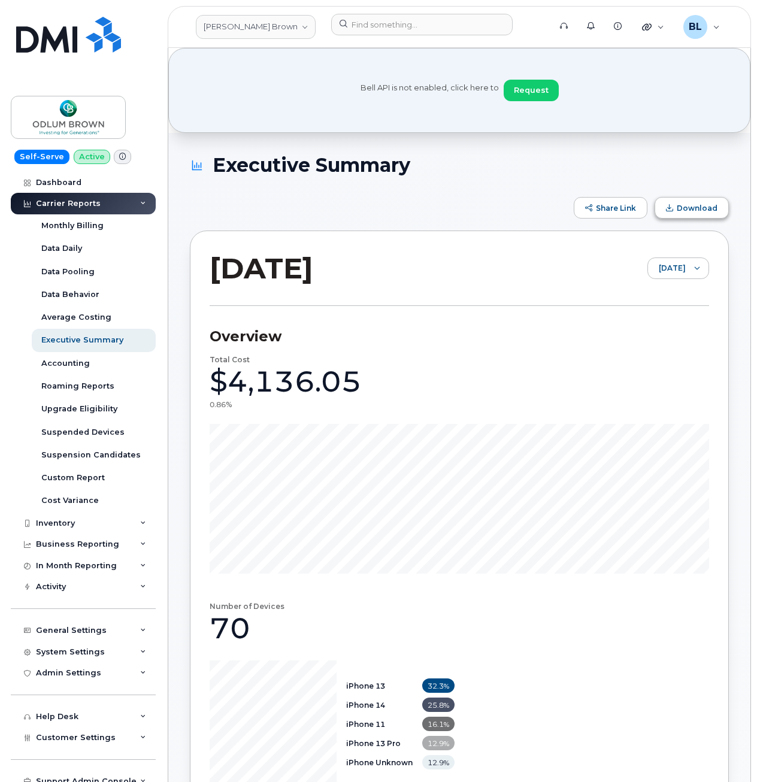
click at [701, 211] on span "Download" at bounding box center [697, 208] width 41 height 9
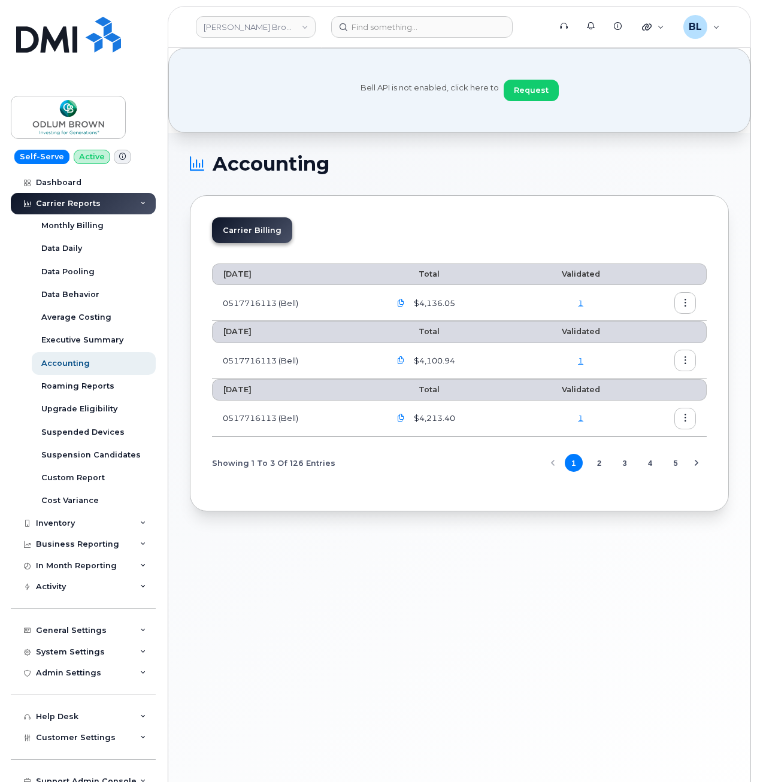
click at [687, 301] on icon "button" at bounding box center [685, 303] width 8 height 8
click at [642, 349] on span "Download" at bounding box center [630, 351] width 47 height 11
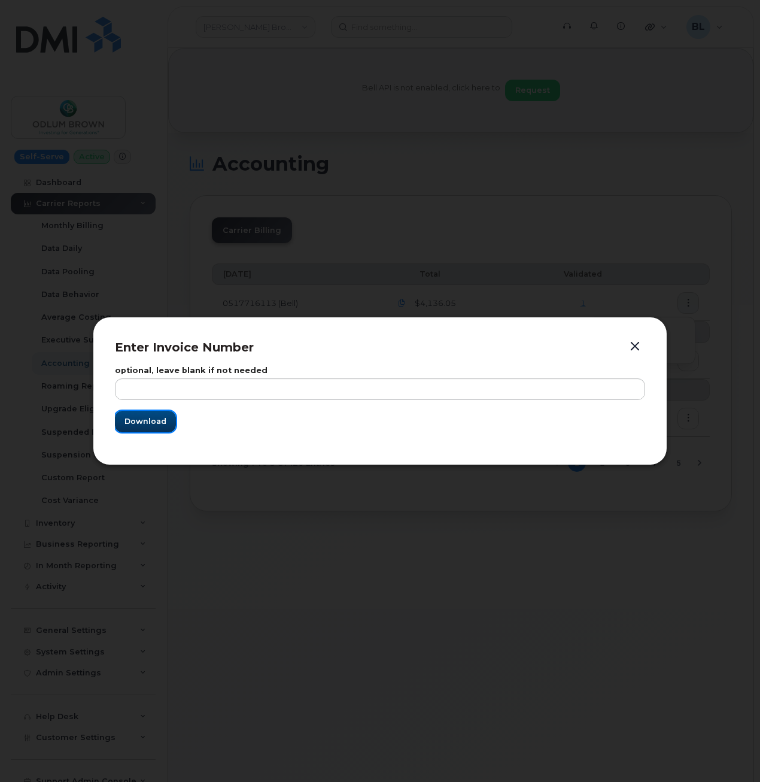
click at [162, 420] on span "Download" at bounding box center [146, 421] width 42 height 11
